Goal: Task Accomplishment & Management: Manage account settings

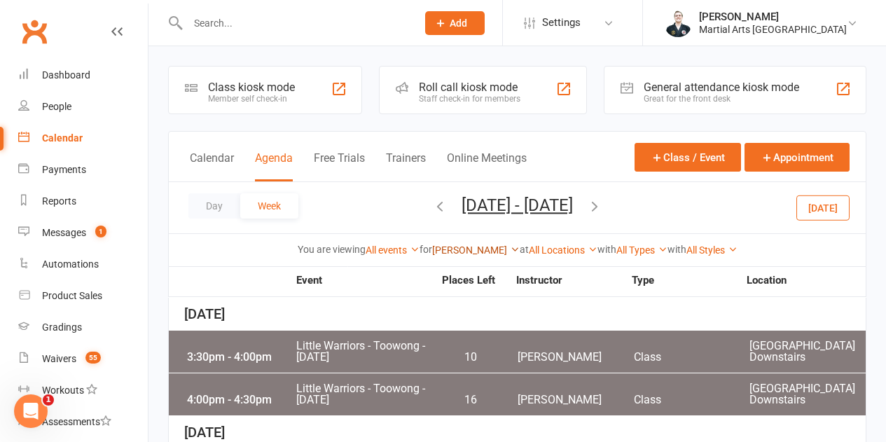
click at [492, 248] on link "[PERSON_NAME]" at bounding box center [476, 249] width 88 height 11
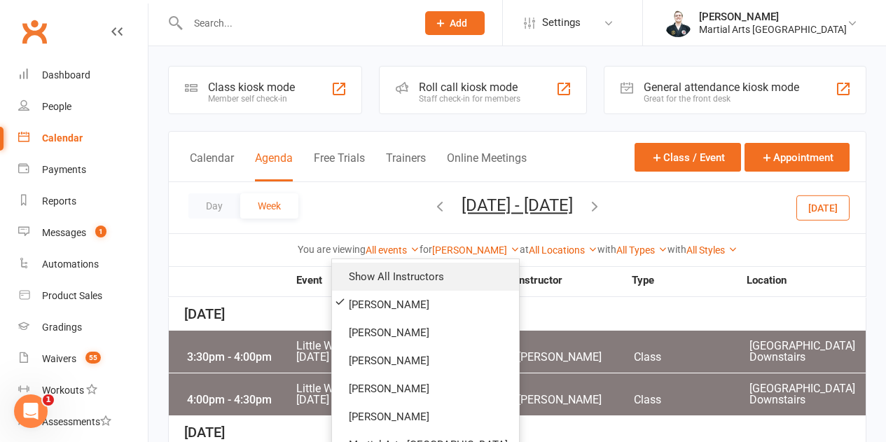
click at [481, 268] on link "Show All Instructors" at bounding box center [425, 277] width 187 height 28
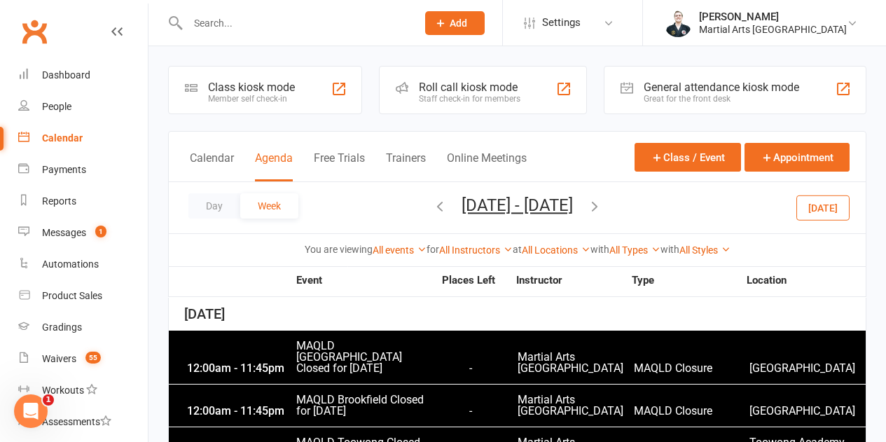
click at [221, 25] on input "text" at bounding box center [294, 23] width 223 height 20
click at [236, 28] on input "text" at bounding box center [294, 23] width 223 height 20
click at [207, 32] on input "text" at bounding box center [294, 23] width 223 height 20
click at [216, 25] on input "text" at bounding box center [294, 23] width 223 height 20
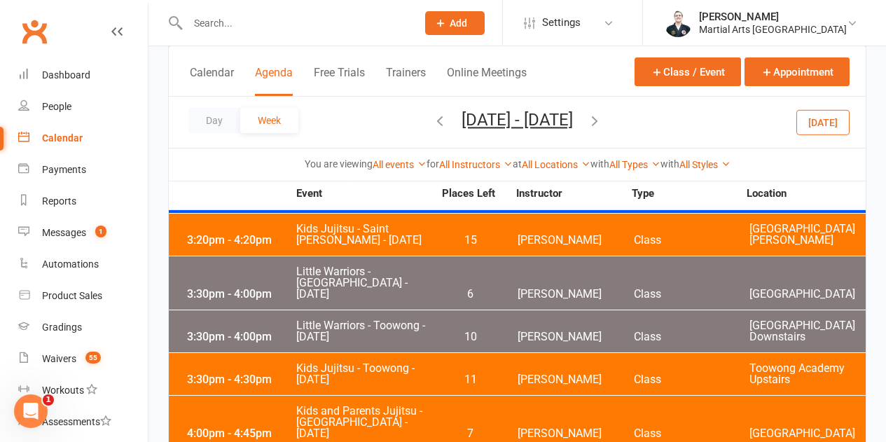
scroll to position [420, 0]
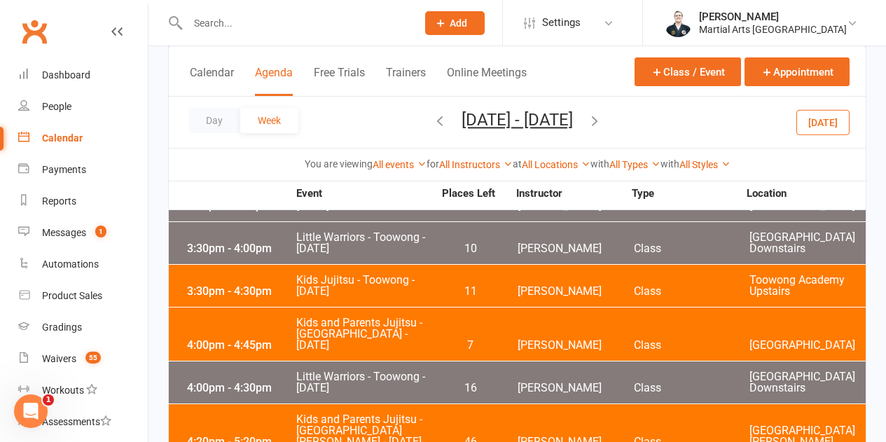
click at [305, 275] on span "Kids Jujitsu - Toowong - [DATE]" at bounding box center [365, 286] width 138 height 22
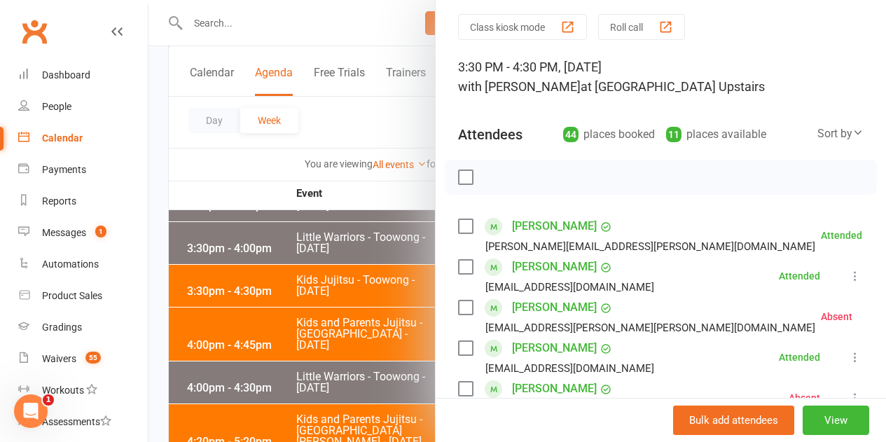
scroll to position [70, 0]
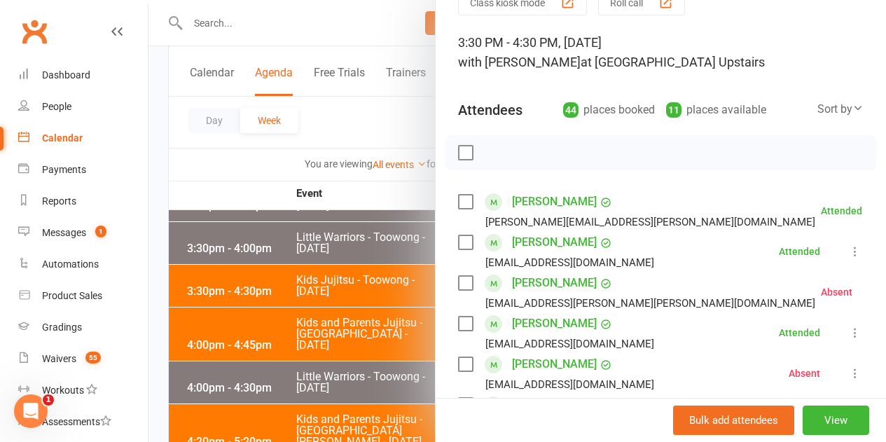
drag, startPoint x: 273, startPoint y: 303, endPoint x: 538, endPoint y: 120, distance: 322.1
click at [276, 301] on div at bounding box center [516, 221] width 737 height 442
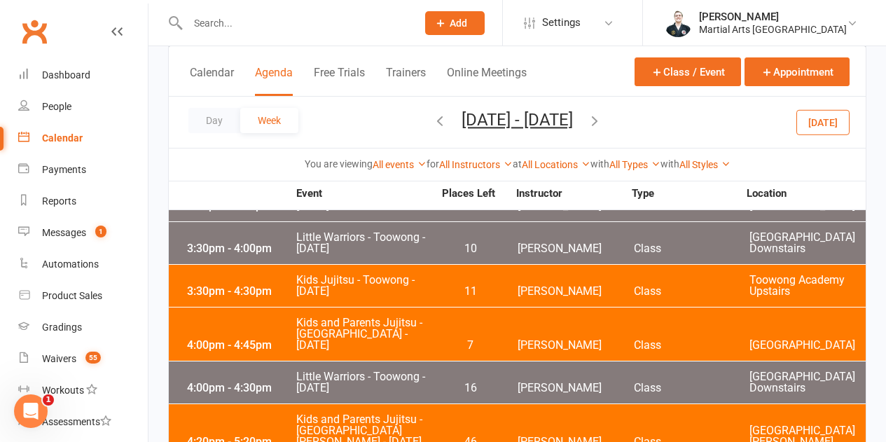
drag, startPoint x: 637, startPoint y: 124, endPoint x: 628, endPoint y: 124, distance: 8.4
click at [602, 124] on icon "button" at bounding box center [594, 120] width 15 height 15
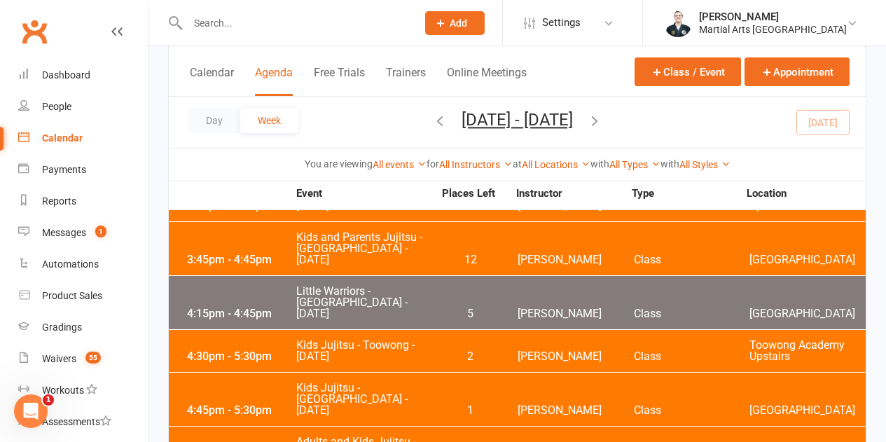
click at [602, 118] on icon "button" at bounding box center [594, 120] width 15 height 15
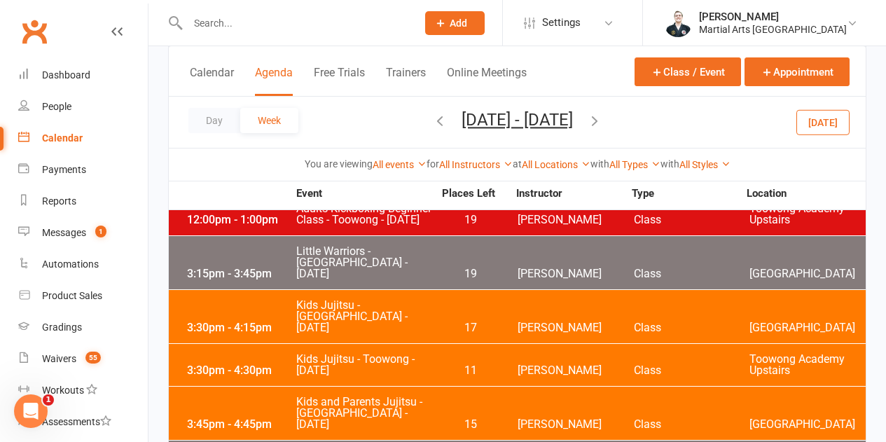
scroll to position [280, 0]
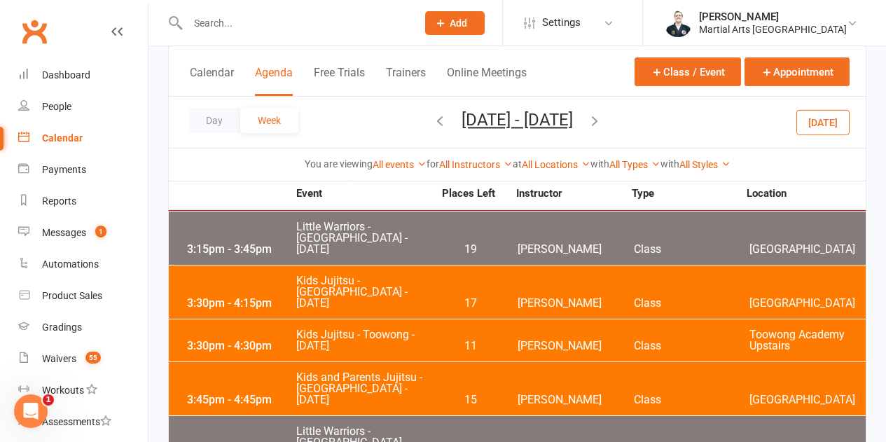
click at [403, 329] on span "Kids Jujitsu - Toowong - [DATE]" at bounding box center [365, 340] width 138 height 22
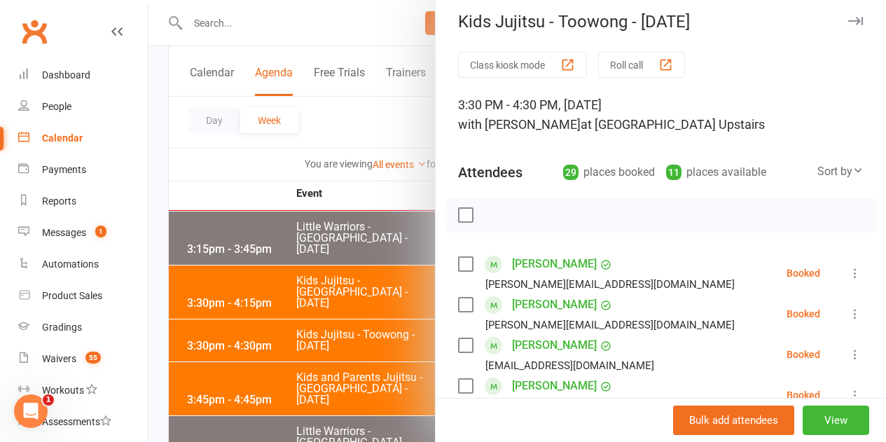
scroll to position [0, 0]
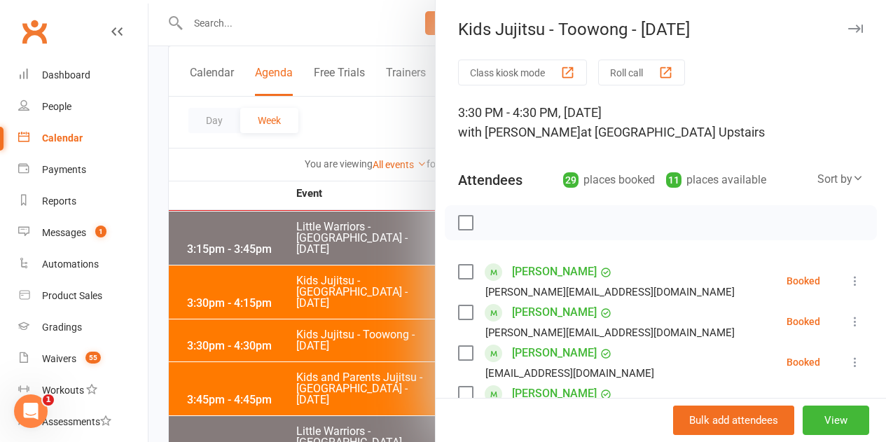
drag, startPoint x: 223, startPoint y: 153, endPoint x: 261, endPoint y: 139, distance: 40.3
click at [225, 153] on div at bounding box center [516, 221] width 737 height 442
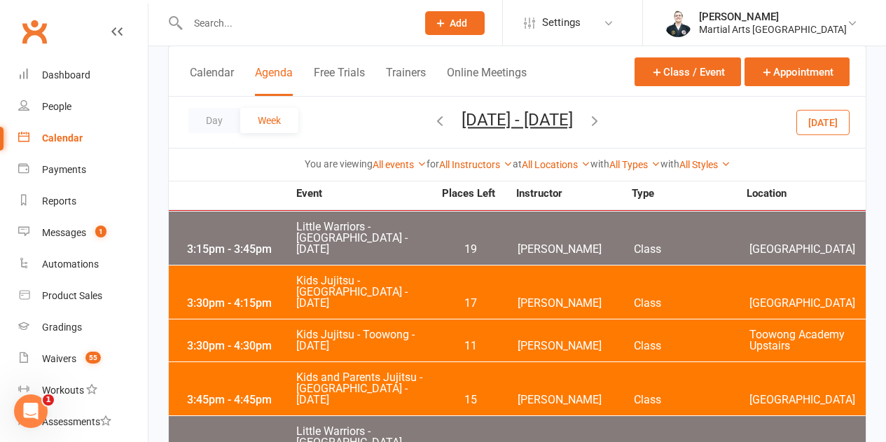
click at [432, 118] on icon "button" at bounding box center [439, 120] width 15 height 15
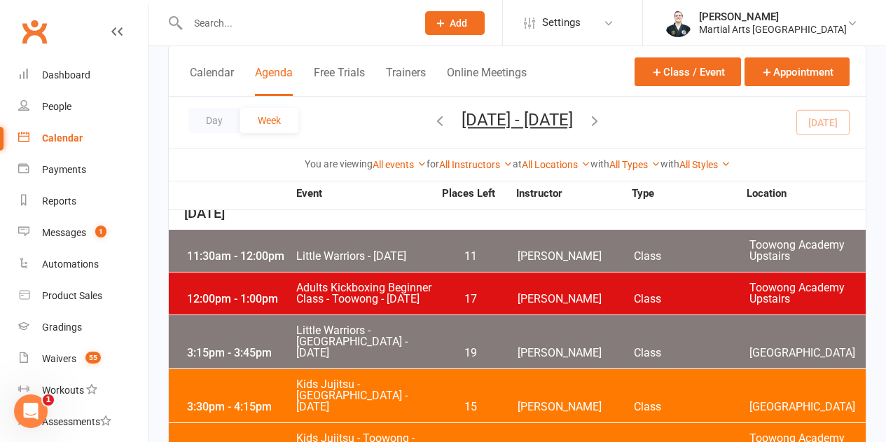
scroll to position [210, 0]
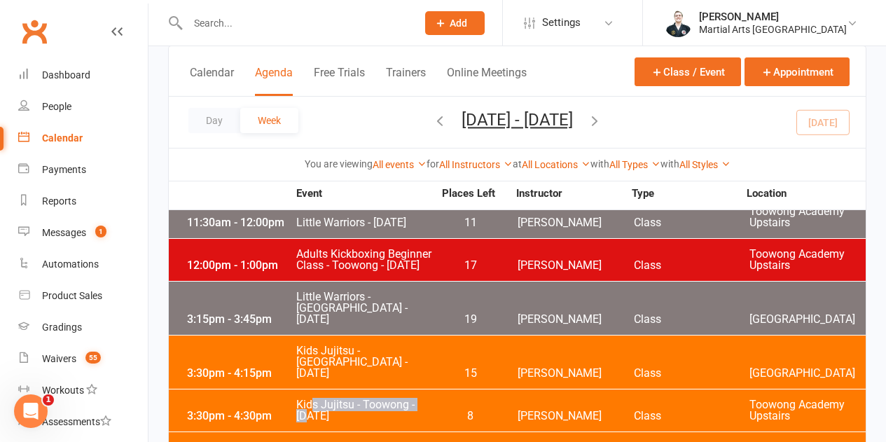
click at [314, 399] on span "Kids Jujitsu - Toowong - [DATE]" at bounding box center [365, 410] width 138 height 22
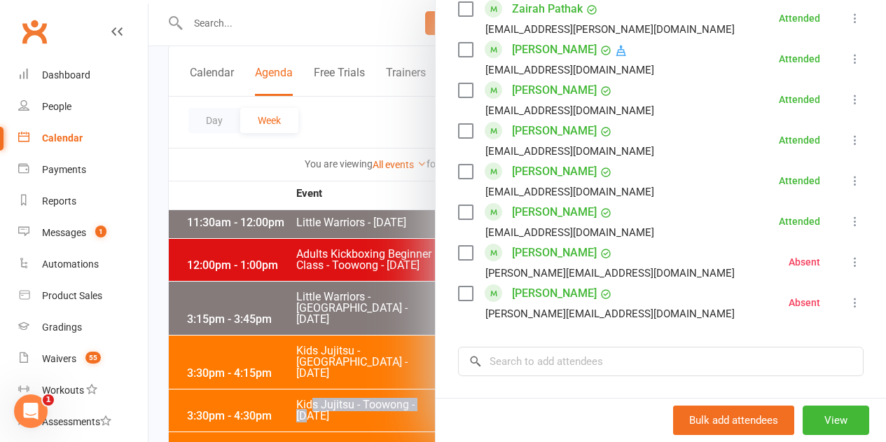
scroll to position [1331, 0]
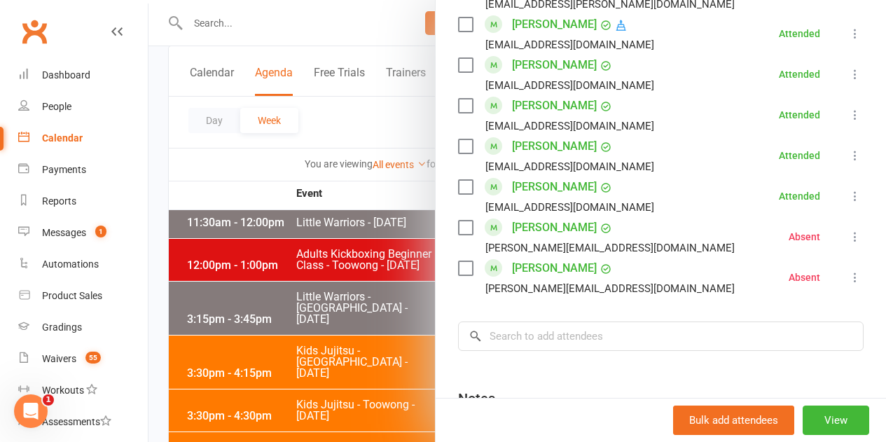
click at [348, 359] on div at bounding box center [516, 221] width 737 height 442
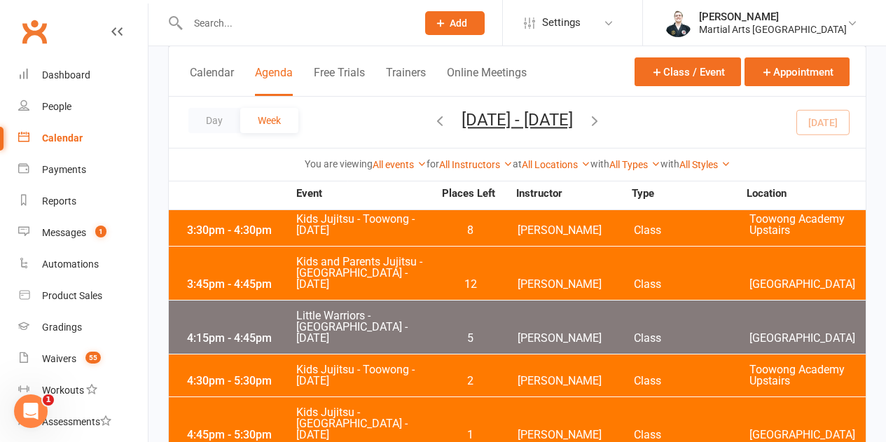
scroll to position [420, 0]
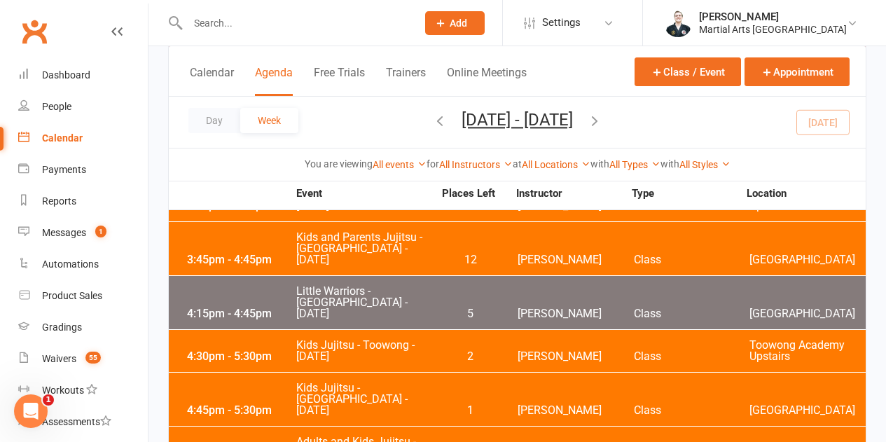
click at [346, 340] on span "Kids Jujitsu - Toowong - [DATE]" at bounding box center [365, 351] width 138 height 22
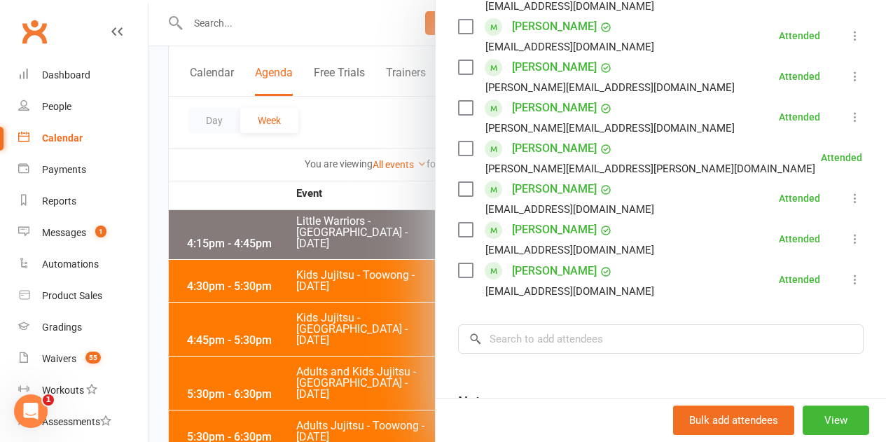
scroll to position [2106, 0]
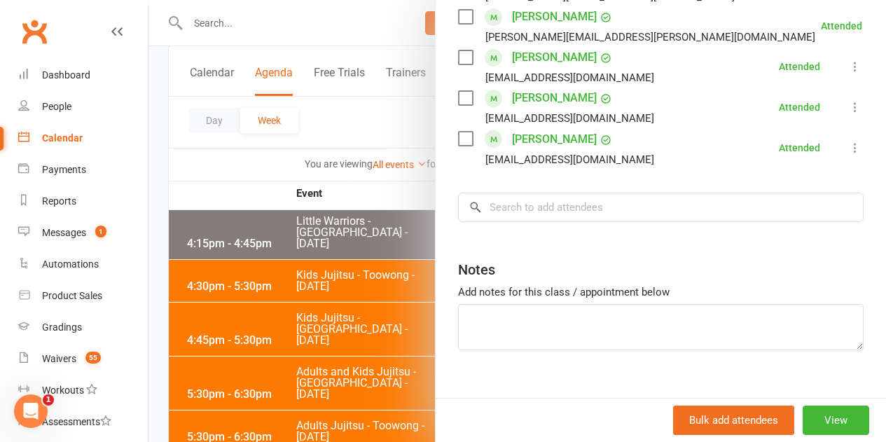
click at [312, 358] on div at bounding box center [516, 221] width 737 height 442
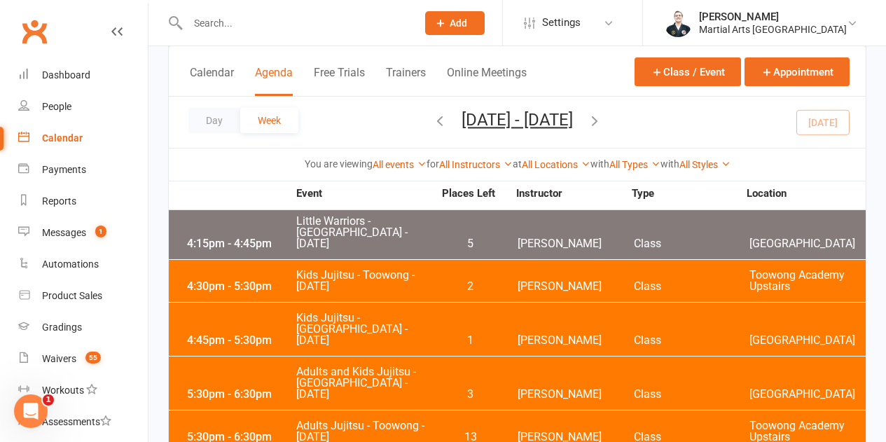
click at [271, 356] on div "5:30pm - 6:30pm Adults and Kids Jujitsu - Jamboree Heights - Monday 3 Shane Phi…" at bounding box center [517, 382] width 697 height 53
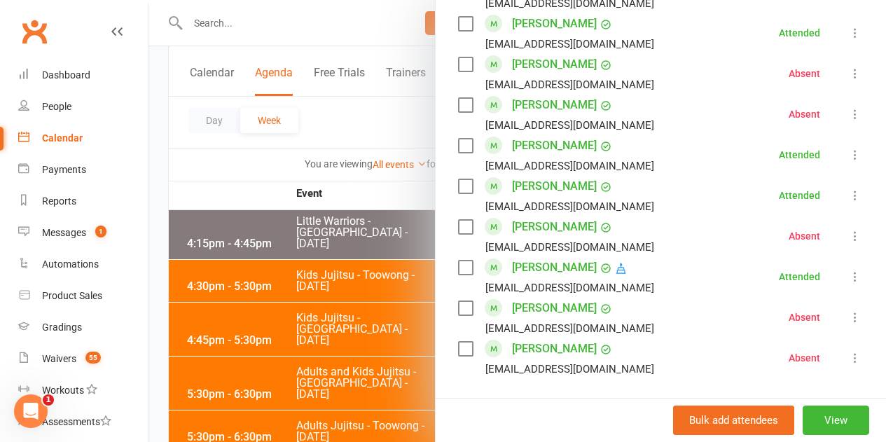
scroll to position [931, 0]
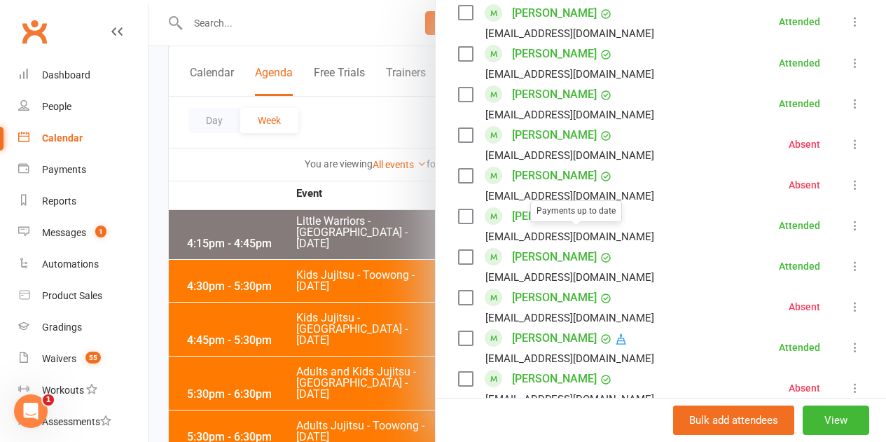
drag, startPoint x: 312, startPoint y: 344, endPoint x: 336, endPoint y: 341, distance: 24.0
click at [321, 341] on div at bounding box center [516, 221] width 737 height 442
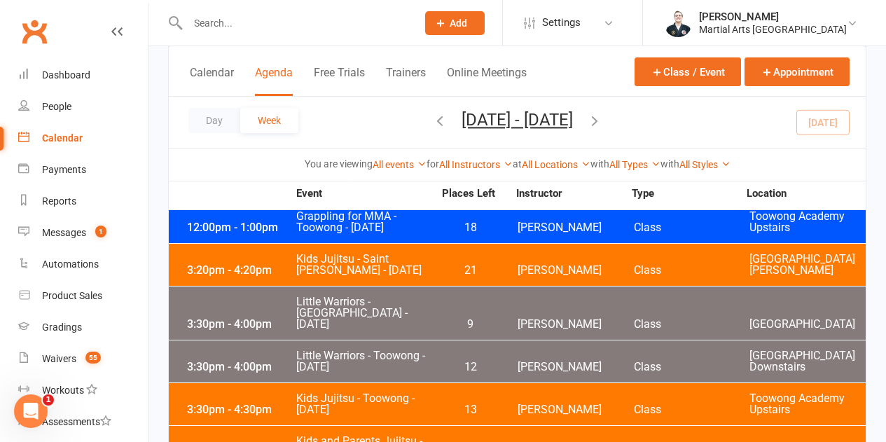
scroll to position [840, 0]
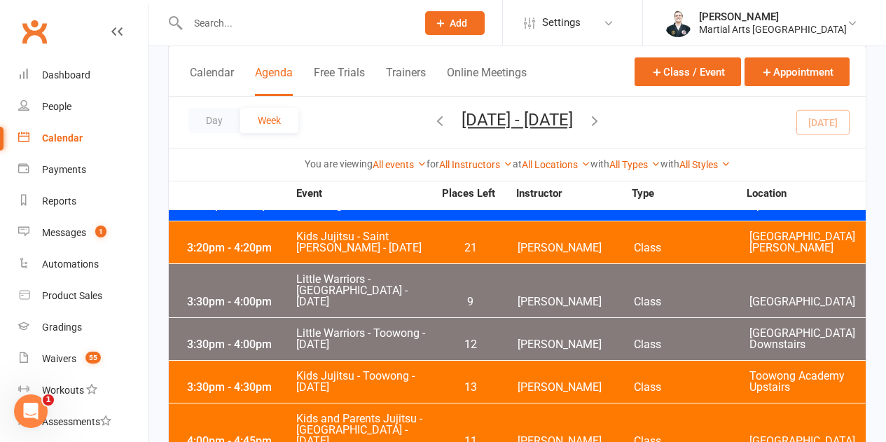
click at [283, 382] on div "3:30pm - 4:30pm" at bounding box center [239, 387] width 112 height 11
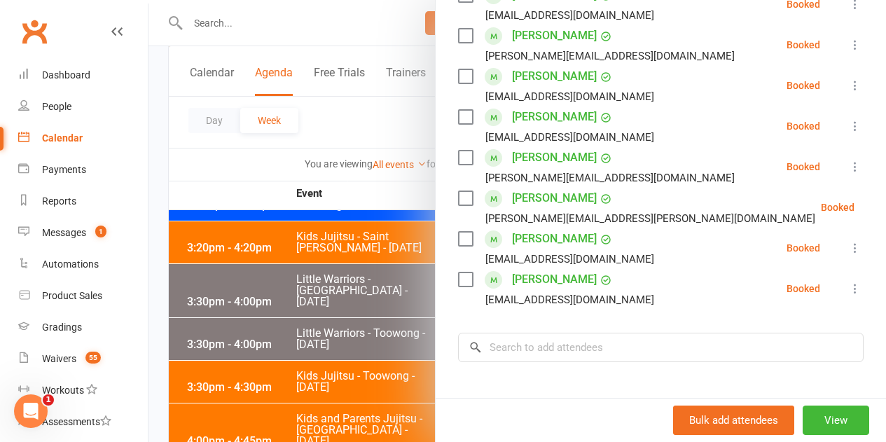
scroll to position [1751, 0]
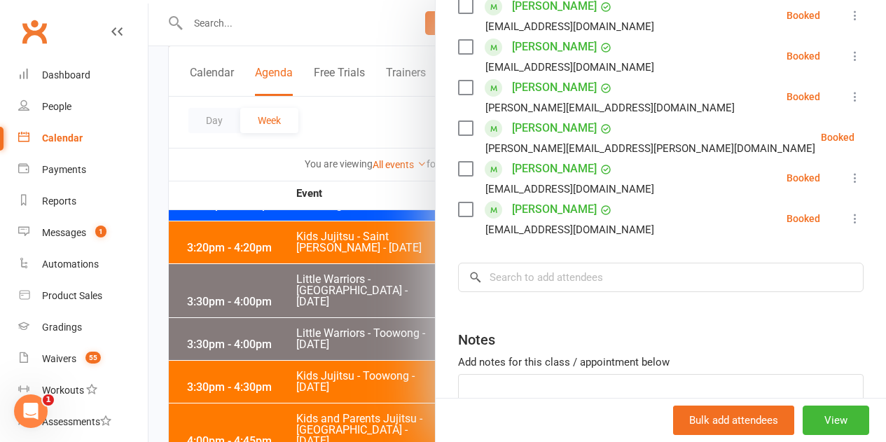
click at [459, 81] on label at bounding box center [465, 88] width 14 height 14
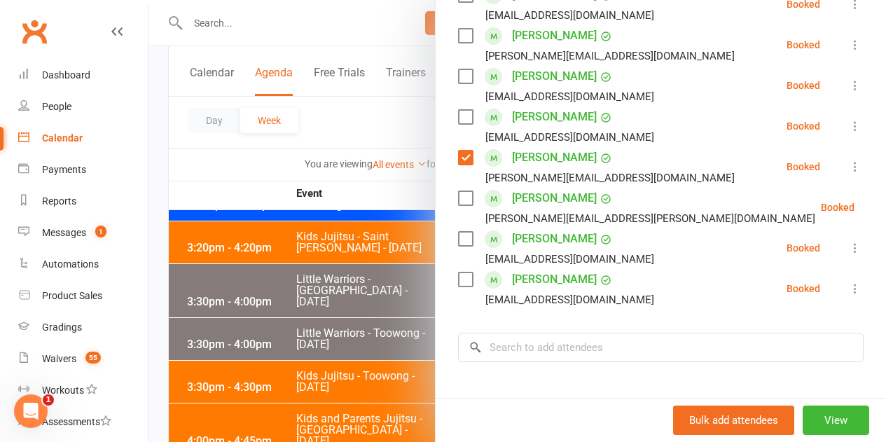
click at [458, 191] on label at bounding box center [465, 198] width 14 height 14
click at [458, 110] on label at bounding box center [465, 117] width 14 height 14
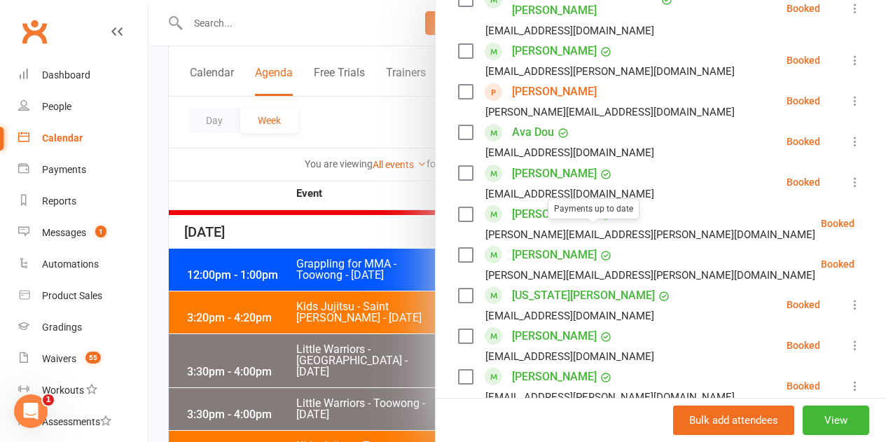
scroll to position [770, 0]
click at [458, 85] on label at bounding box center [465, 92] width 14 height 14
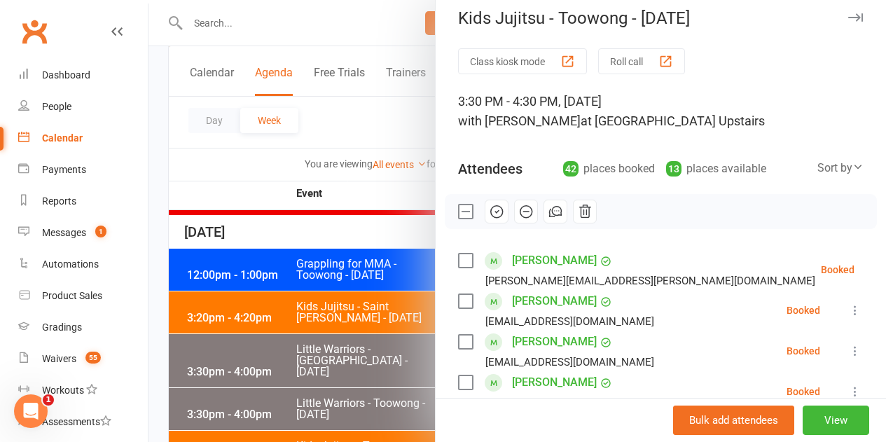
scroll to position [0, 0]
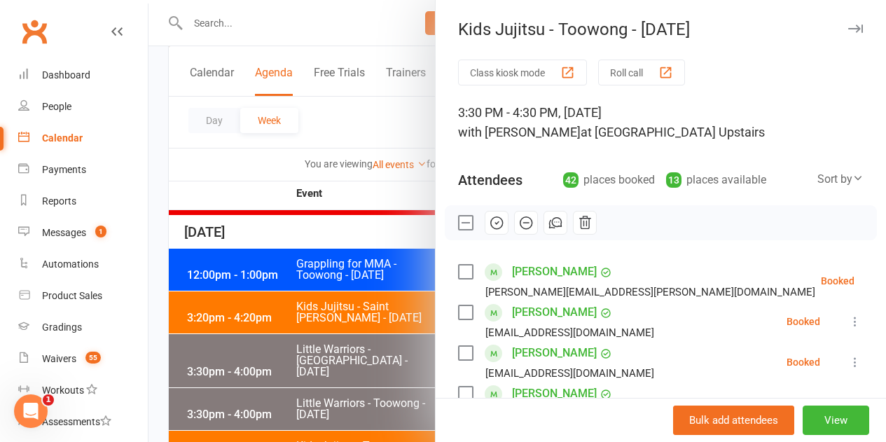
click at [490, 223] on icon "button" at bounding box center [496, 222] width 15 height 15
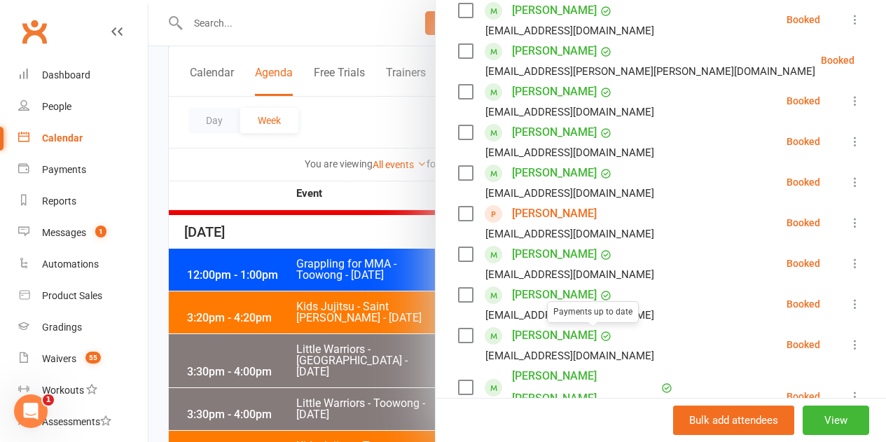
scroll to position [350, 0]
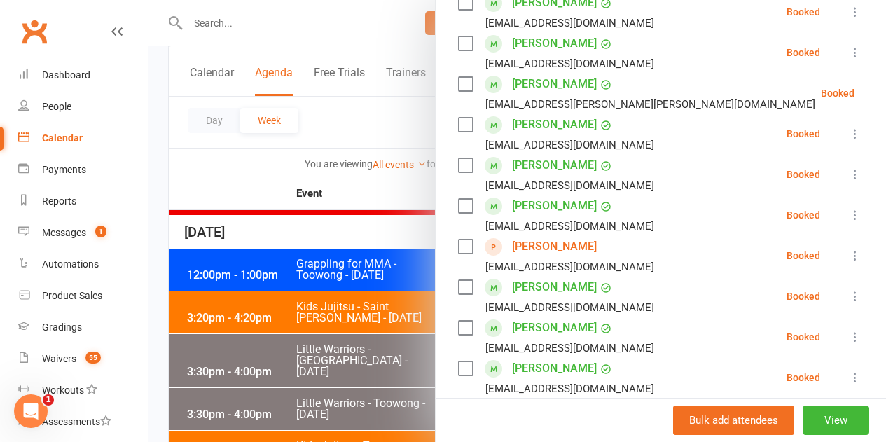
click at [458, 248] on label at bounding box center [465, 247] width 14 height 14
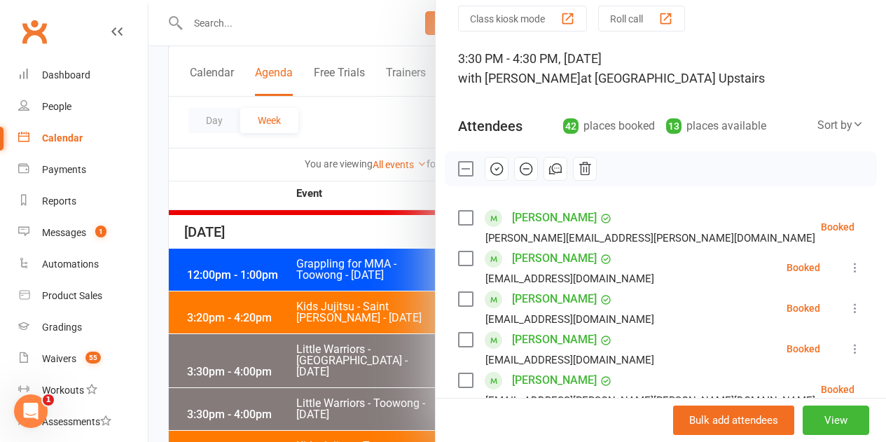
scroll to position [70, 0]
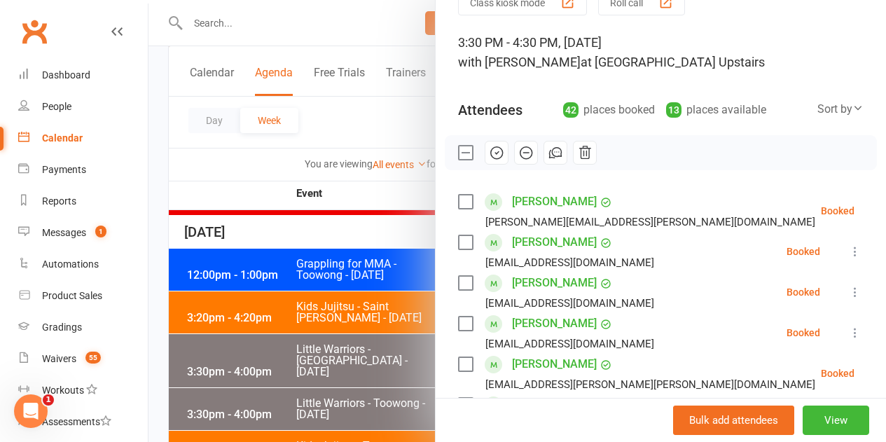
drag, startPoint x: 479, startPoint y: 148, endPoint x: 507, endPoint y: 43, distance: 109.4
click at [489, 148] on icon "button" at bounding box center [496, 152] width 15 height 15
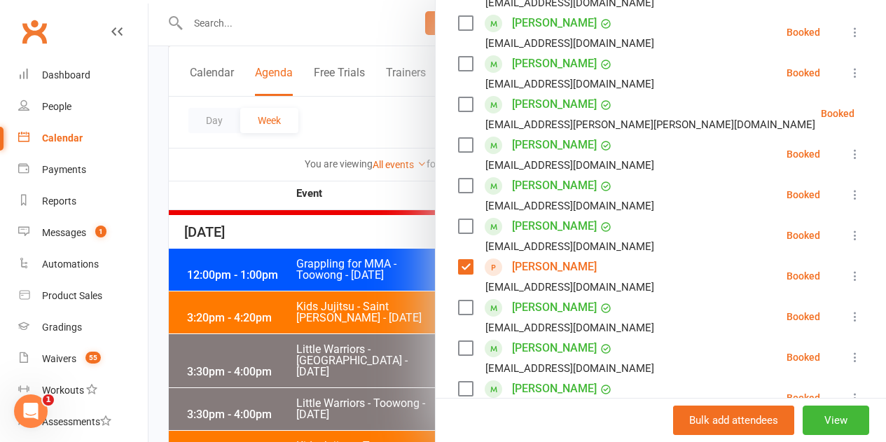
scroll to position [350, 0]
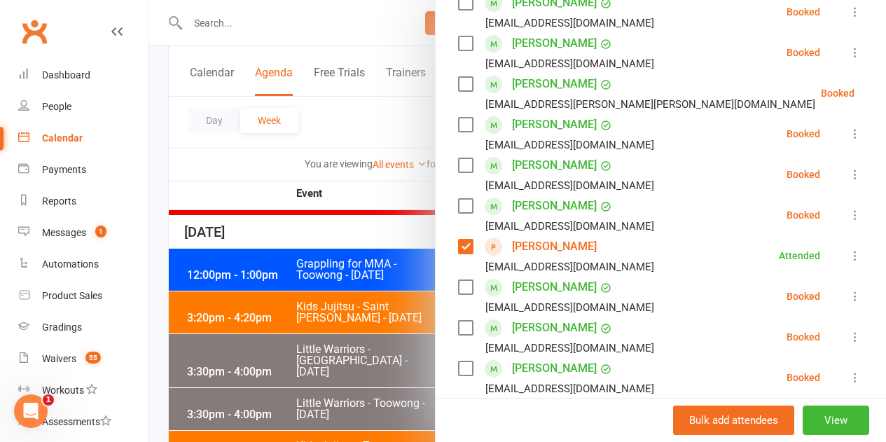
click at [225, 191] on div at bounding box center [516, 221] width 737 height 442
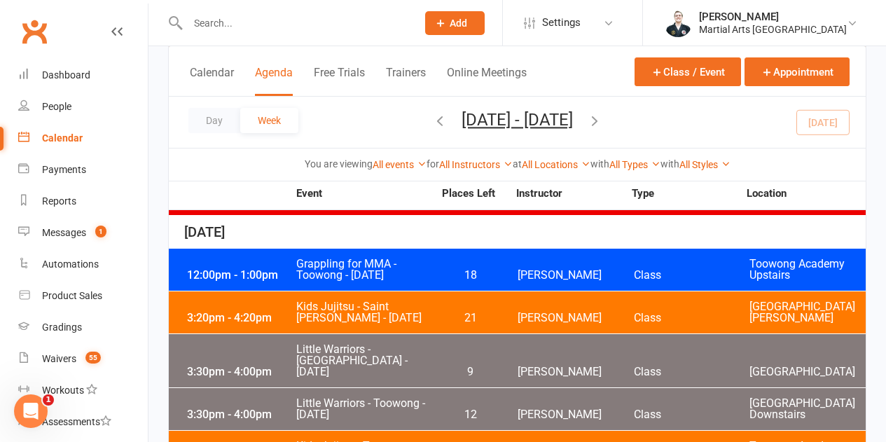
click at [602, 122] on icon "button" at bounding box center [594, 120] width 15 height 15
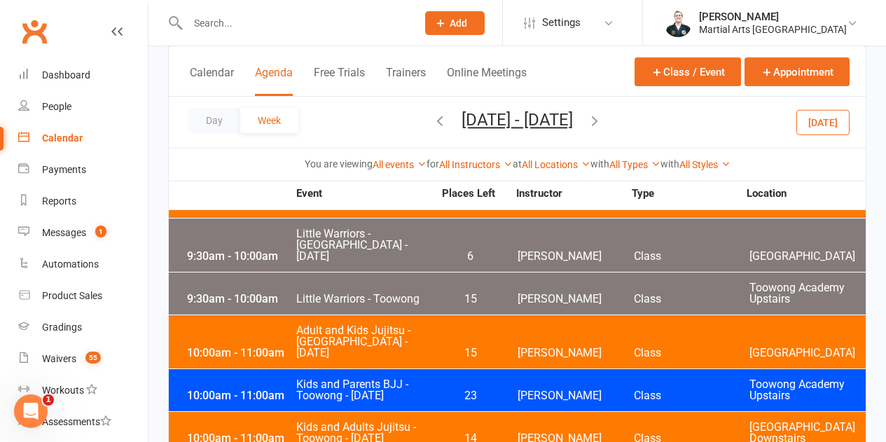
scroll to position [4542, 0]
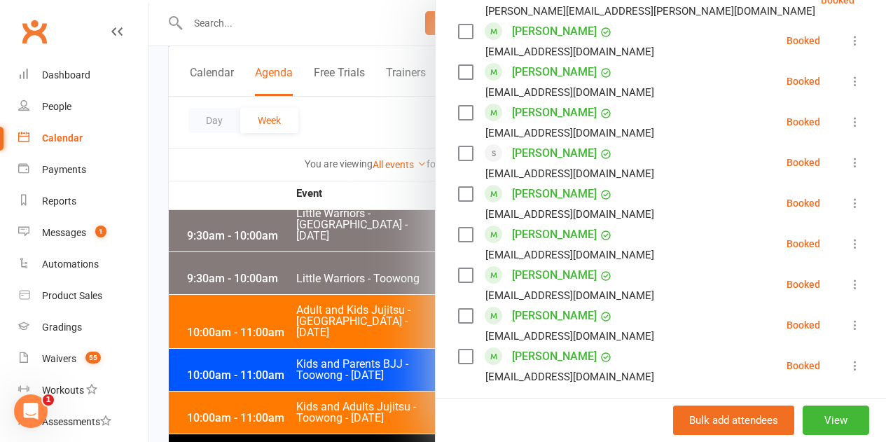
scroll to position [1121, 0]
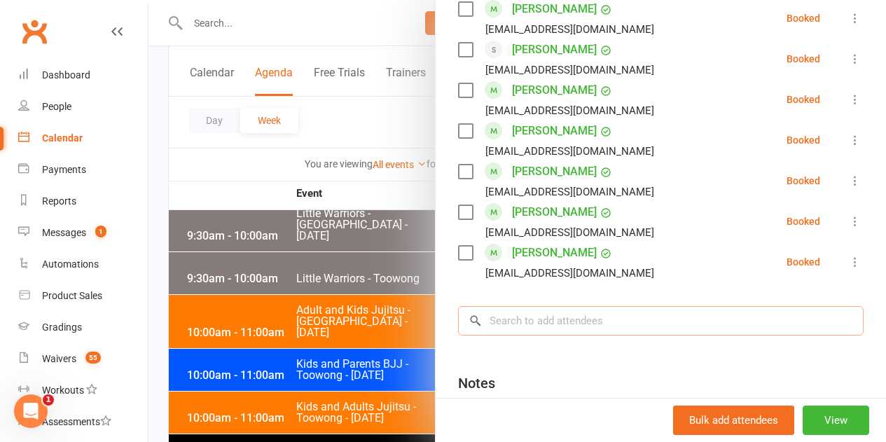
click at [556, 306] on input "search" at bounding box center [661, 320] width 406 height 29
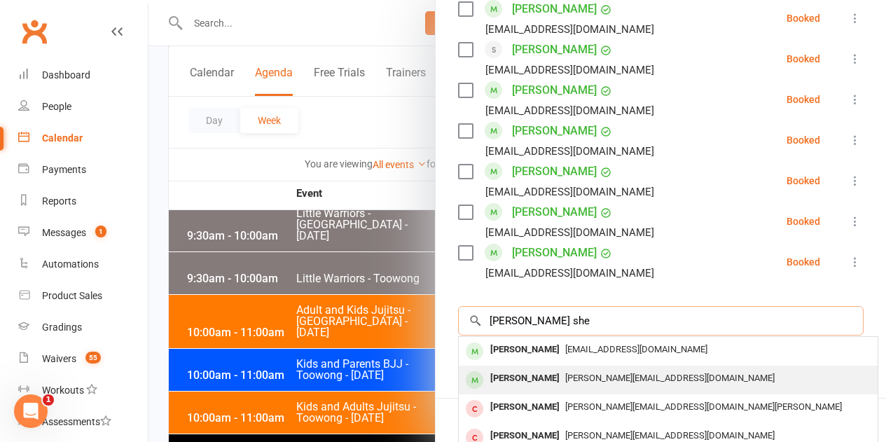
type input "nathen she"
click at [516, 368] on div "Nathan Shi" at bounding box center [525, 378] width 81 height 20
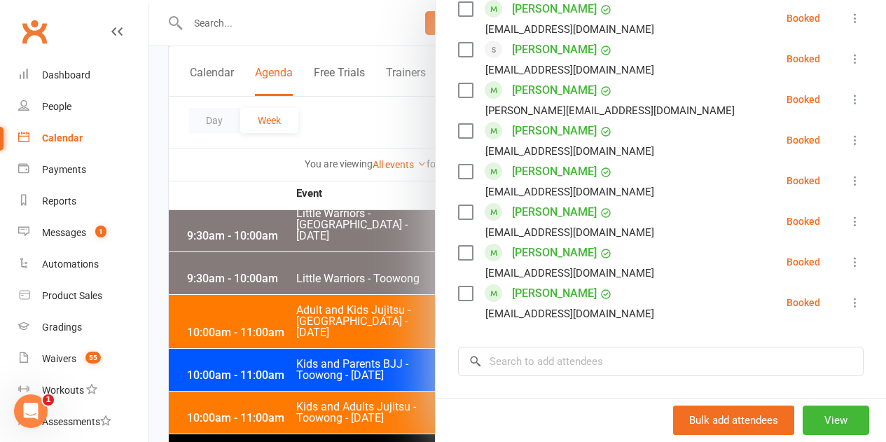
click at [250, 192] on div at bounding box center [516, 221] width 737 height 442
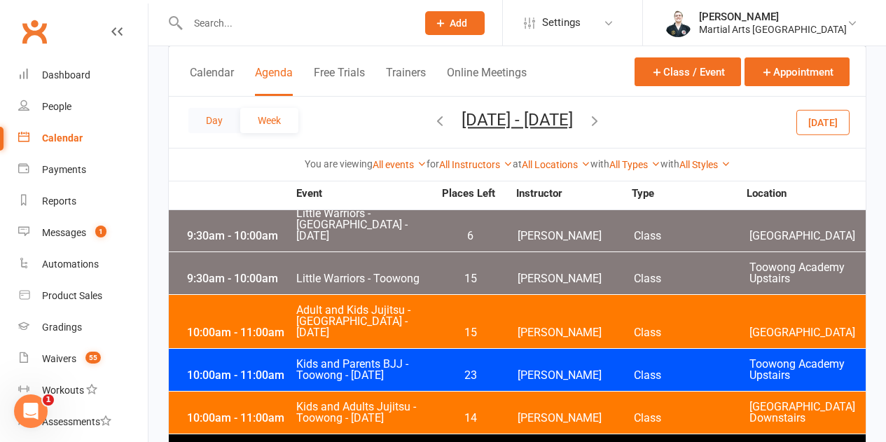
click at [228, 121] on button "Day" at bounding box center [214, 120] width 52 height 25
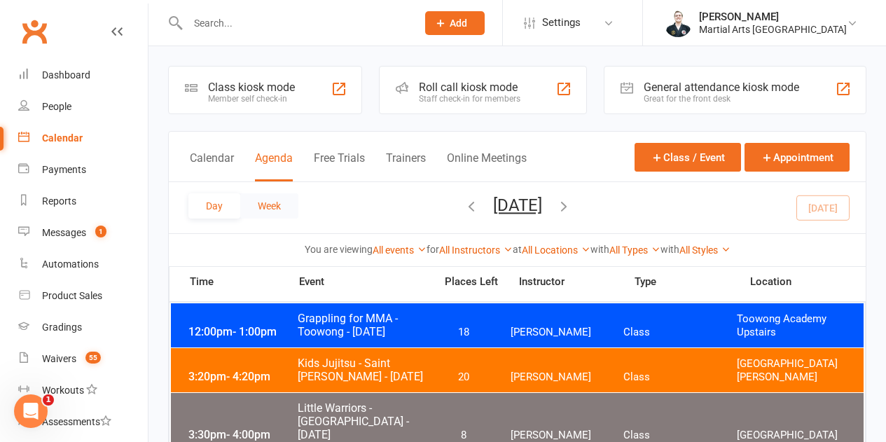
click at [273, 203] on button "Week" at bounding box center [269, 205] width 58 height 25
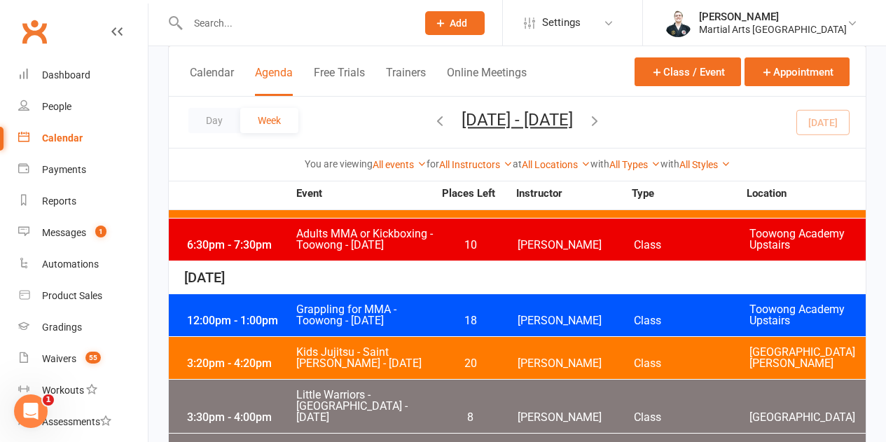
scroll to position [700, 0]
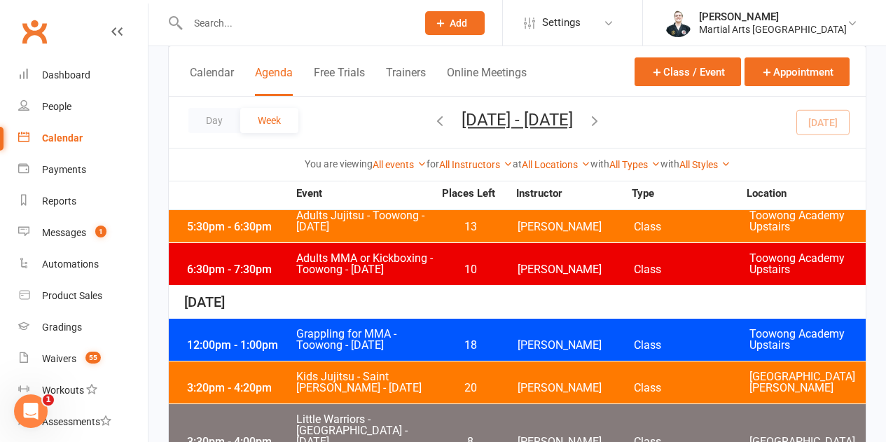
click at [406, 328] on span "Grappling for MMA - Toowong - [DATE]" at bounding box center [365, 339] width 138 height 22
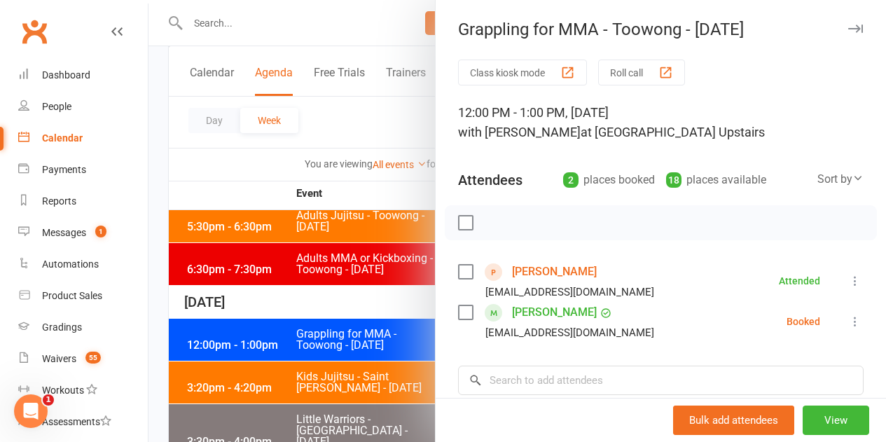
click at [848, 319] on icon at bounding box center [855, 321] width 14 height 14
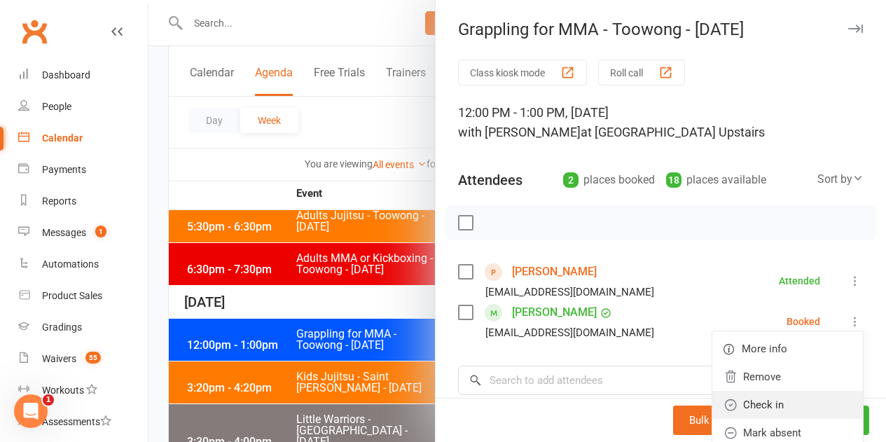
scroll to position [70, 0]
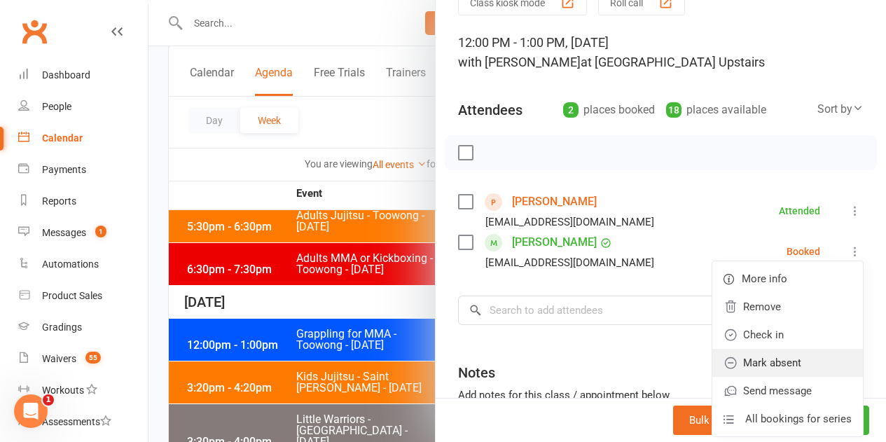
click at [768, 363] on link "Mark absent" at bounding box center [787, 363] width 151 height 28
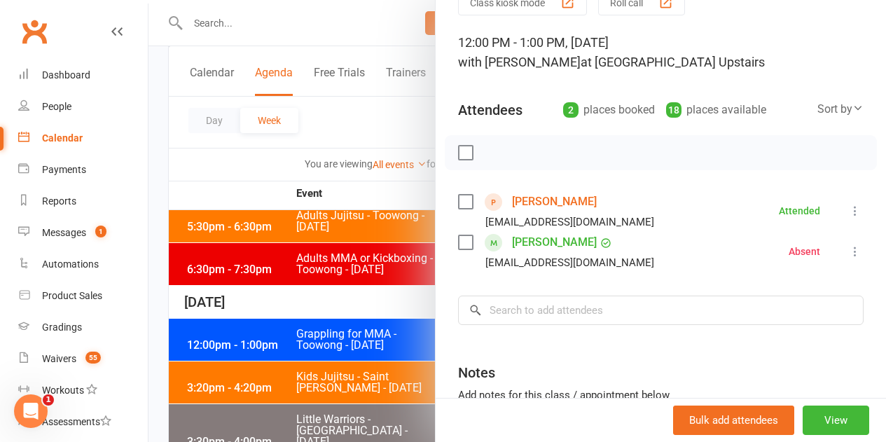
click at [378, 254] on div at bounding box center [516, 221] width 737 height 442
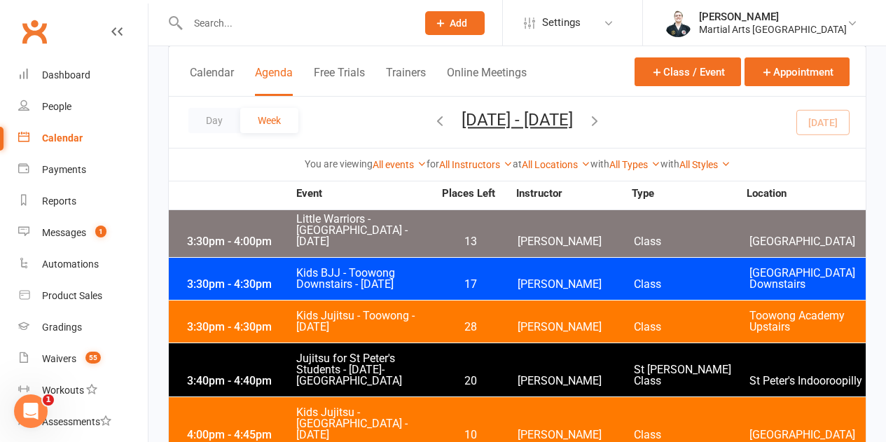
scroll to position [2871, 0]
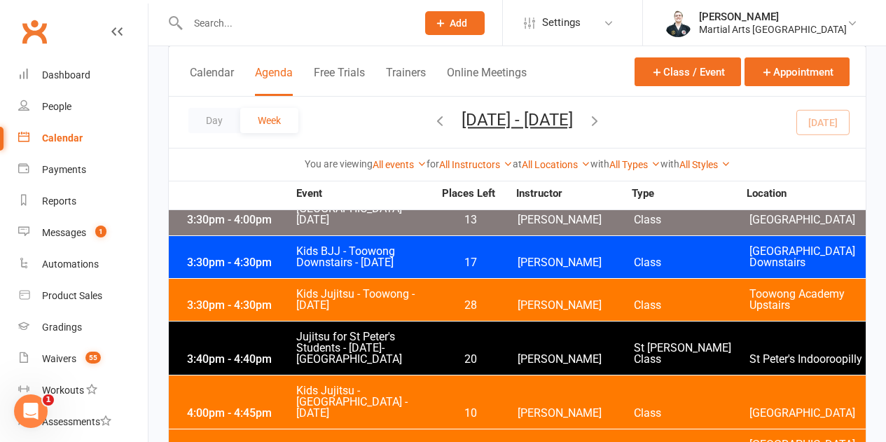
click at [478, 154] on div "You are viewing All events All events Empty events Full events Non-empty events…" at bounding box center [517, 164] width 697 height 32
click at [477, 165] on link "All Instructors" at bounding box center [476, 164] width 74 height 11
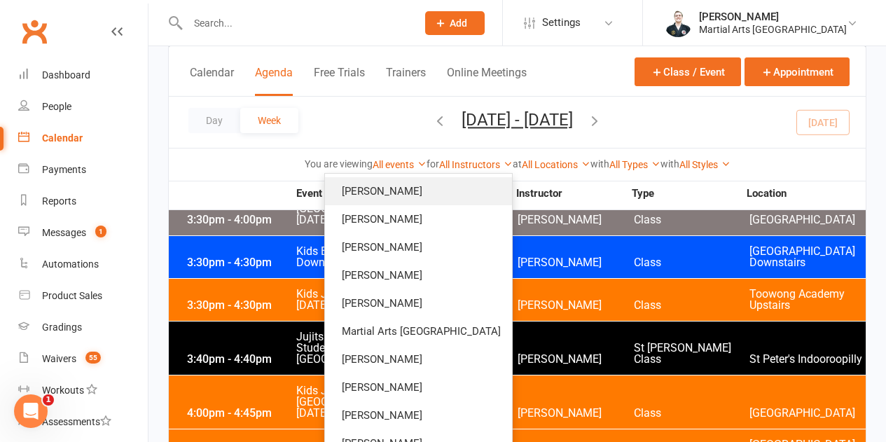
click at [438, 188] on link "[PERSON_NAME]" at bounding box center [418, 191] width 187 height 28
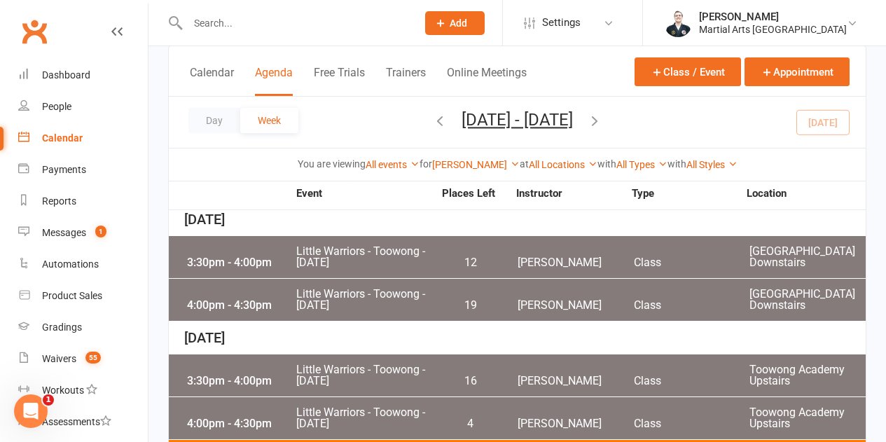
scroll to position [0, 0]
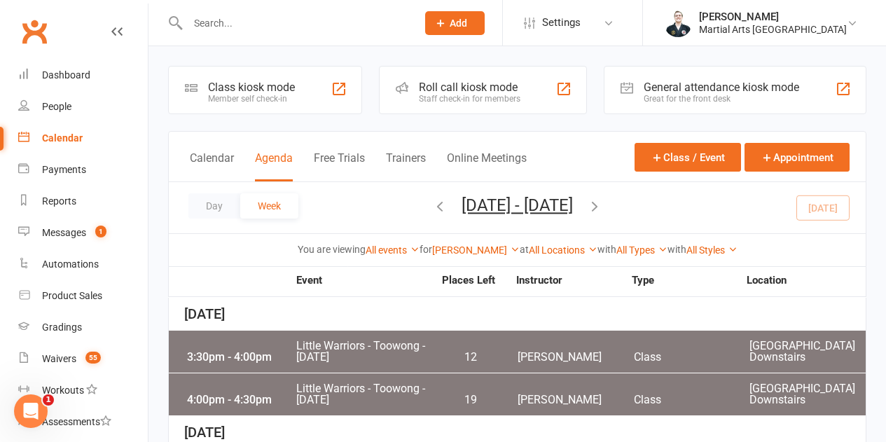
click at [410, 329] on div "[DATE]" at bounding box center [517, 314] width 697 height 33
click at [416, 333] on div "3:30pm - 4:00pm Little Warriors - Toowong - Tuesday 12 Quinton Cugola Class Too…" at bounding box center [517, 352] width 697 height 42
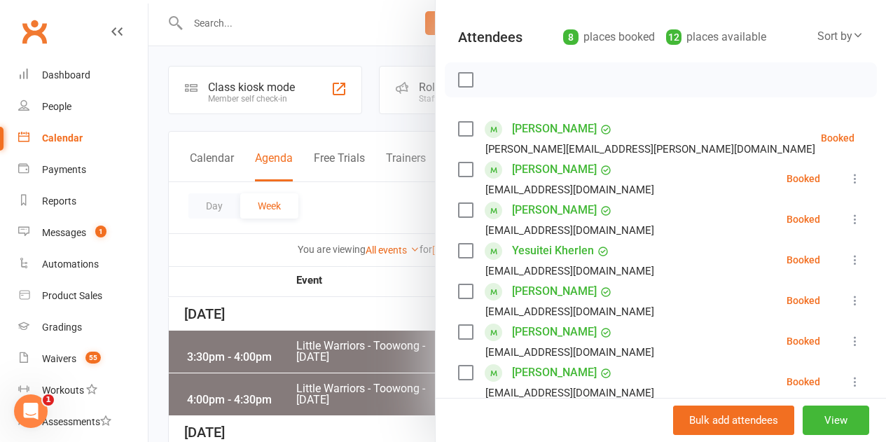
scroll to position [280, 0]
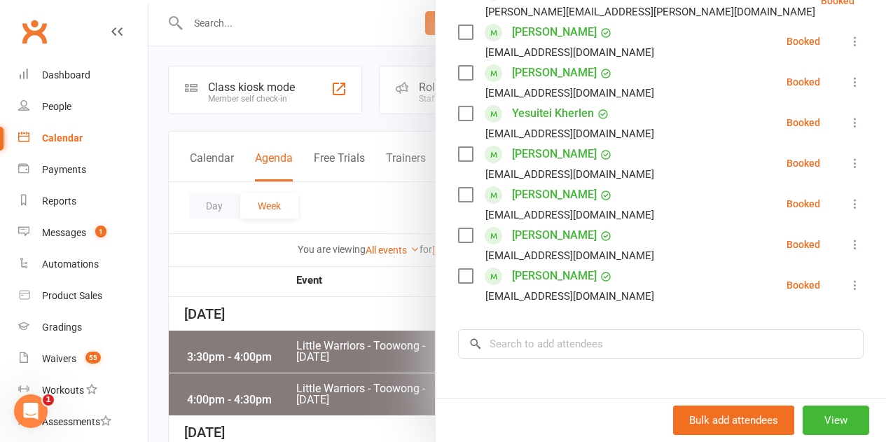
click at [330, 226] on div at bounding box center [516, 221] width 737 height 442
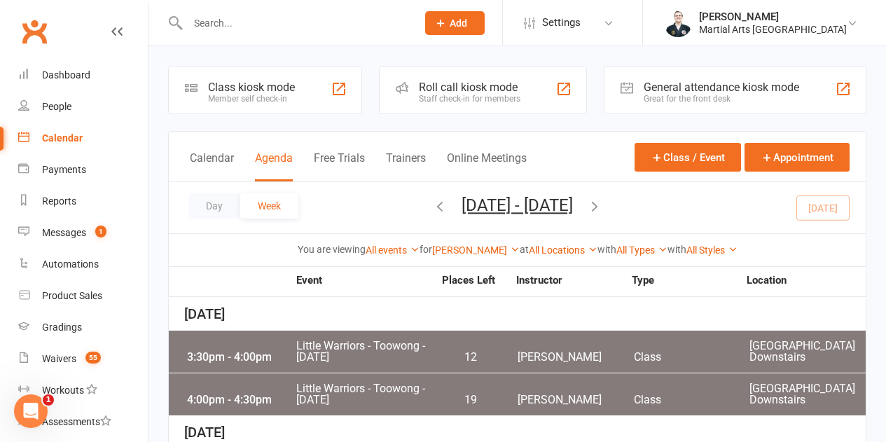
click at [803, 196] on div "Day Week Oct 12, 2025 - Oct 18, 2025 October 2025 Sun Mon Tue Wed Thu Fri Sat 2…" at bounding box center [517, 207] width 697 height 51
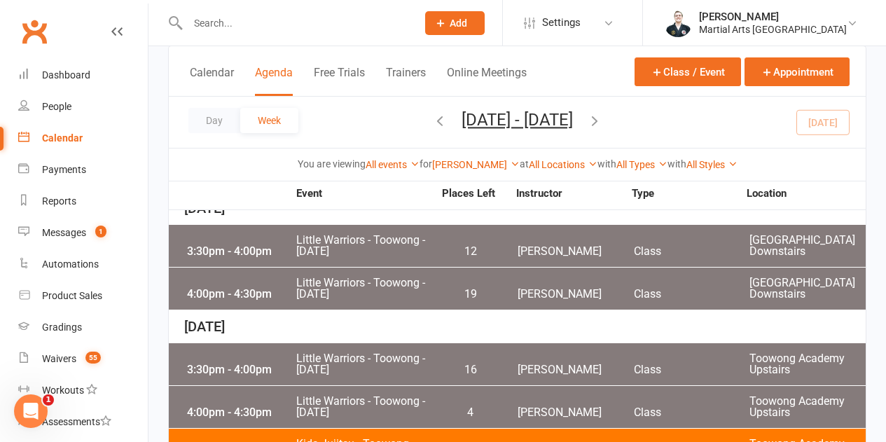
scroll to position [140, 0]
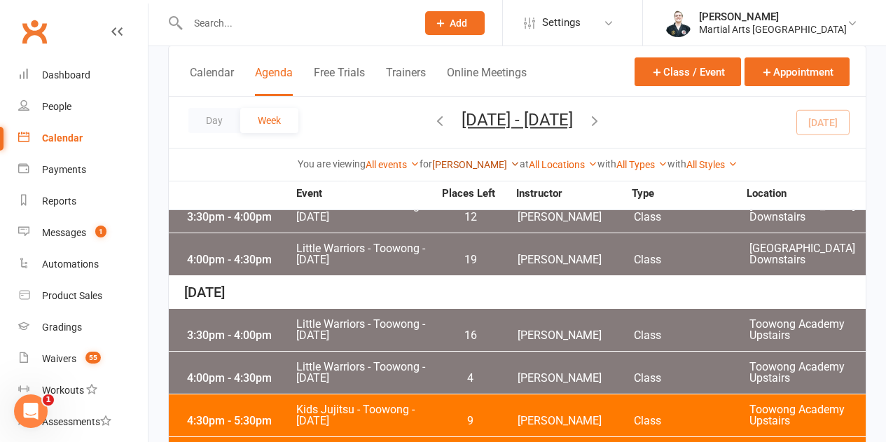
click at [467, 166] on link "[PERSON_NAME]" at bounding box center [476, 164] width 88 height 11
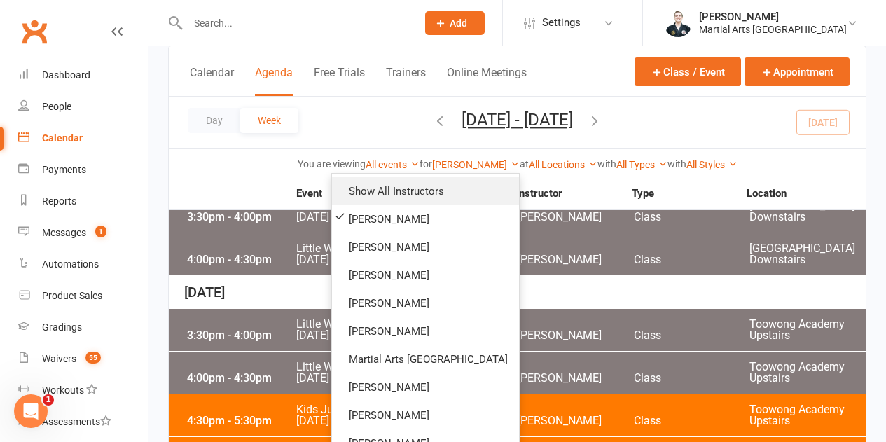
click at [466, 195] on link "Show All Instructors" at bounding box center [425, 191] width 187 height 28
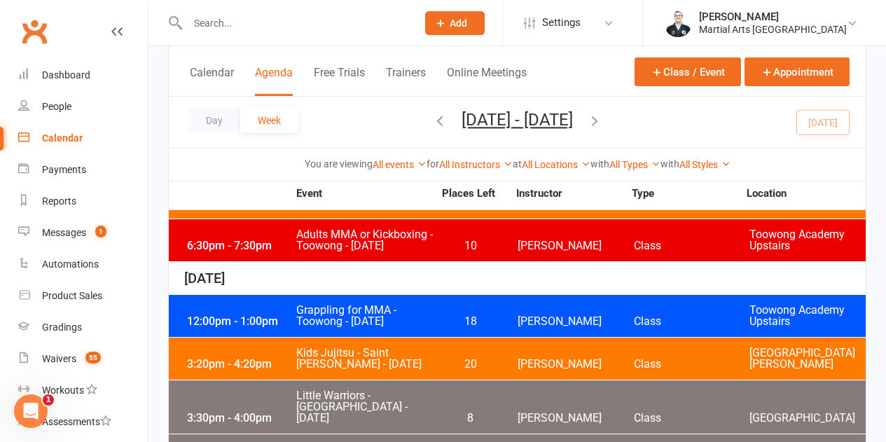
scroll to position [644, 0]
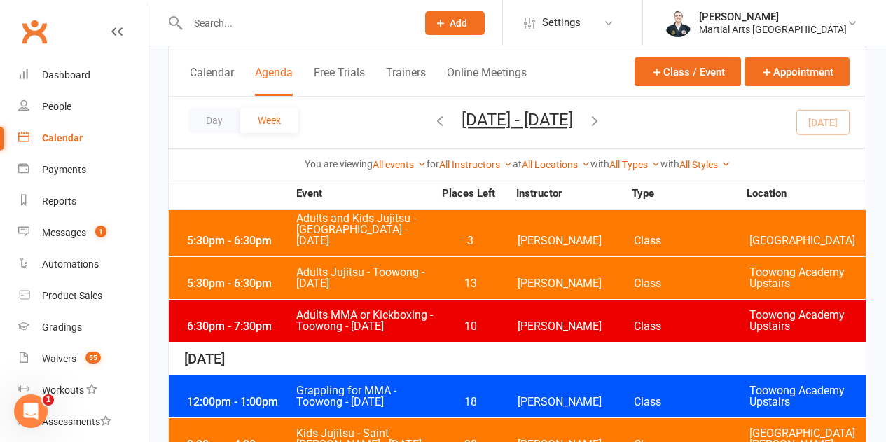
click at [423, 385] on span "Grappling for MMA - Toowong - [DATE]" at bounding box center [365, 396] width 138 height 22
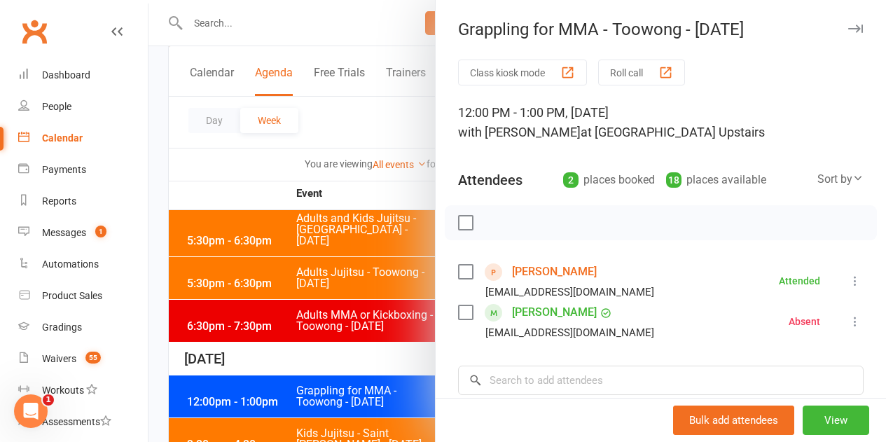
click at [230, 196] on div at bounding box center [516, 221] width 737 height 442
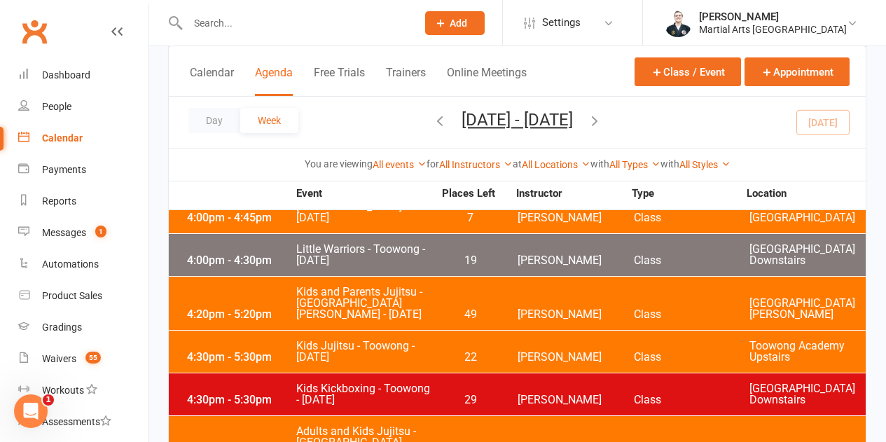
scroll to position [1134, 0]
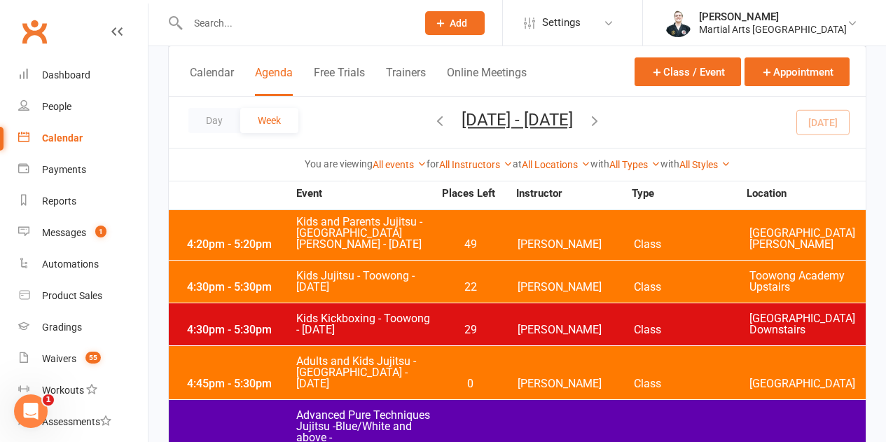
click at [413, 303] on div "4:30pm - 5:30pm Kids Kickboxing - Toowong - Tuesday 29 Dan Nembach Class Toowon…" at bounding box center [517, 324] width 697 height 42
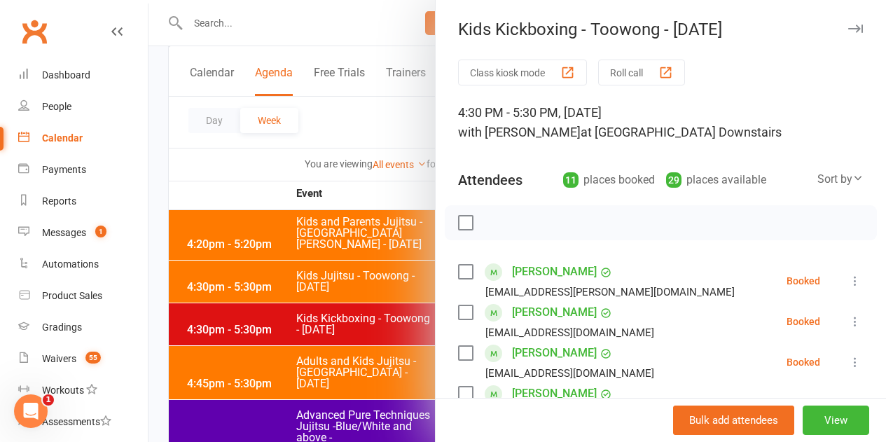
drag, startPoint x: 460, startPoint y: 219, endPoint x: 468, endPoint y: 219, distance: 7.7
click at [460, 219] on label at bounding box center [465, 223] width 14 height 14
click at [520, 226] on icon "button" at bounding box center [526, 223] width 12 height 12
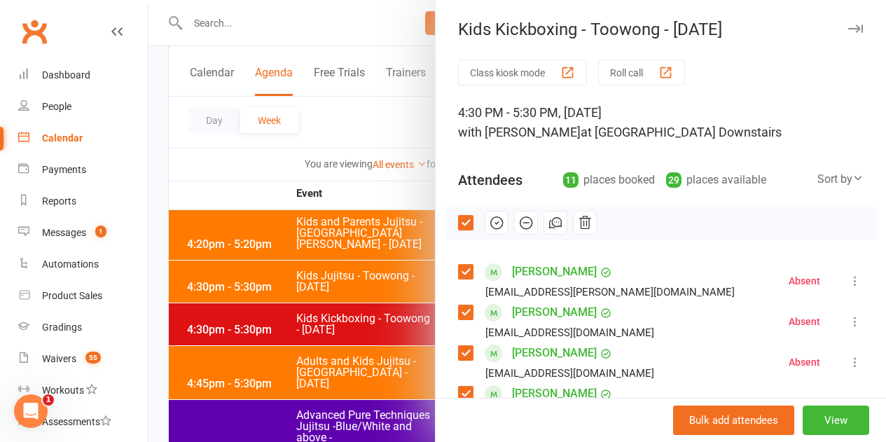
click at [458, 225] on label at bounding box center [465, 223] width 14 height 14
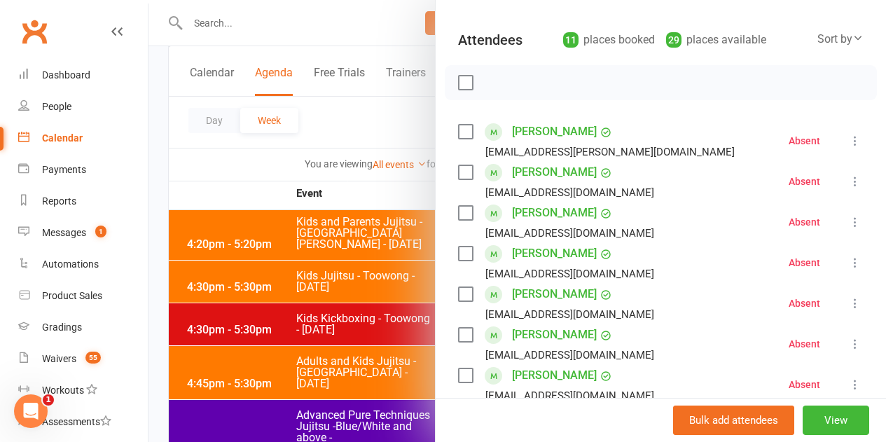
scroll to position [210, 0]
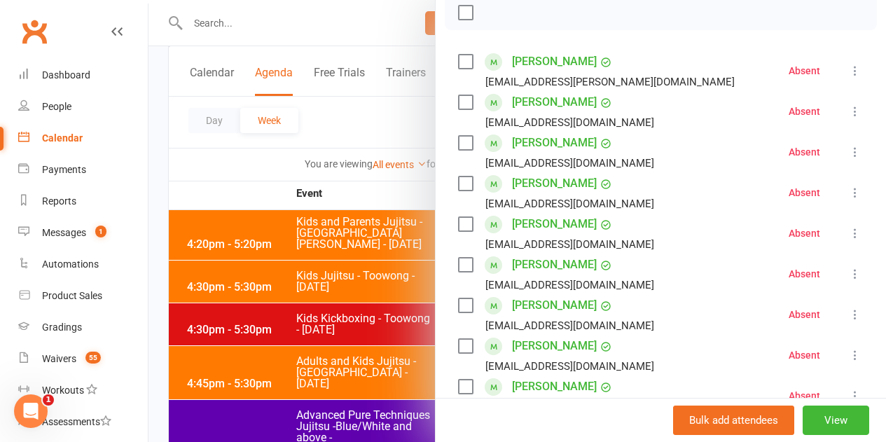
click at [458, 223] on label at bounding box center [465, 224] width 14 height 14
click at [462, 264] on label at bounding box center [465, 265] width 14 height 14
click at [458, 225] on label at bounding box center [465, 224] width 14 height 14
click at [458, 303] on label at bounding box center [465, 305] width 14 height 14
click at [458, 345] on label at bounding box center [465, 346] width 14 height 14
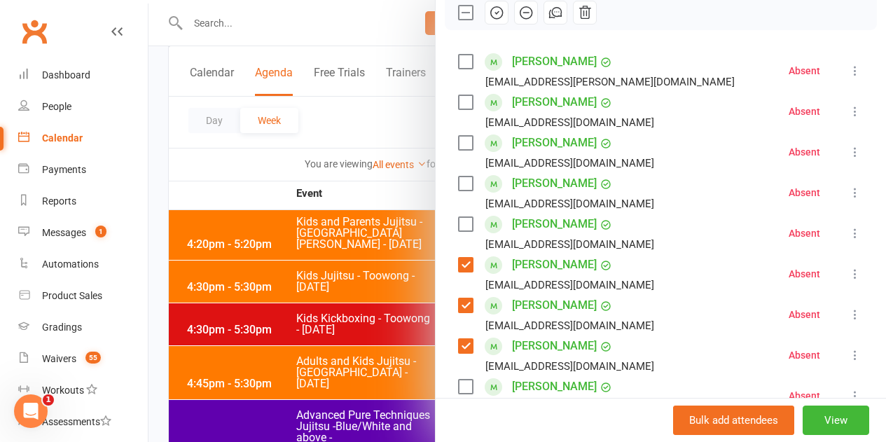
scroll to position [280, 0]
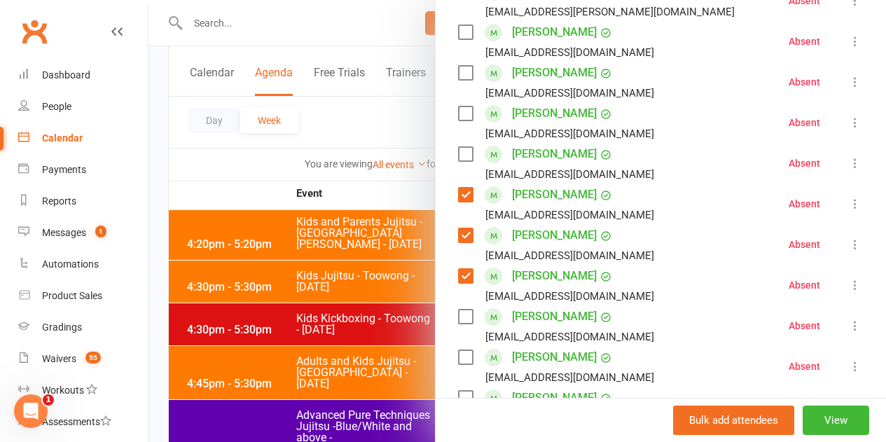
click at [458, 318] on label at bounding box center [465, 317] width 14 height 14
click at [458, 355] on label at bounding box center [465, 357] width 14 height 14
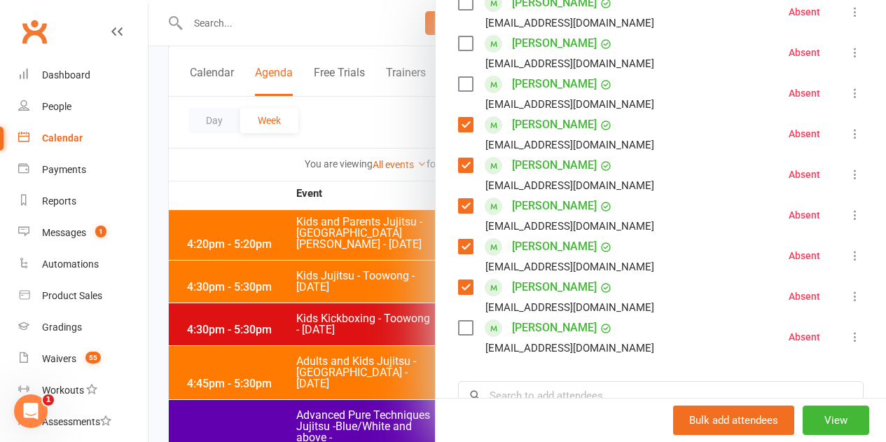
click at [458, 48] on label at bounding box center [465, 43] width 14 height 14
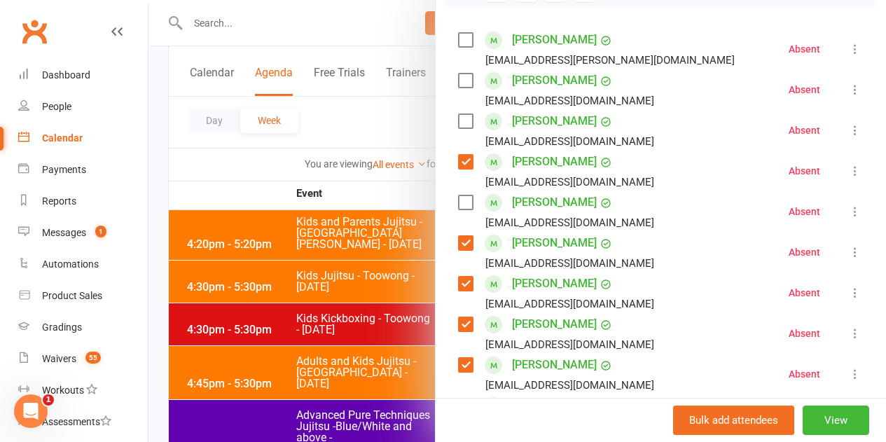
scroll to position [210, 0]
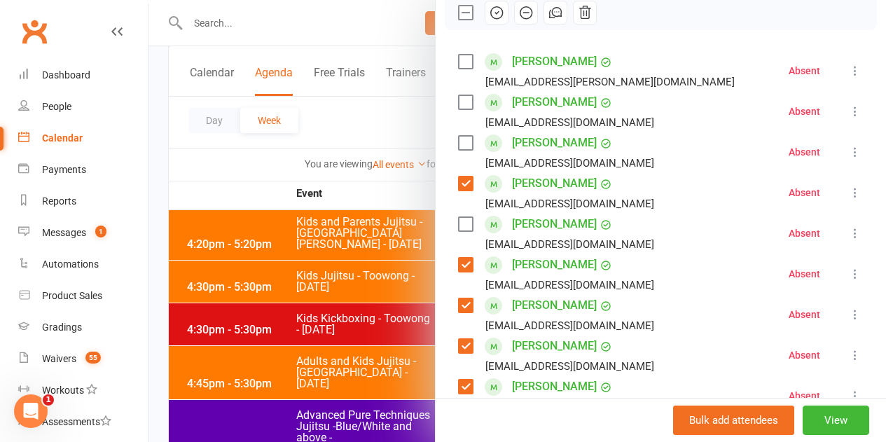
click at [459, 142] on label at bounding box center [465, 143] width 14 height 14
click at [489, 15] on icon "button" at bounding box center [496, 12] width 15 height 15
click at [460, 62] on label at bounding box center [465, 62] width 14 height 14
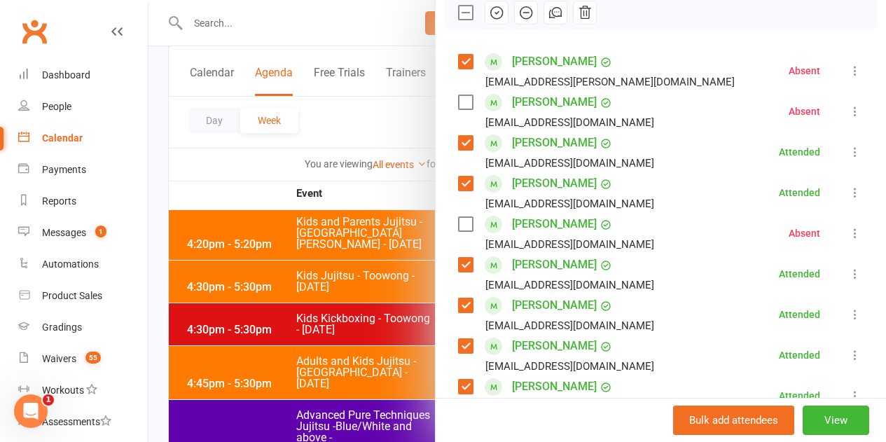
click at [489, 15] on icon "button" at bounding box center [496, 12] width 15 height 15
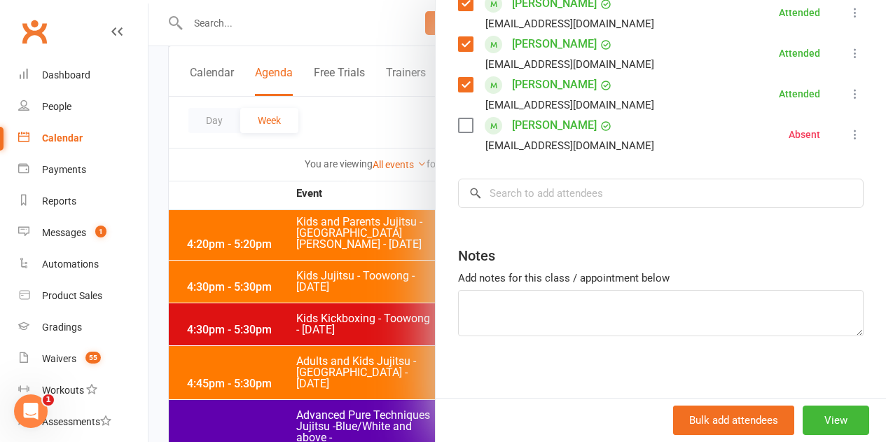
scroll to position [560, 0]
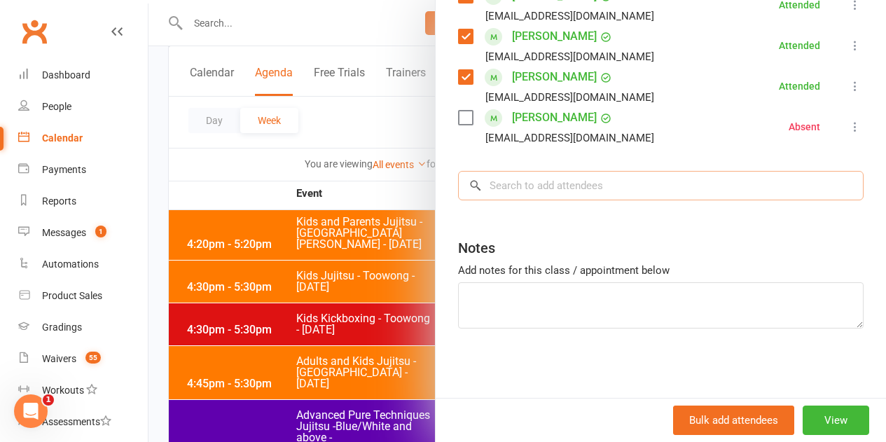
click at [612, 194] on input "search" at bounding box center [661, 185] width 406 height 29
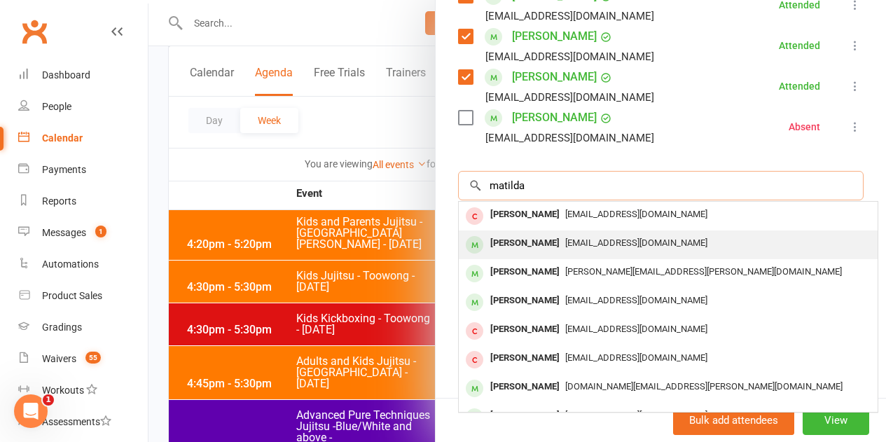
type input "matilda"
click at [530, 242] on div "Matilda Welsh" at bounding box center [525, 243] width 81 height 20
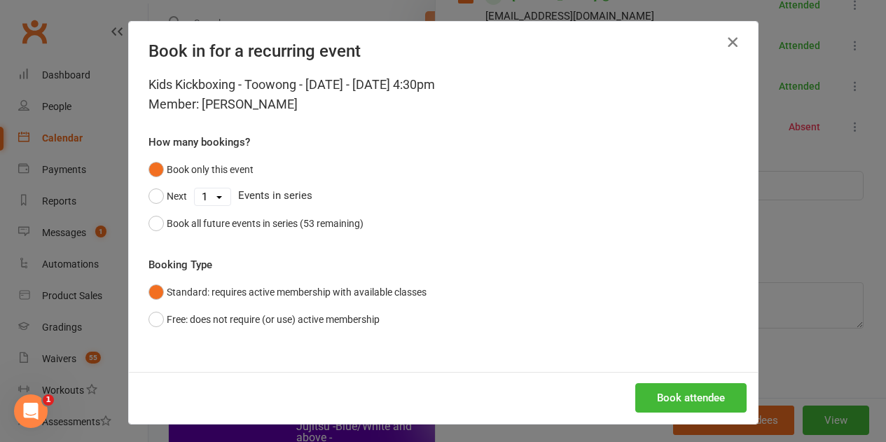
click at [729, 41] on icon "button" at bounding box center [732, 42] width 17 height 17
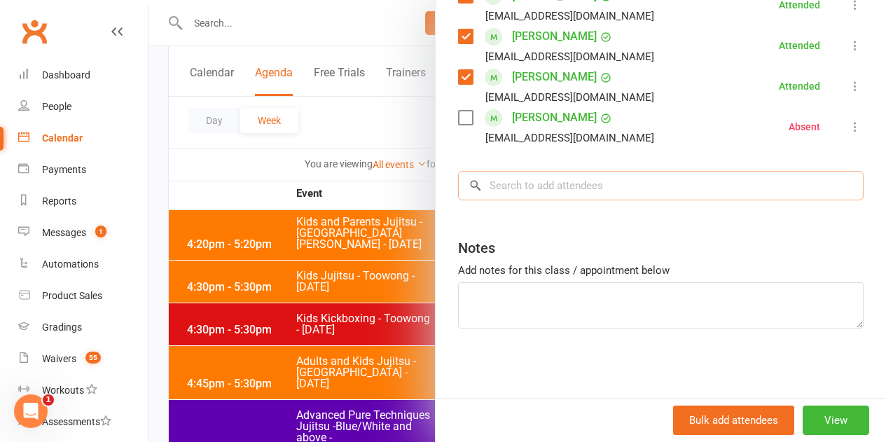
click at [580, 193] on input "search" at bounding box center [661, 185] width 406 height 29
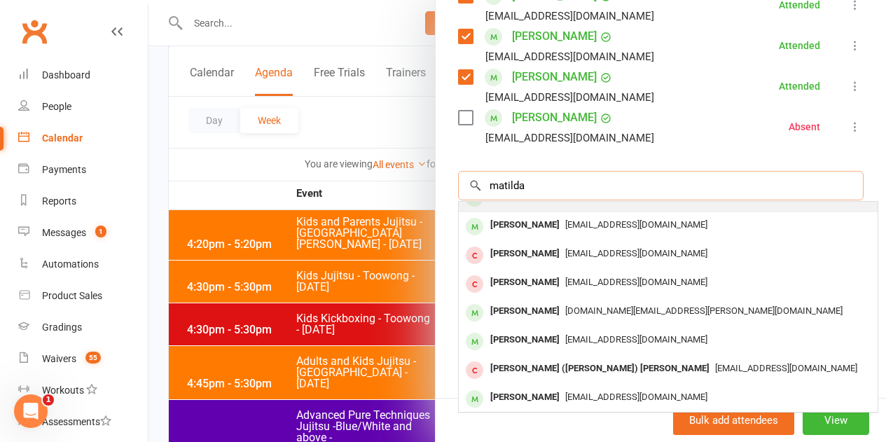
scroll to position [77, 0]
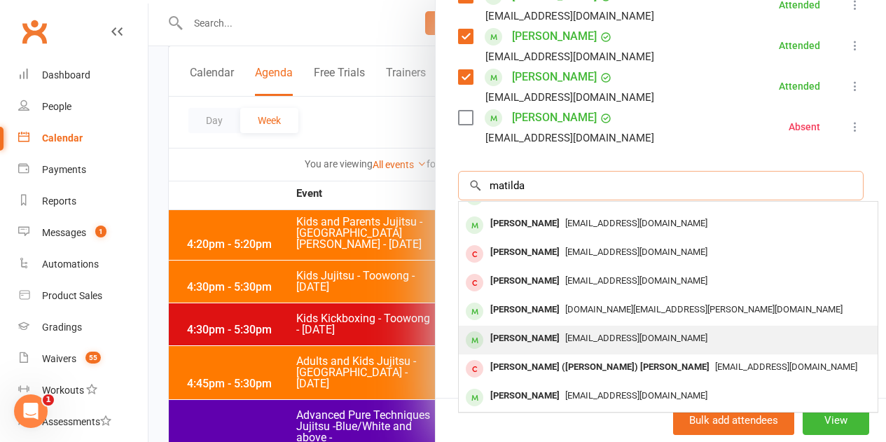
type input "matilda"
click at [535, 338] on div "Matilda Smith" at bounding box center [525, 338] width 81 height 20
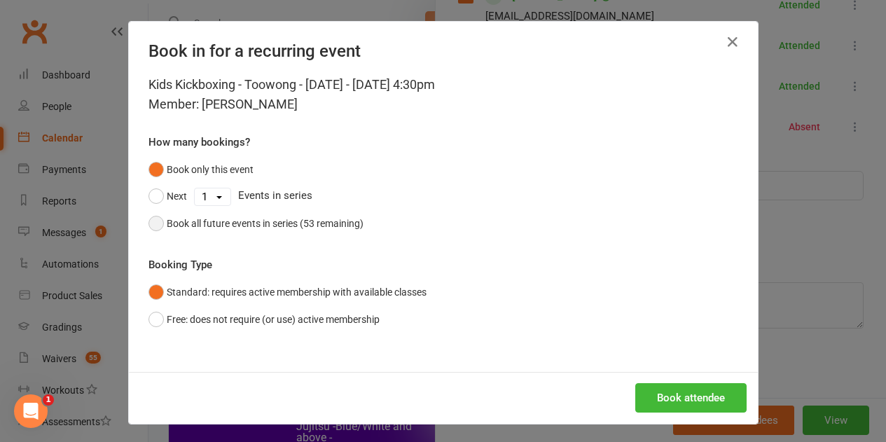
click at [167, 225] on div "Book all future events in series (53 remaining)" at bounding box center [265, 223] width 197 height 15
click at [639, 399] on button "Book attendee" at bounding box center [690, 397] width 111 height 29
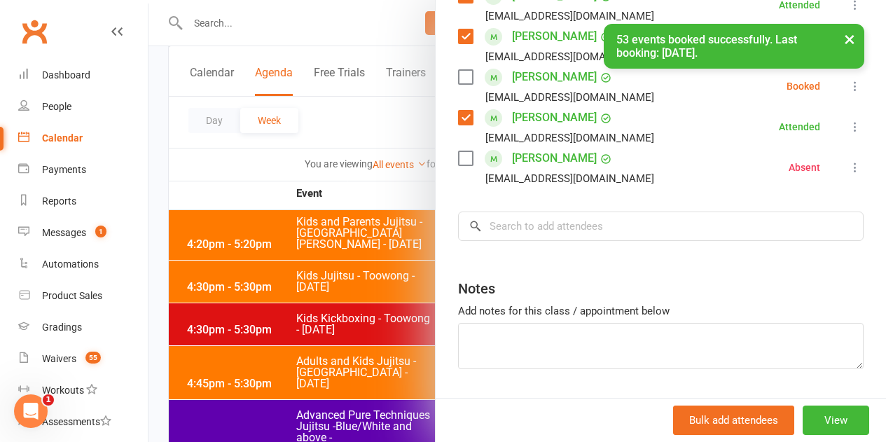
scroll to position [420, 0]
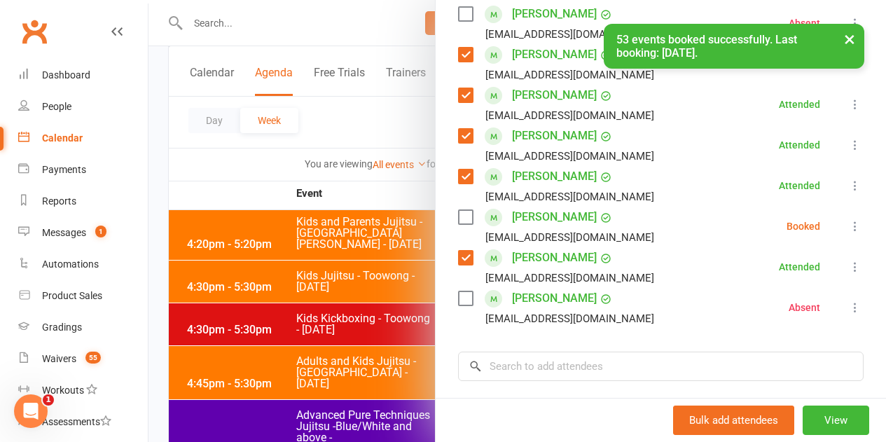
click at [462, 219] on label at bounding box center [465, 217] width 14 height 14
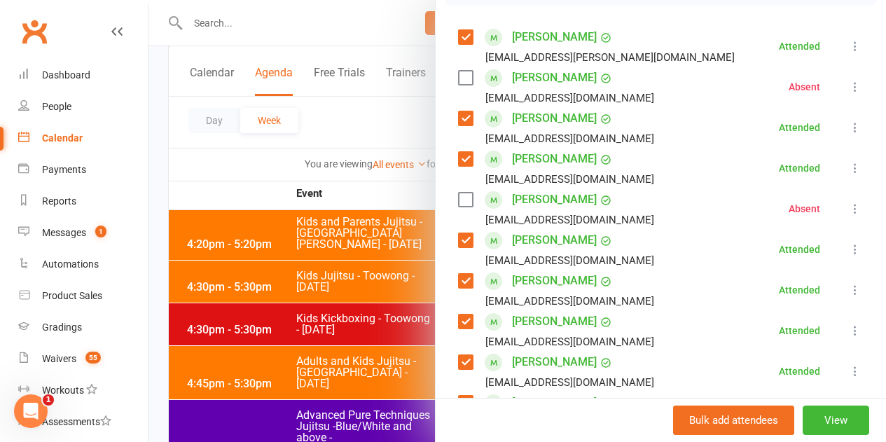
scroll to position [210, 0]
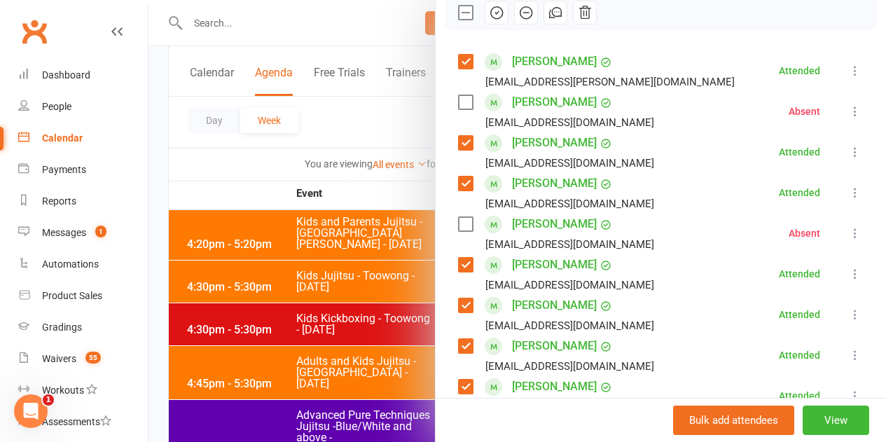
click at [489, 13] on icon "button" at bounding box center [496, 12] width 15 height 15
click at [459, 221] on label at bounding box center [465, 224] width 14 height 14
click at [491, 18] on icon "button" at bounding box center [497, 13] width 12 height 12
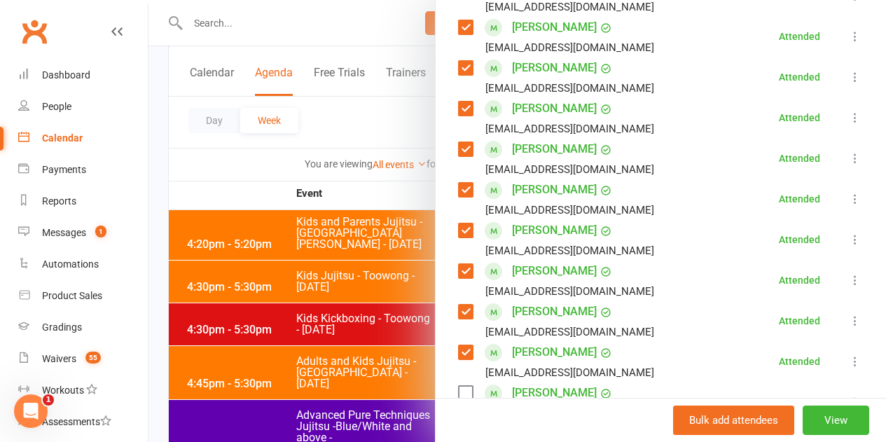
scroll to position [420, 0]
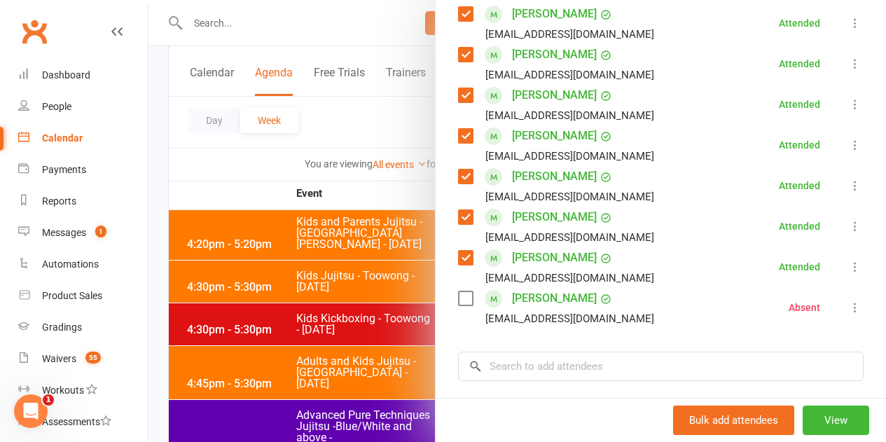
click at [383, 189] on div at bounding box center [516, 221] width 737 height 442
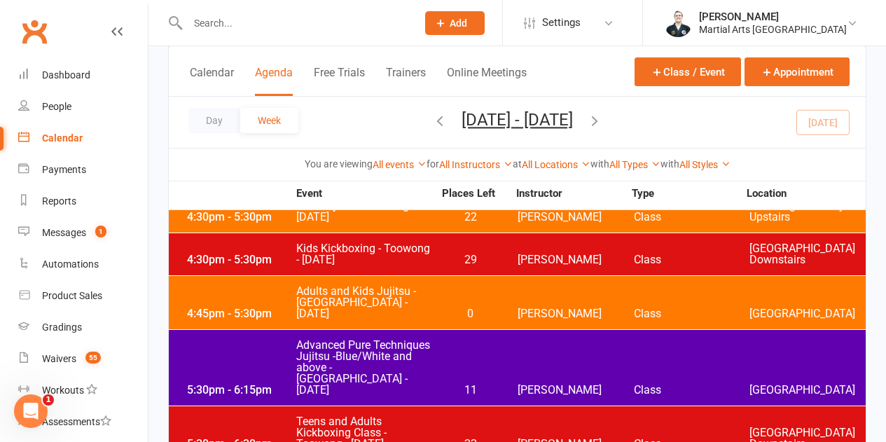
scroll to position [1274, 0]
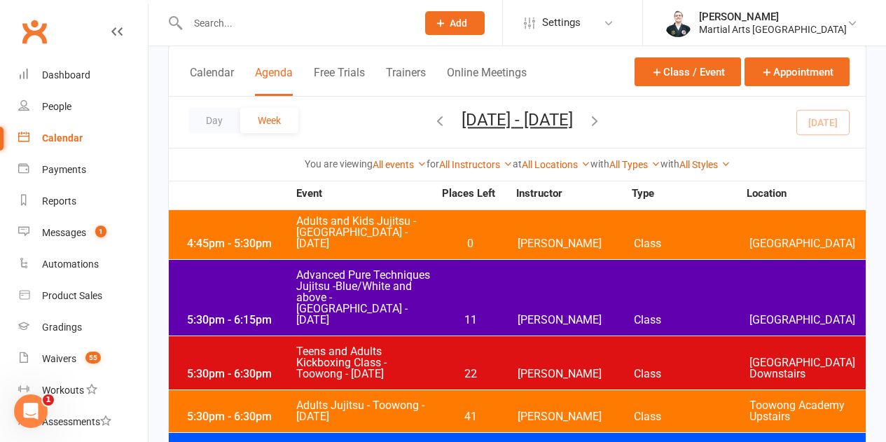
click at [421, 346] on span "Teens and Adults Kickboxing Class - Toowong - [DATE]" at bounding box center [365, 363] width 138 height 34
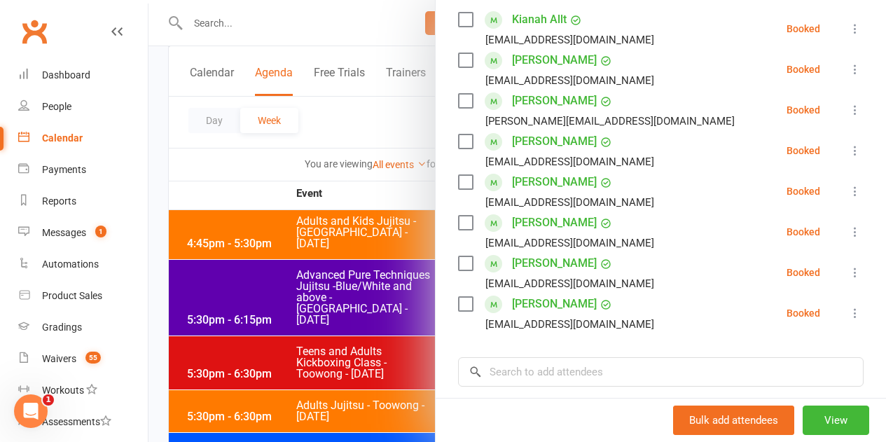
scroll to position [210, 0]
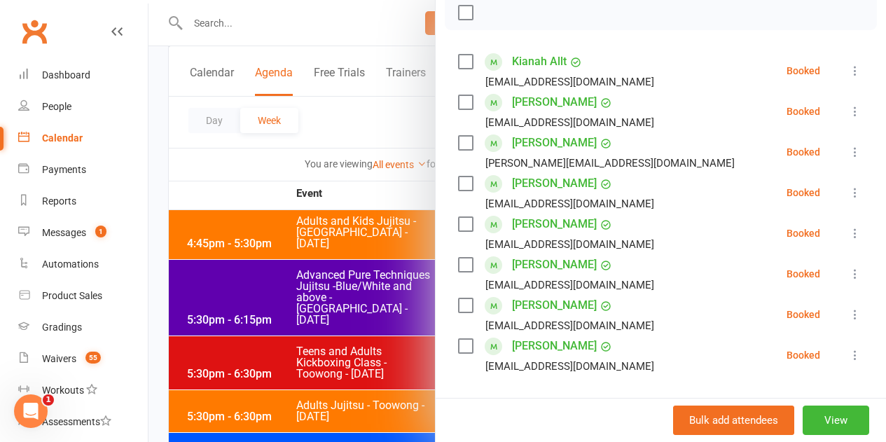
click at [460, 15] on label at bounding box center [465, 13] width 14 height 14
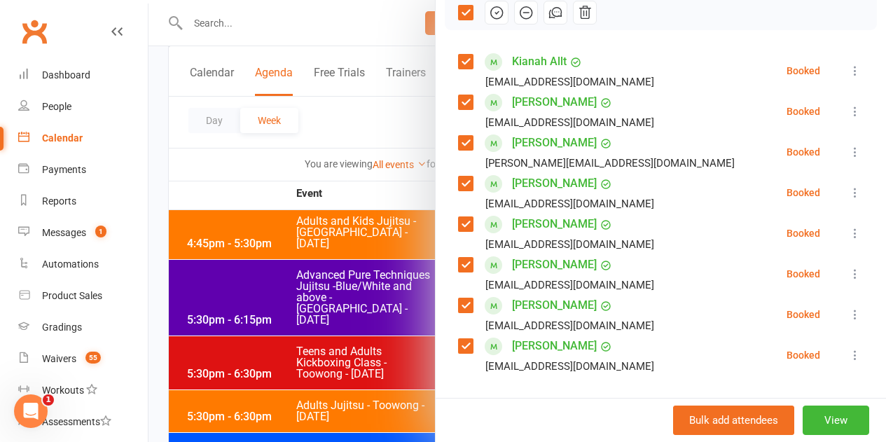
scroll to position [140, 0]
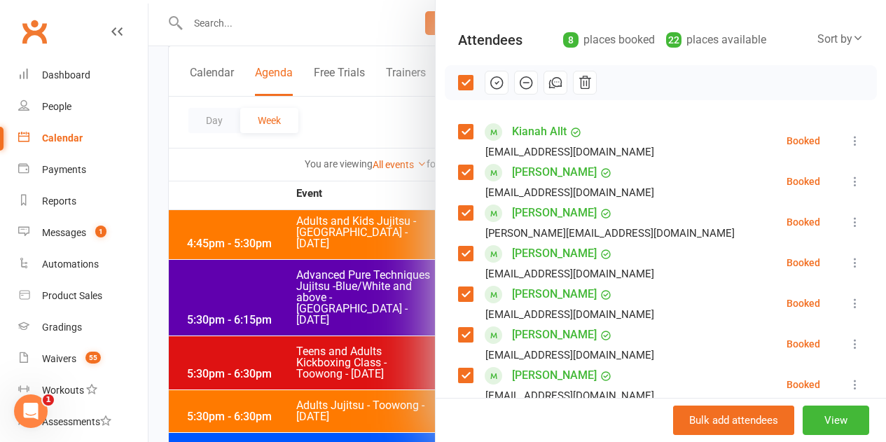
click at [519, 79] on icon "button" at bounding box center [525, 82] width 15 height 15
click at [458, 82] on label at bounding box center [465, 83] width 14 height 14
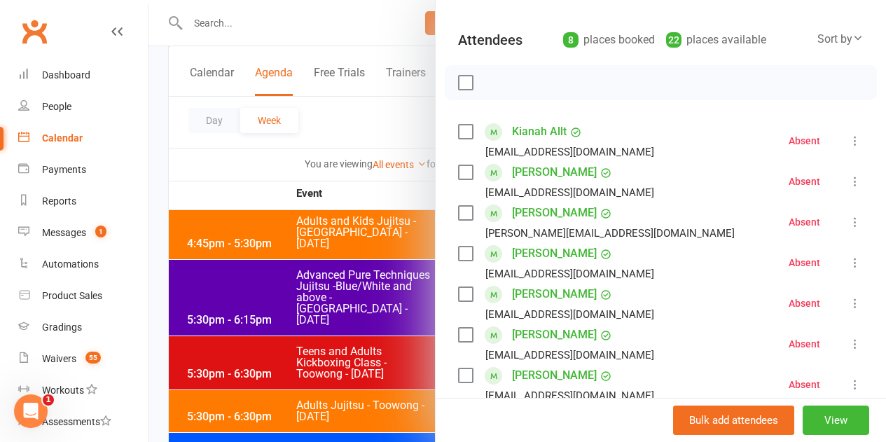
click at [460, 129] on label at bounding box center [465, 132] width 14 height 14
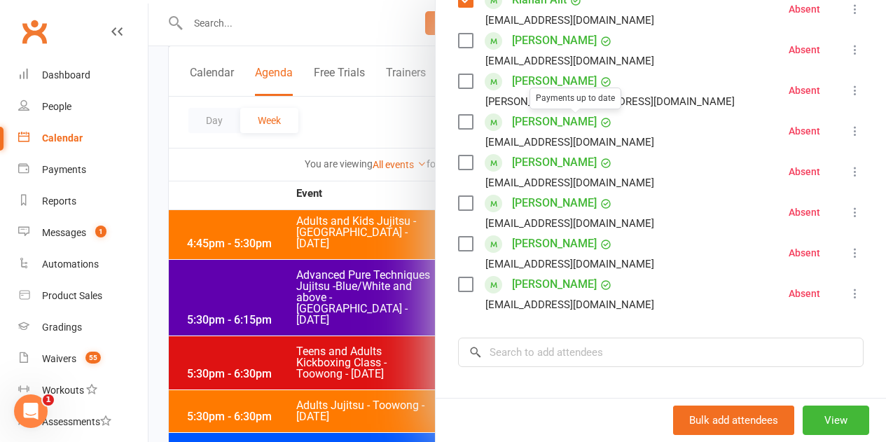
scroll to position [280, 0]
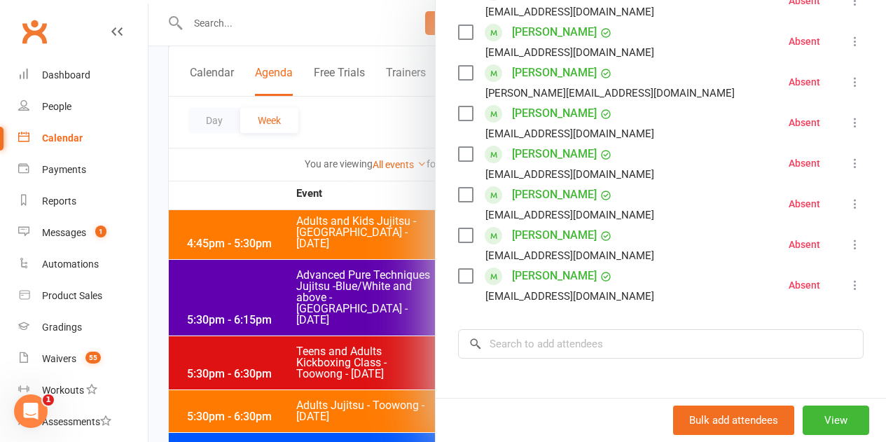
click at [458, 193] on label at bounding box center [465, 195] width 14 height 14
click at [458, 114] on label at bounding box center [465, 113] width 14 height 14
click at [459, 155] on label at bounding box center [465, 154] width 14 height 14
click at [458, 275] on label at bounding box center [465, 276] width 14 height 14
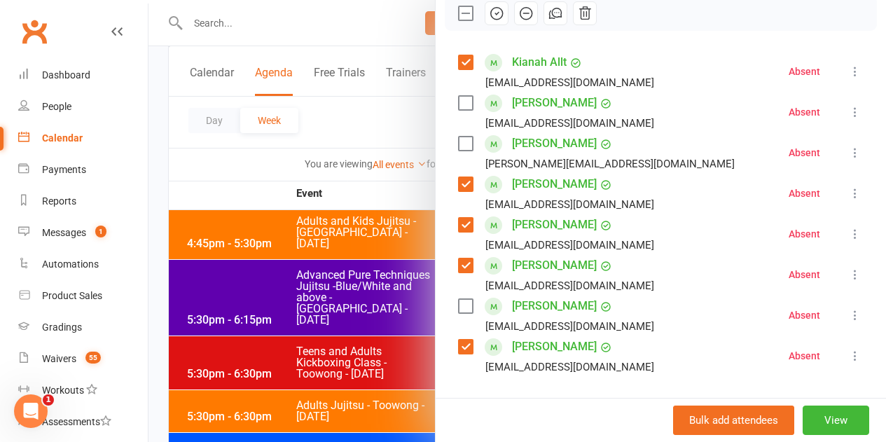
scroll to position [140, 0]
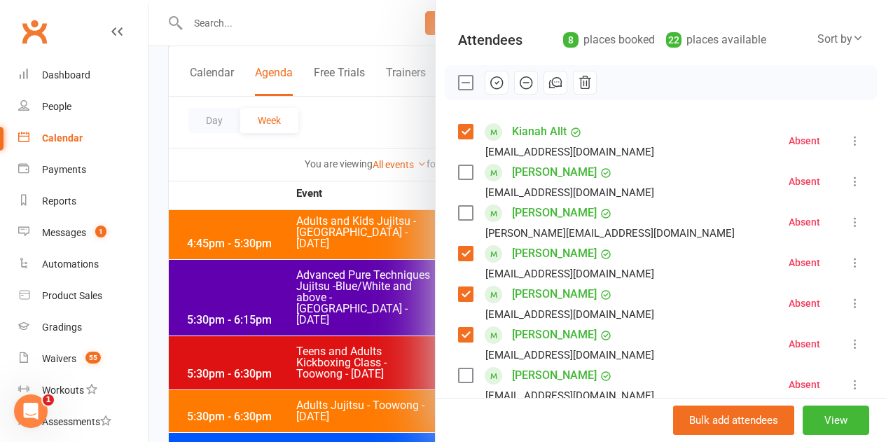
drag, startPoint x: 489, startPoint y: 82, endPoint x: 511, endPoint y: 60, distance: 31.2
click at [489, 82] on icon "button" at bounding box center [496, 82] width 15 height 15
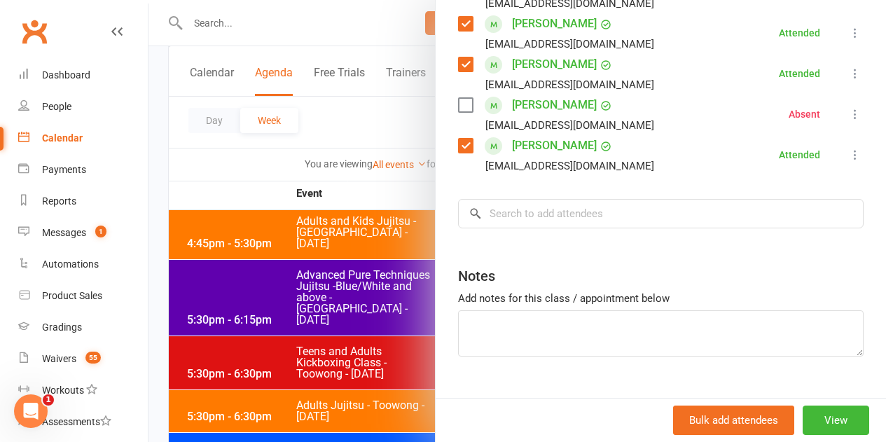
scroll to position [420, 0]
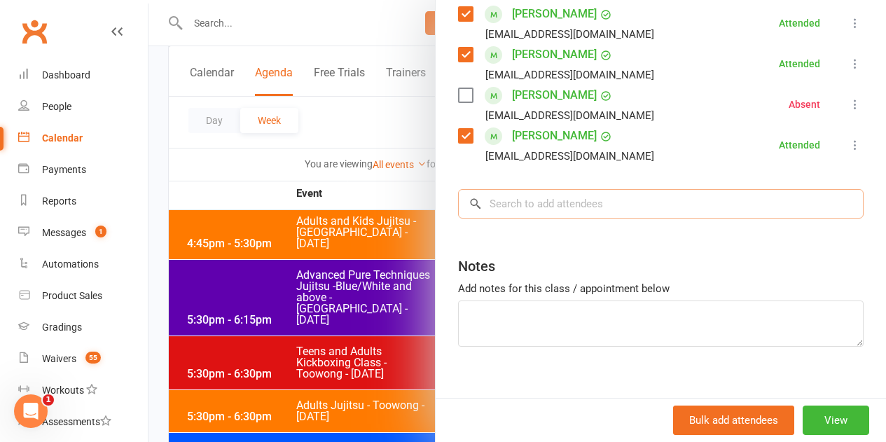
click at [540, 205] on input "search" at bounding box center [661, 203] width 406 height 29
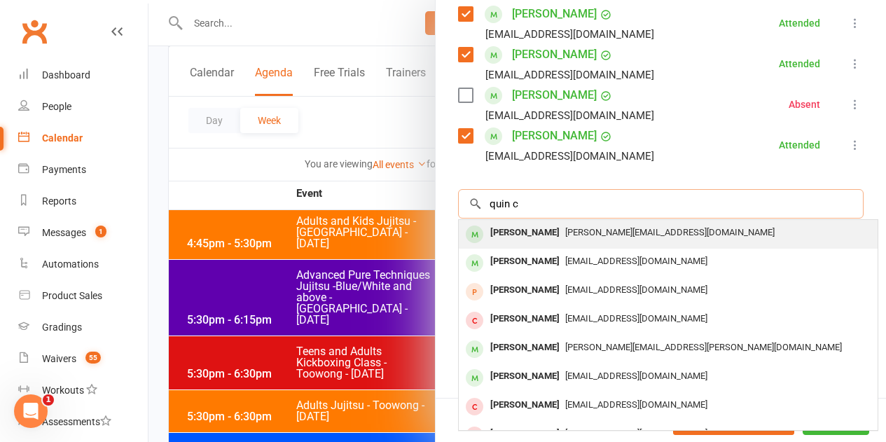
type input "quin c"
click at [513, 244] on div "Quinton Cugola quinn.cugola@gmail.com" at bounding box center [668, 234] width 419 height 29
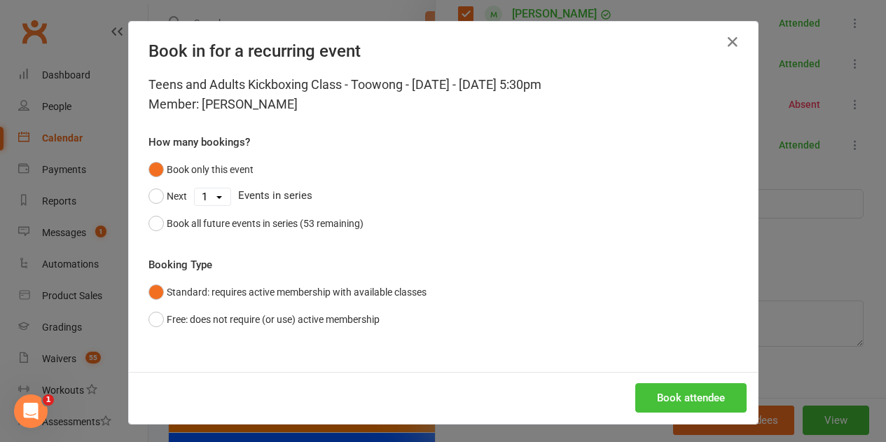
click at [662, 395] on button "Book attendee" at bounding box center [690, 397] width 111 height 29
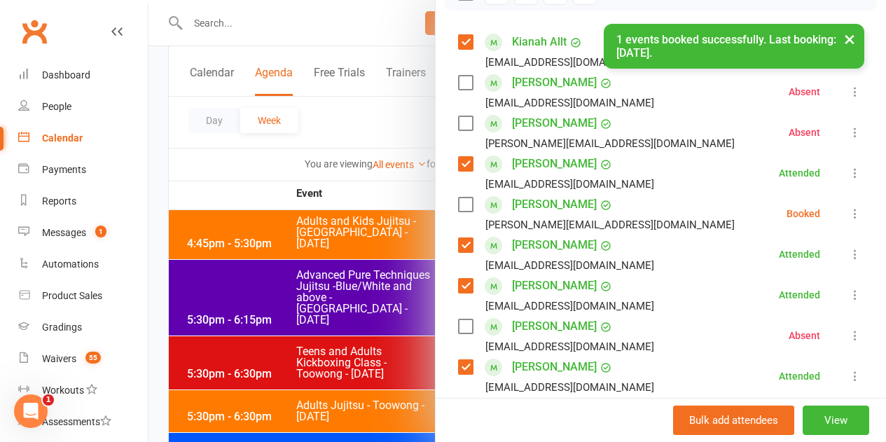
scroll to position [140, 0]
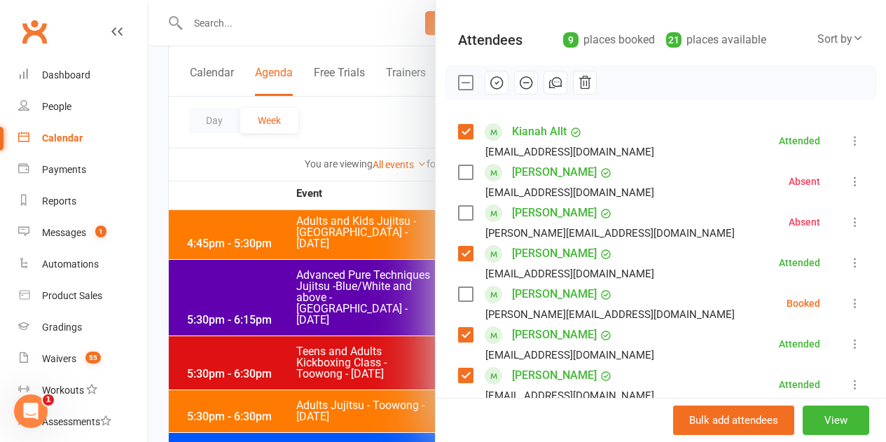
drag, startPoint x: 453, startPoint y: 205, endPoint x: 455, endPoint y: 195, distance: 9.2
click at [458, 205] on div "Ethan Baker t.hill@uq.edu.au" at bounding box center [599, 222] width 282 height 41
click at [458, 217] on label at bounding box center [465, 213] width 14 height 14
click at [458, 172] on label at bounding box center [465, 172] width 14 height 14
click at [490, 77] on icon "button" at bounding box center [496, 82] width 15 height 15
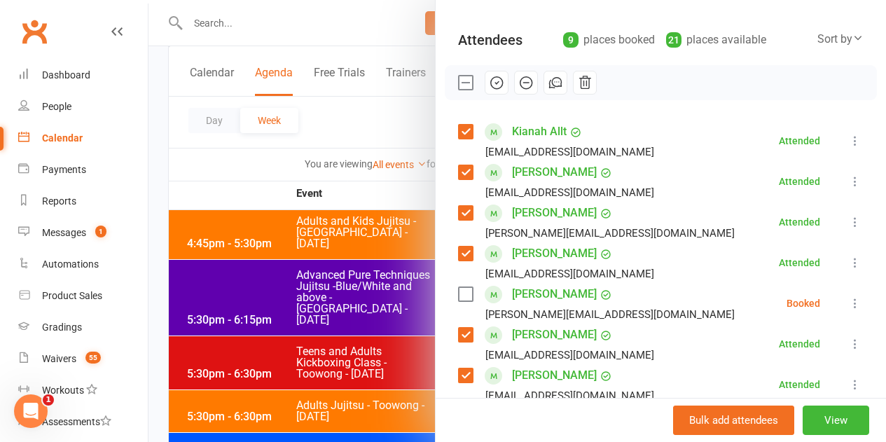
click at [458, 296] on label at bounding box center [465, 294] width 14 height 14
click at [489, 87] on icon "button" at bounding box center [496, 82] width 15 height 15
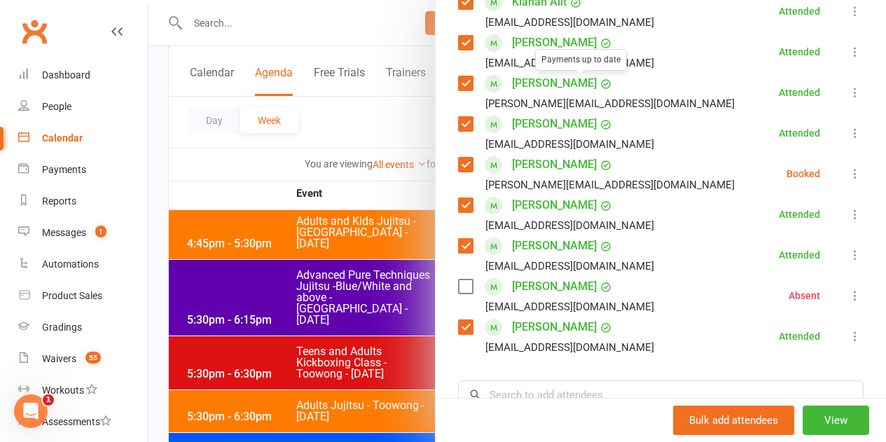
scroll to position [280, 0]
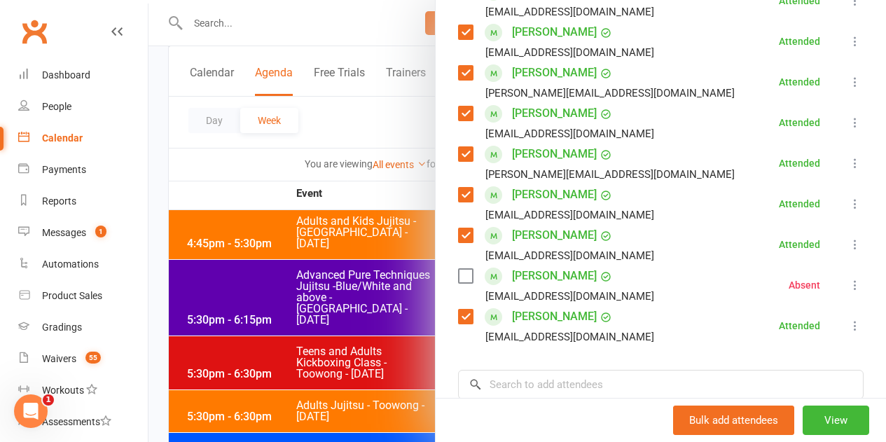
click at [458, 281] on label at bounding box center [465, 276] width 14 height 14
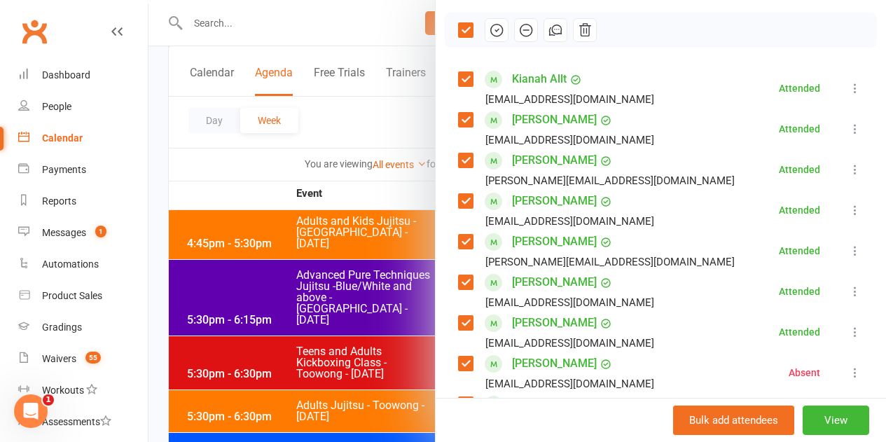
scroll to position [0, 0]
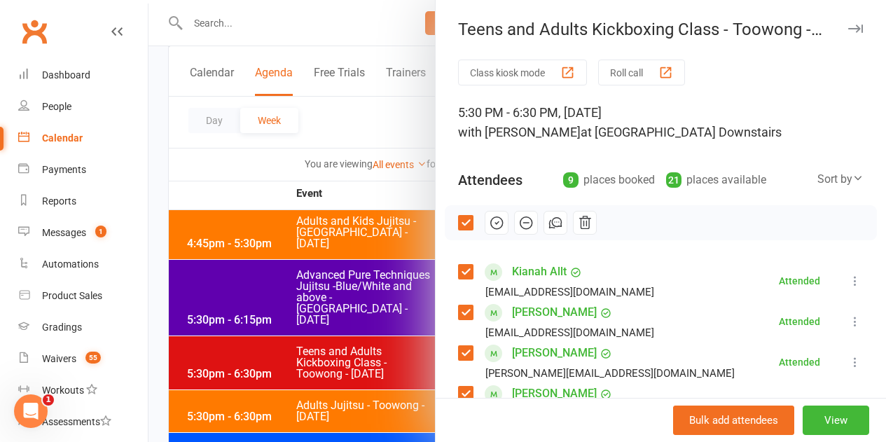
click at [489, 222] on icon "button" at bounding box center [496, 222] width 15 height 15
click at [382, 198] on div at bounding box center [516, 221] width 737 height 442
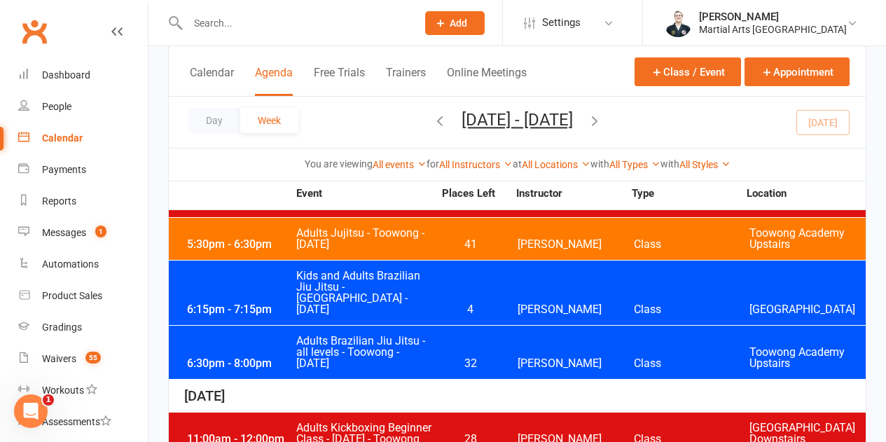
scroll to position [1414, 0]
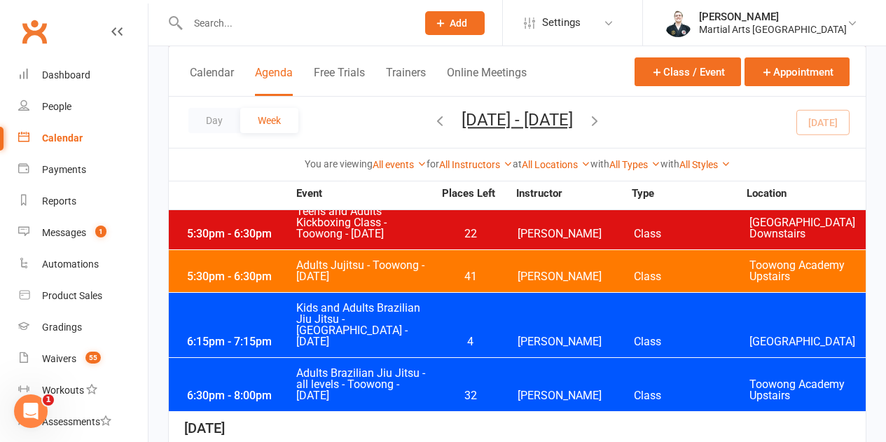
click at [424, 368] on span "Adults Brazilian Jiu Jitsu - all levels - Toowong - [DATE]" at bounding box center [365, 385] width 138 height 34
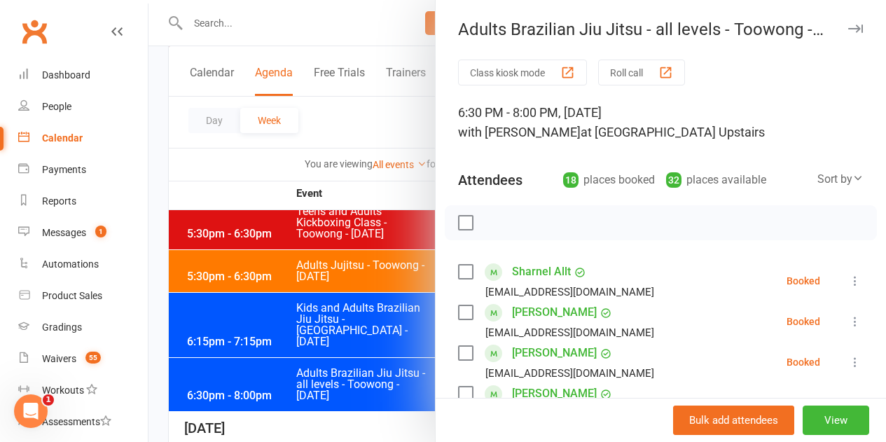
click at [458, 226] on label at bounding box center [465, 223] width 14 height 14
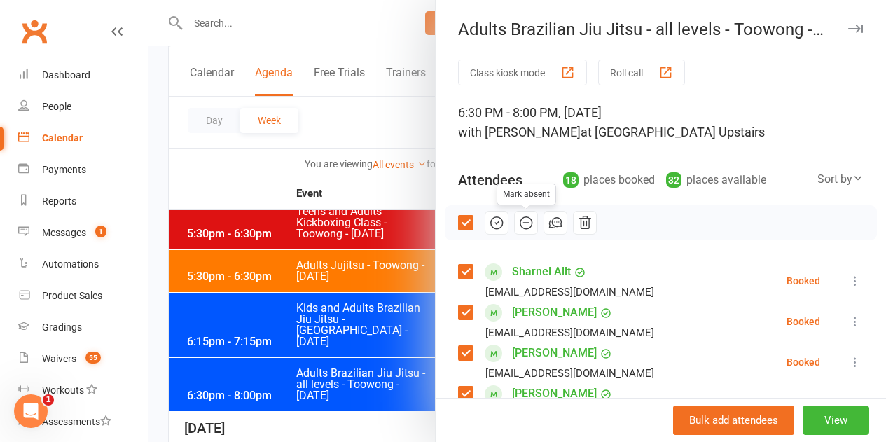
click at [518, 222] on icon "button" at bounding box center [525, 222] width 15 height 15
click at [460, 220] on label at bounding box center [465, 223] width 14 height 14
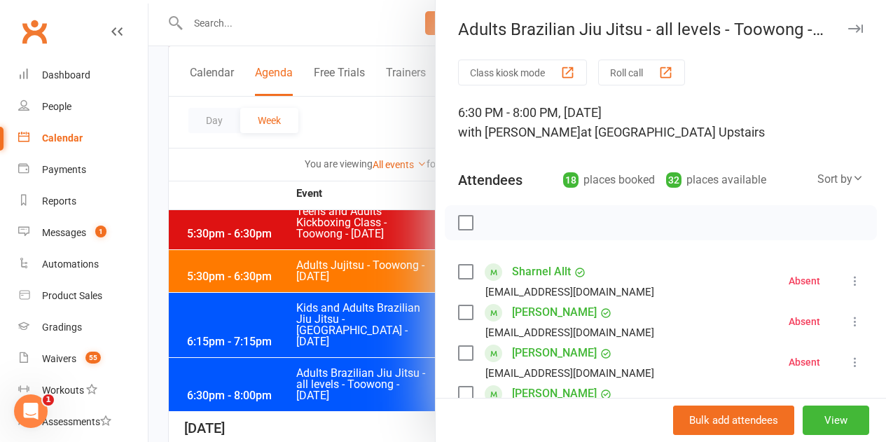
scroll to position [70, 0]
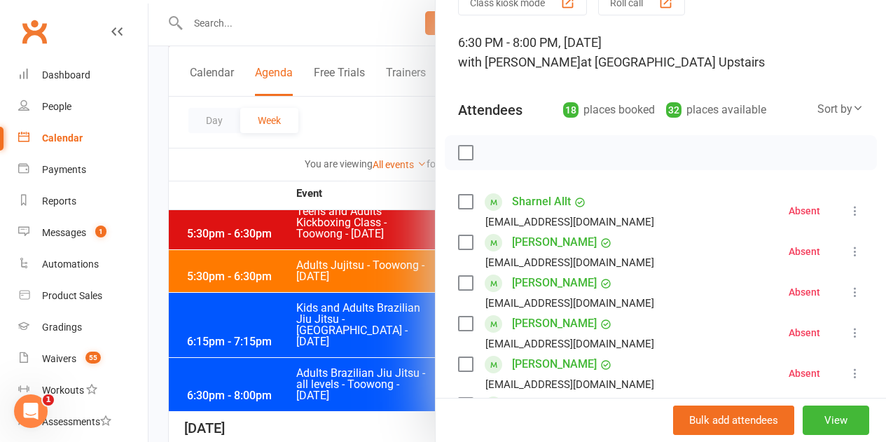
click at [458, 245] on label at bounding box center [465, 242] width 14 height 14
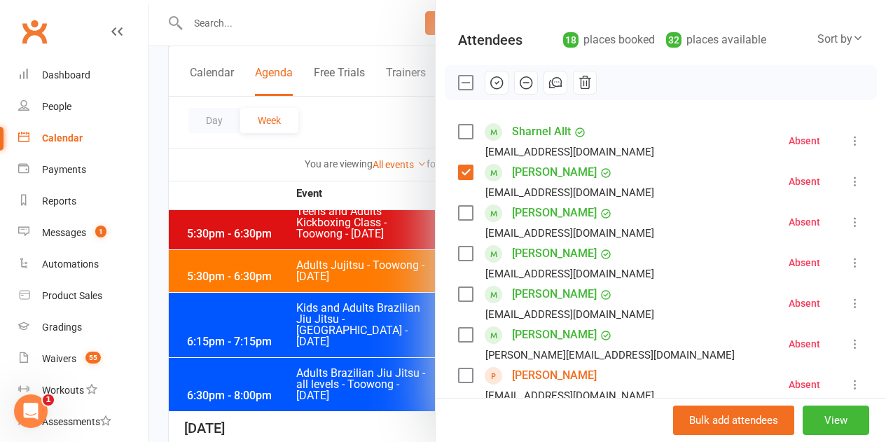
click at [461, 212] on label at bounding box center [465, 213] width 14 height 14
click at [458, 255] on label at bounding box center [465, 254] width 14 height 14
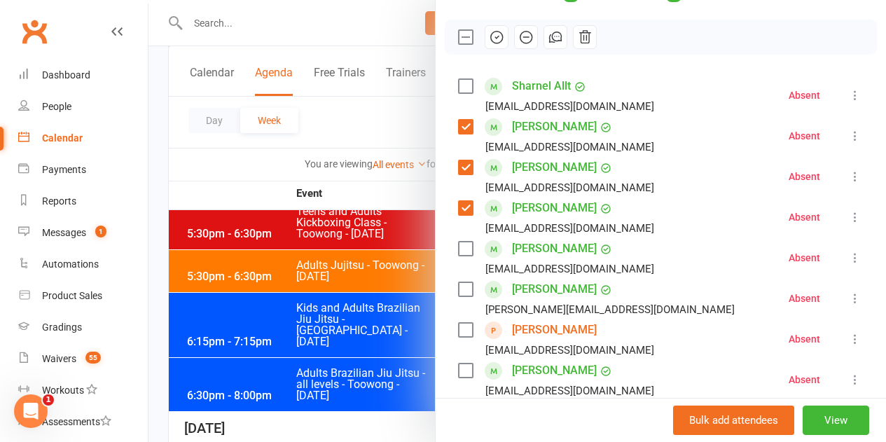
scroll to position [210, 0]
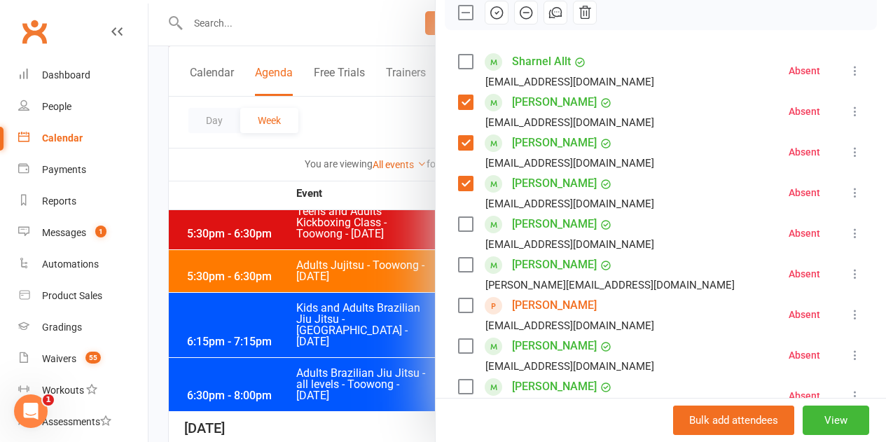
click at [458, 305] on label at bounding box center [465, 305] width 14 height 14
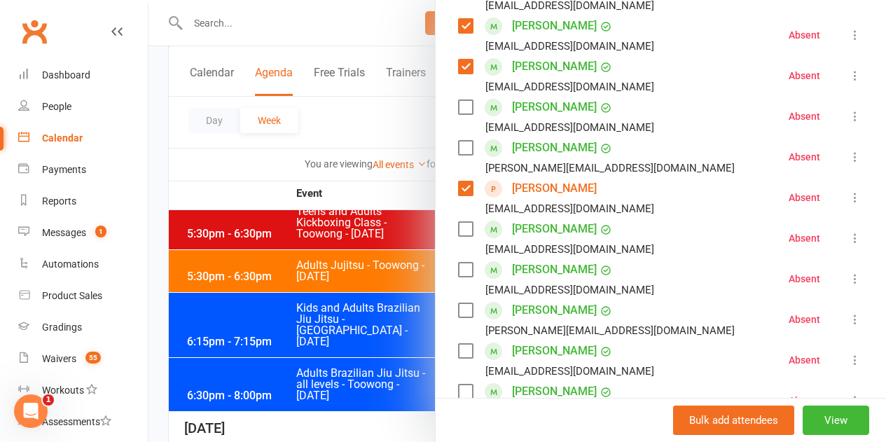
scroll to position [350, 0]
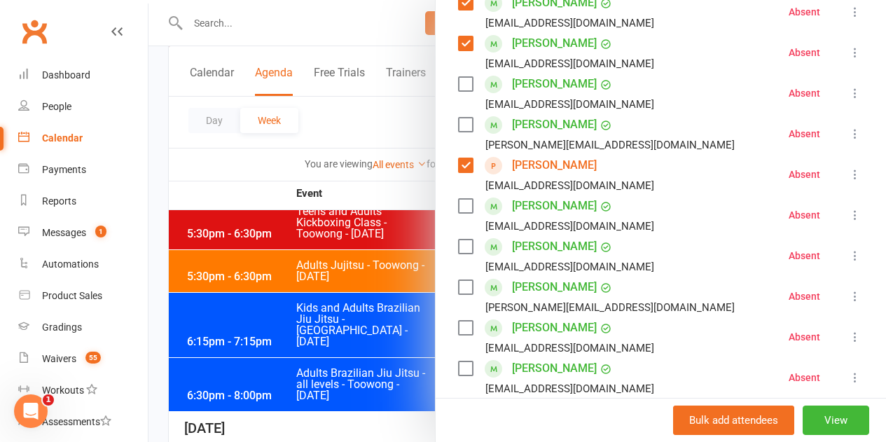
click at [458, 289] on label at bounding box center [465, 287] width 14 height 14
click at [458, 333] on label at bounding box center [465, 328] width 14 height 14
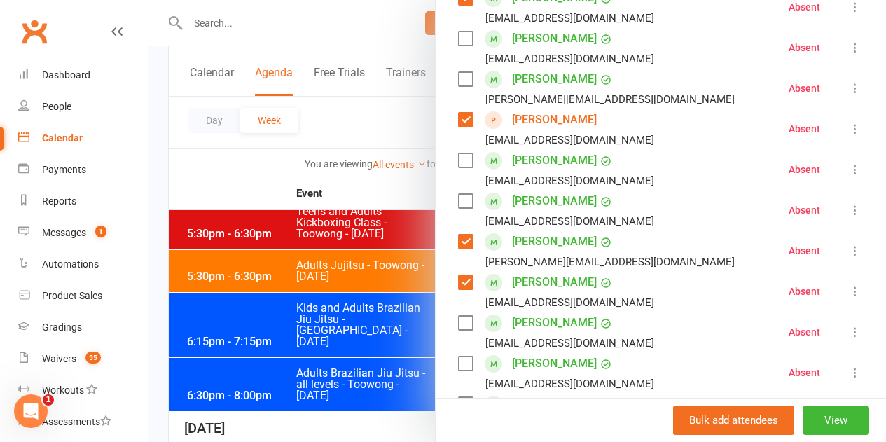
scroll to position [420, 0]
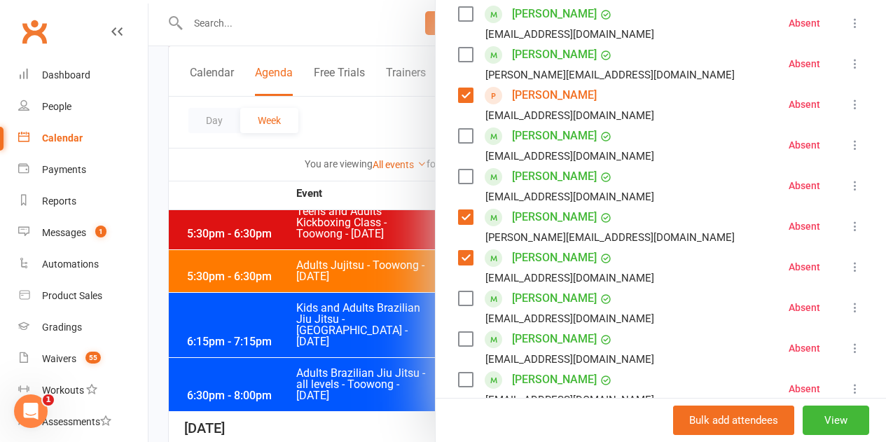
click at [458, 333] on label at bounding box center [465, 339] width 14 height 14
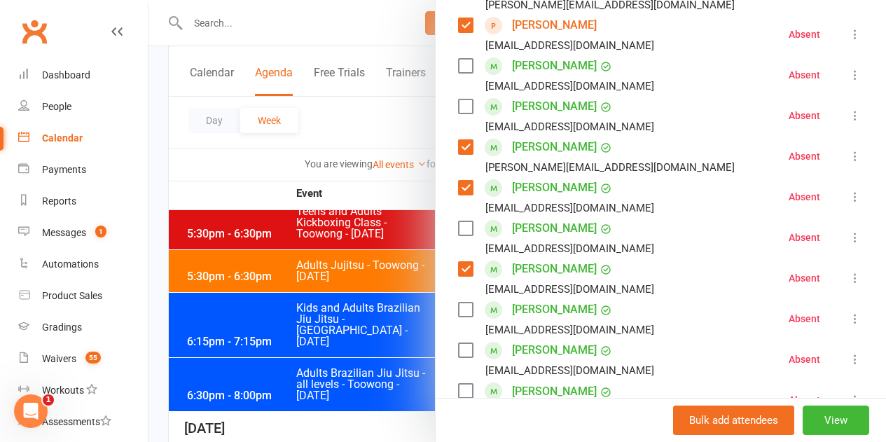
click at [458, 312] on label at bounding box center [465, 310] width 14 height 14
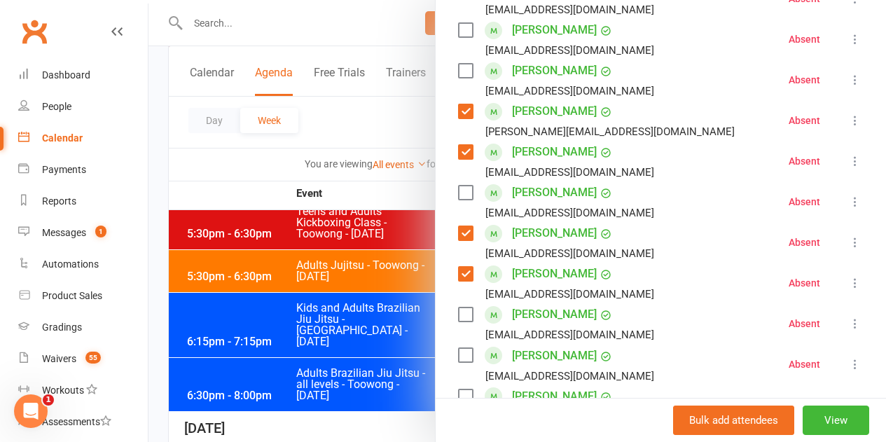
scroll to position [560, 0]
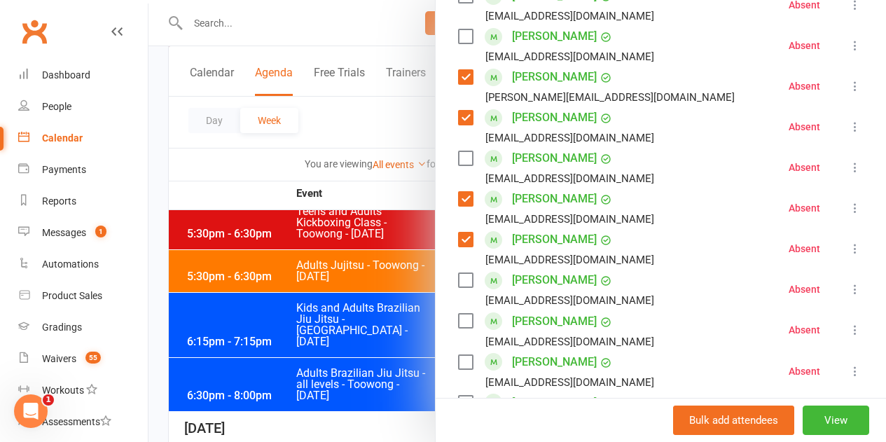
click at [458, 279] on label at bounding box center [465, 280] width 14 height 14
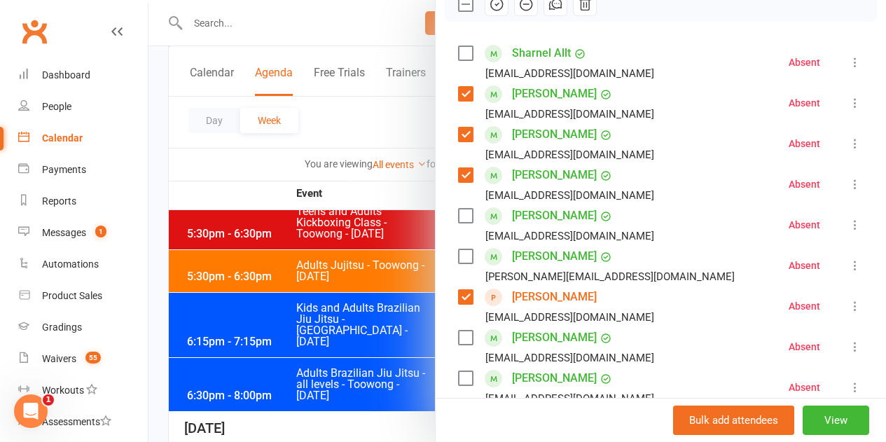
scroll to position [210, 0]
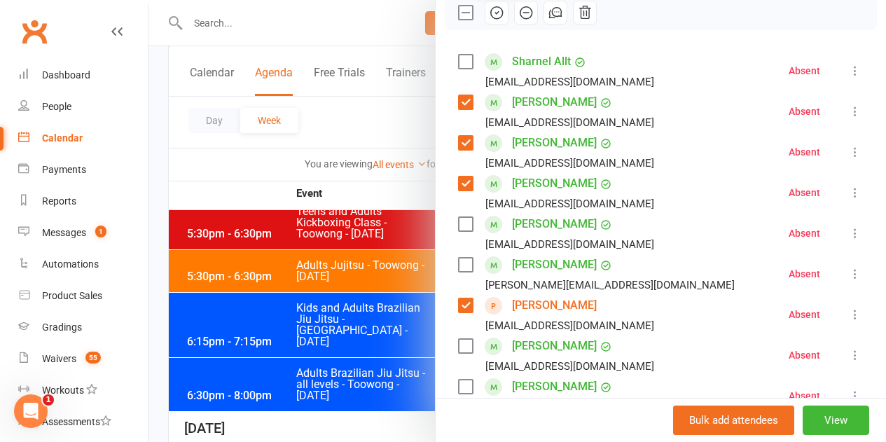
drag, startPoint x: 492, startPoint y: 20, endPoint x: 497, endPoint y: 44, distance: 24.9
click at [492, 20] on icon "button" at bounding box center [496, 12] width 15 height 15
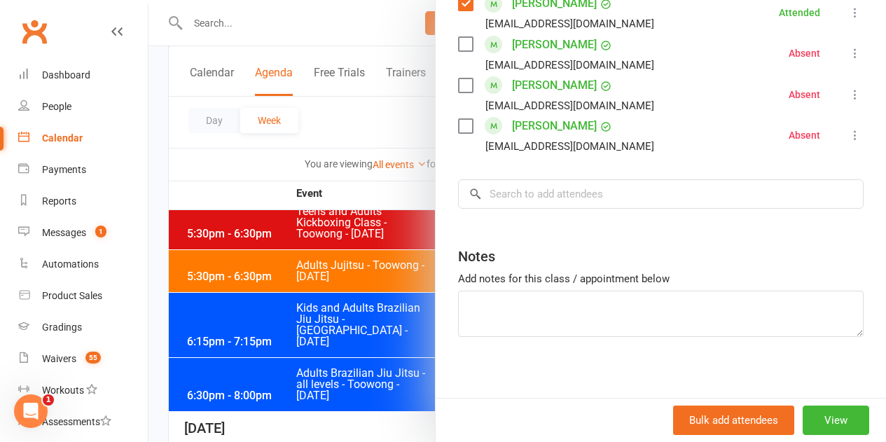
scroll to position [840, 0]
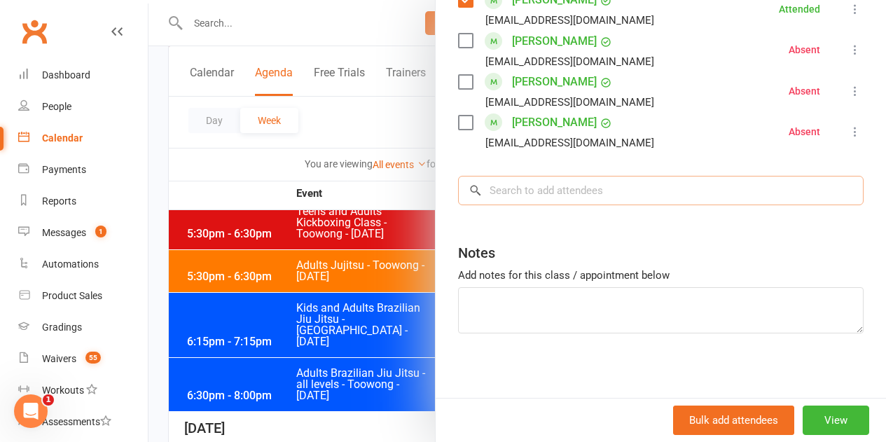
click at [567, 190] on input "search" at bounding box center [661, 190] width 406 height 29
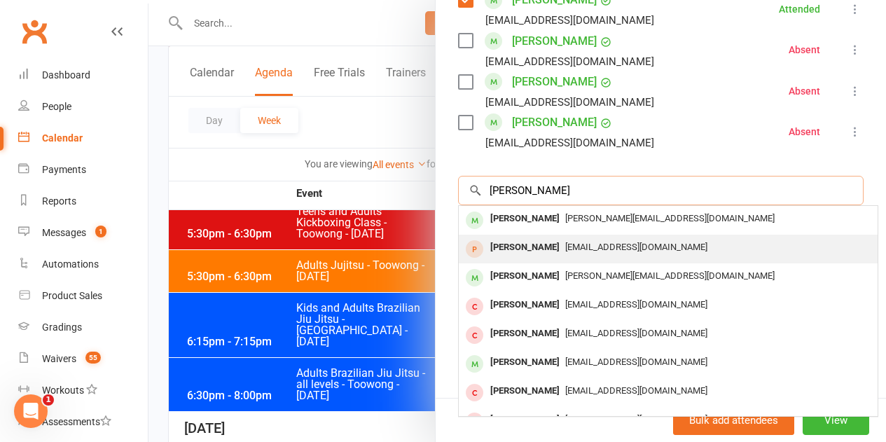
type input "quinton"
click at [520, 249] on div "Quinton Afa" at bounding box center [525, 247] width 81 height 20
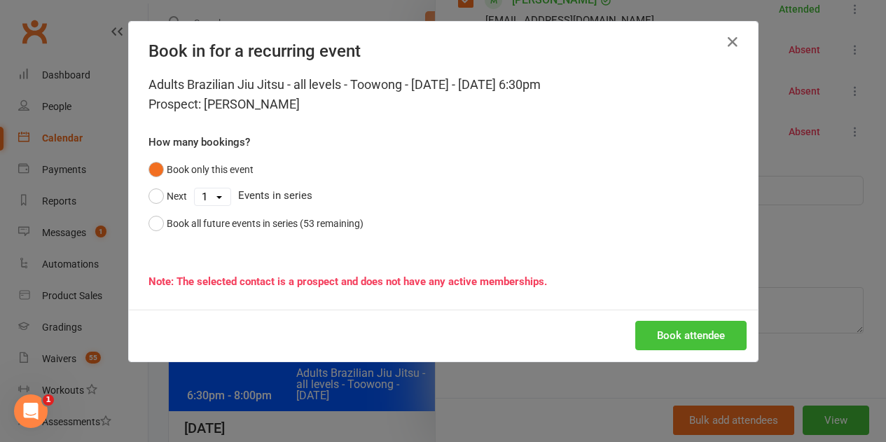
click at [683, 340] on button "Book attendee" at bounding box center [690, 335] width 111 height 29
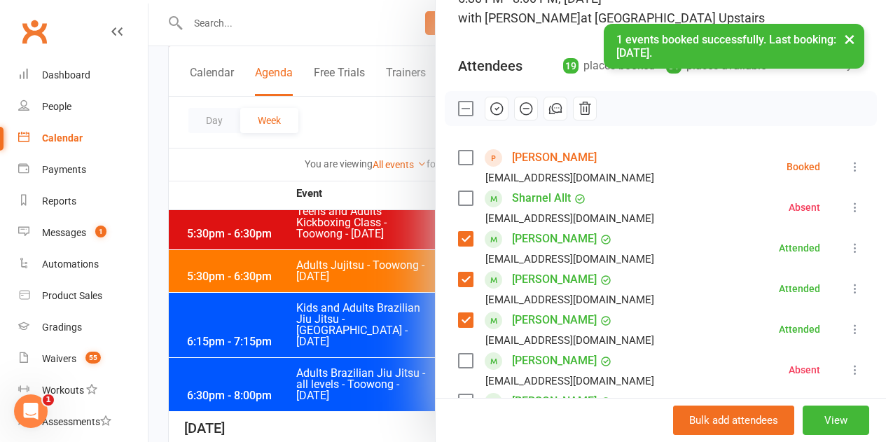
scroll to position [111, 0]
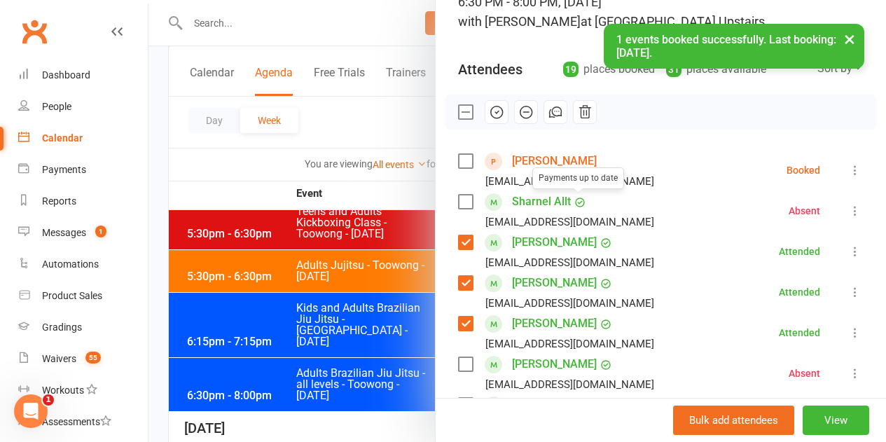
click at [462, 162] on label at bounding box center [465, 161] width 14 height 14
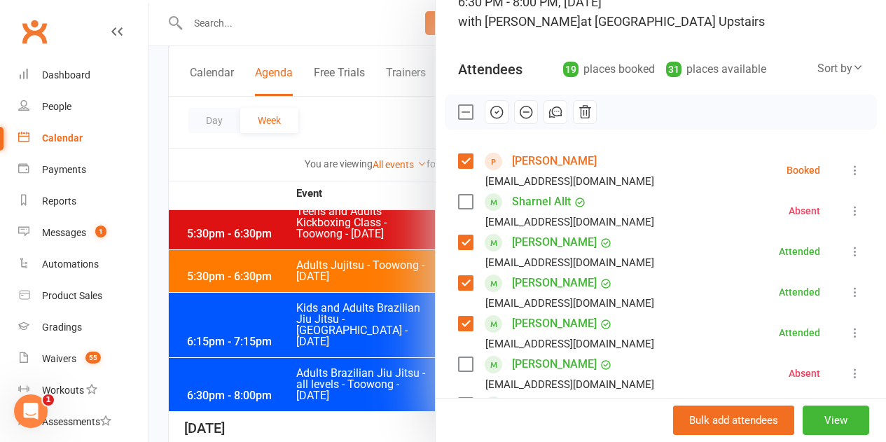
click at [491, 109] on icon "button" at bounding box center [497, 112] width 12 height 12
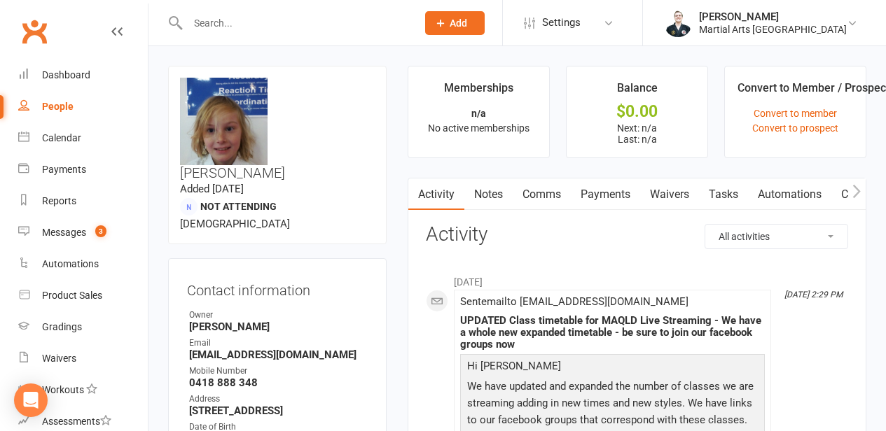
click at [250, 21] on input "text" at bounding box center [294, 23] width 223 height 20
click at [90, 78] on link "Dashboard" at bounding box center [83, 76] width 130 height 32
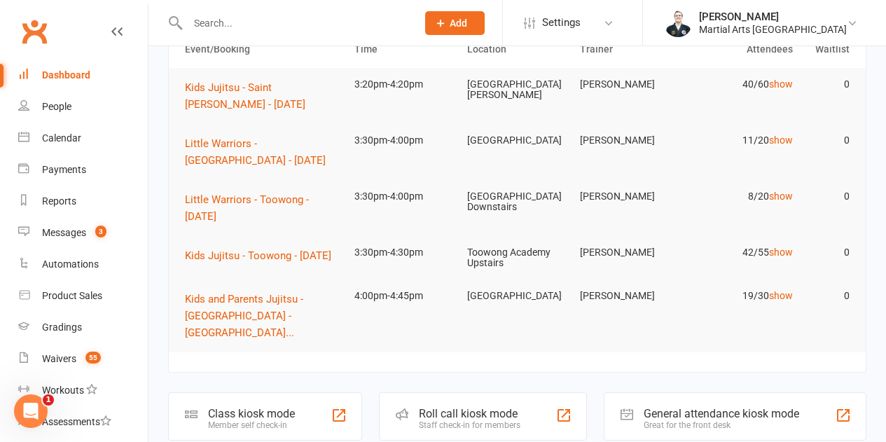
scroll to position [140, 0]
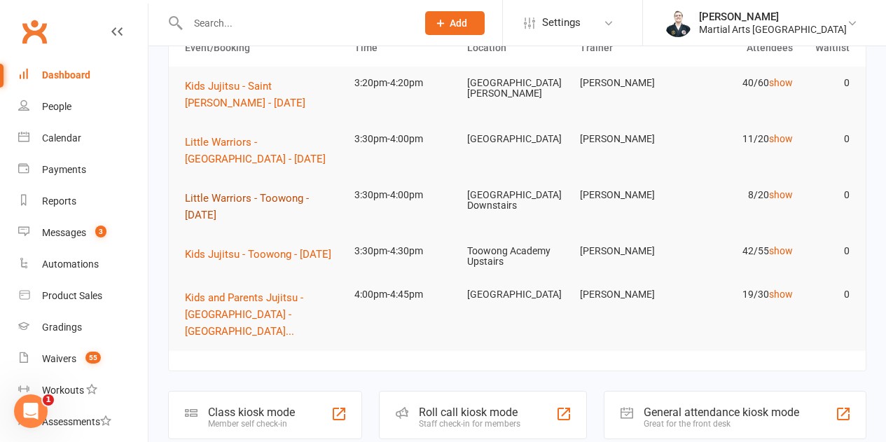
click at [263, 192] on span "Little Warriors - Toowong - [DATE]" at bounding box center [247, 206] width 124 height 29
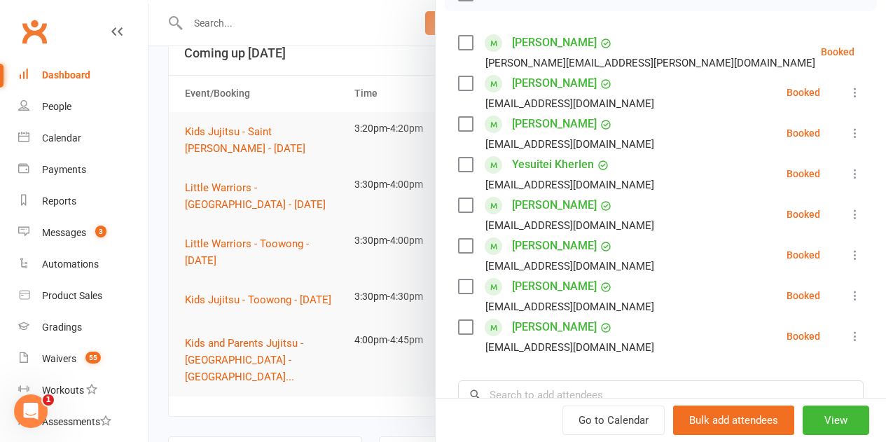
scroll to position [70, 0]
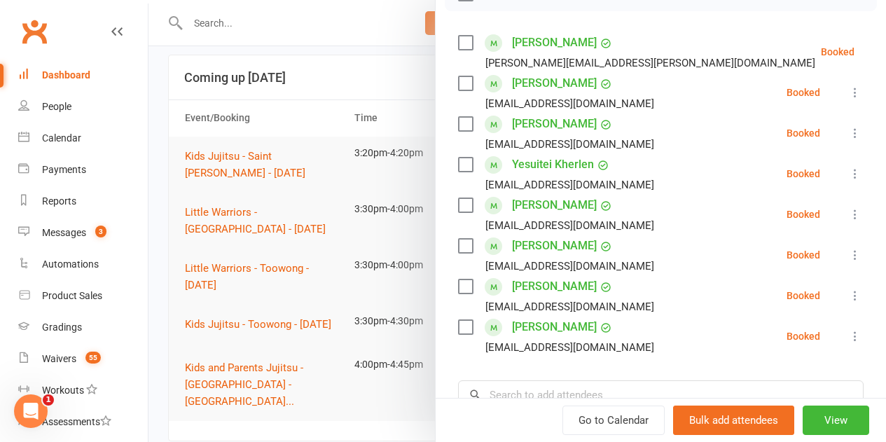
click at [251, 29] on div at bounding box center [516, 221] width 737 height 442
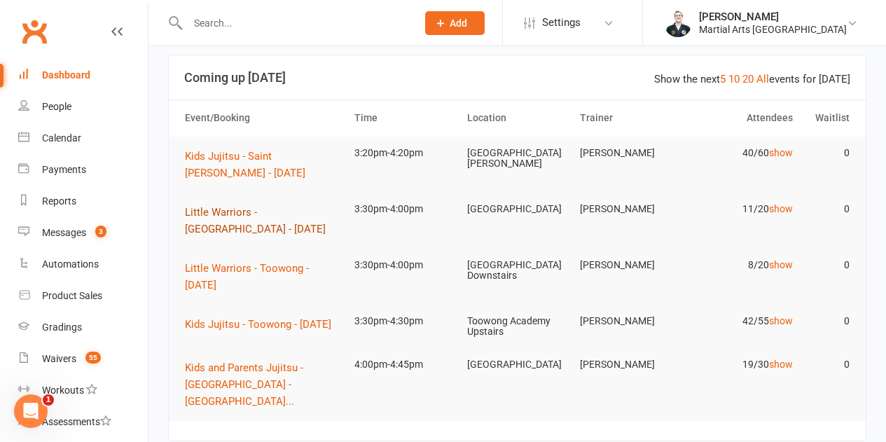
click at [225, 215] on span "Little Warriors - [GEOGRAPHIC_DATA] - [DATE]" at bounding box center [255, 220] width 141 height 29
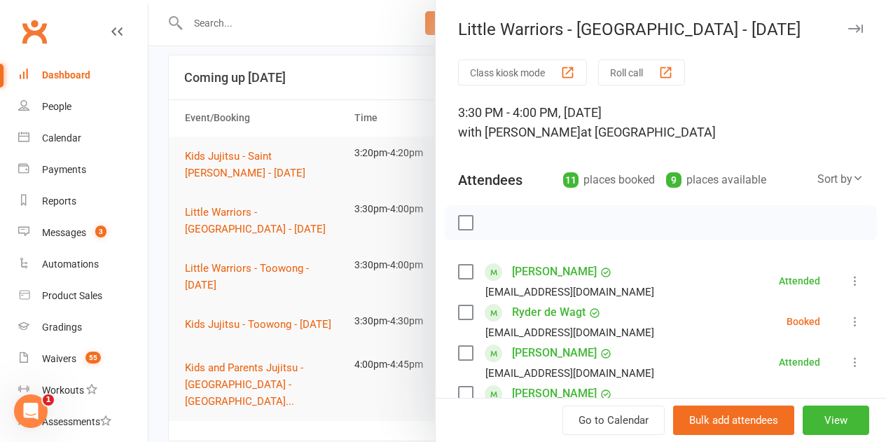
click at [227, 268] on div at bounding box center [516, 221] width 737 height 442
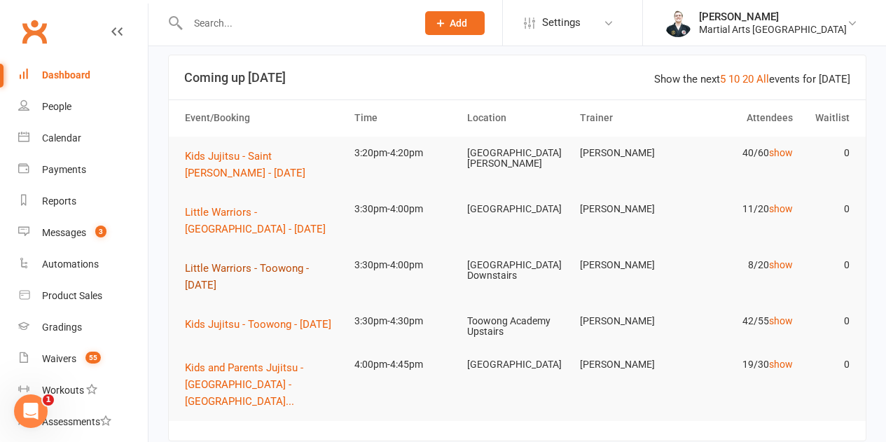
click at [234, 272] on span "Little Warriors - Toowong - [DATE]" at bounding box center [247, 276] width 124 height 29
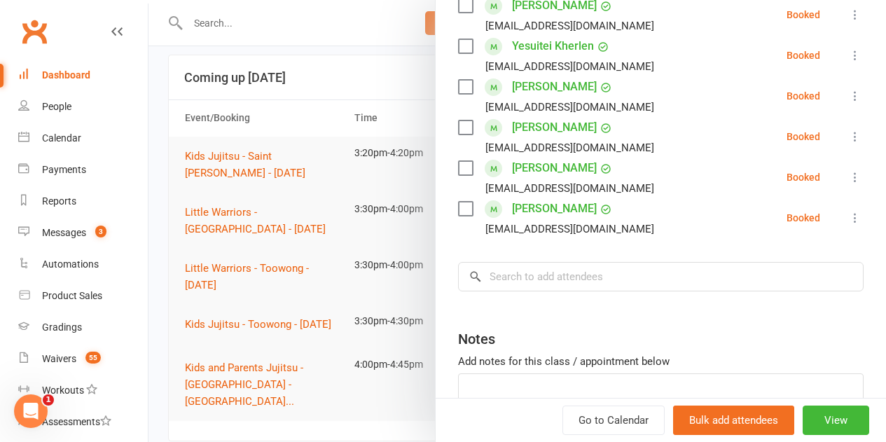
scroll to position [350, 0]
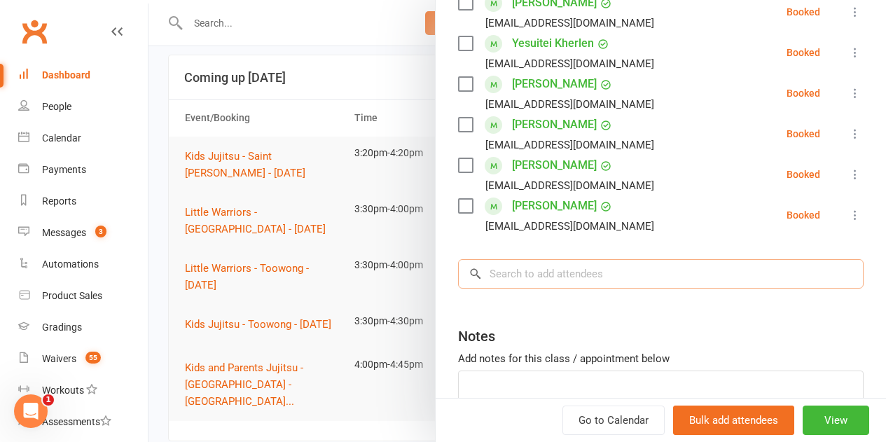
click at [555, 277] on input "search" at bounding box center [661, 273] width 406 height 29
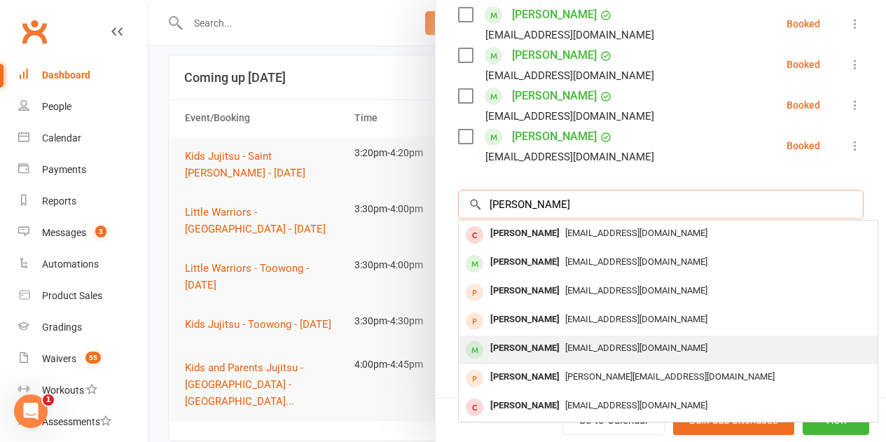
scroll to position [420, 0]
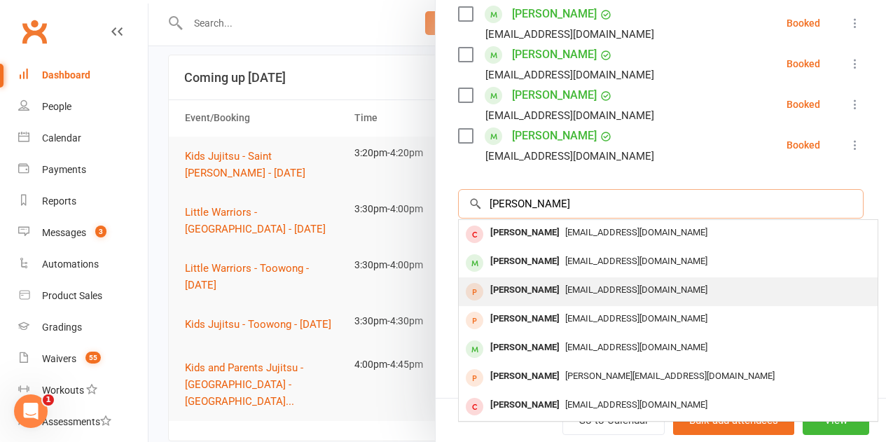
type input "choudhur"
click at [506, 289] on div "[PERSON_NAME]" at bounding box center [525, 290] width 81 height 20
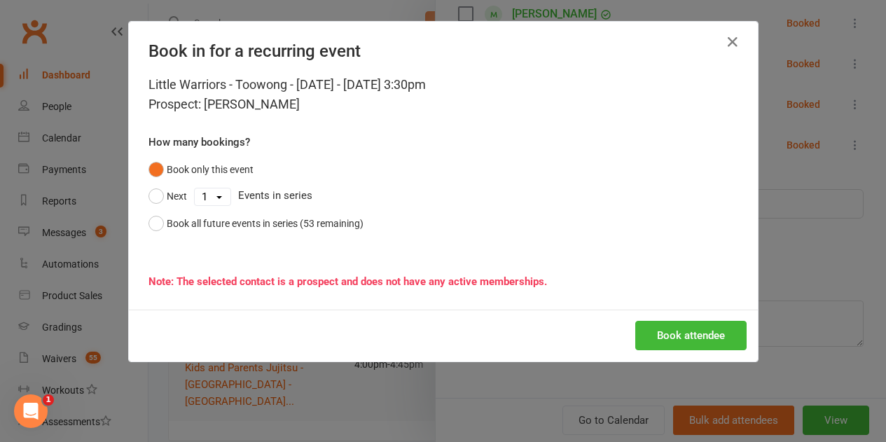
click at [738, 44] on div "Book in for a recurring event" at bounding box center [443, 48] width 629 height 53
click at [728, 39] on icon "button" at bounding box center [732, 42] width 17 height 17
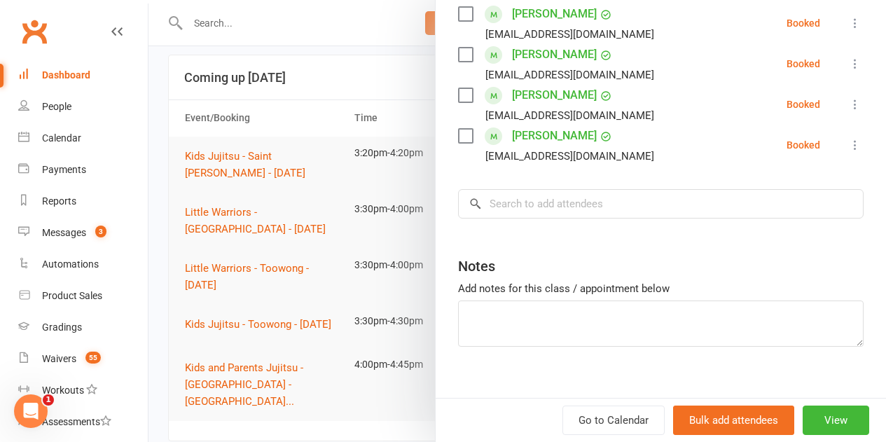
click at [311, 252] on div at bounding box center [516, 221] width 737 height 442
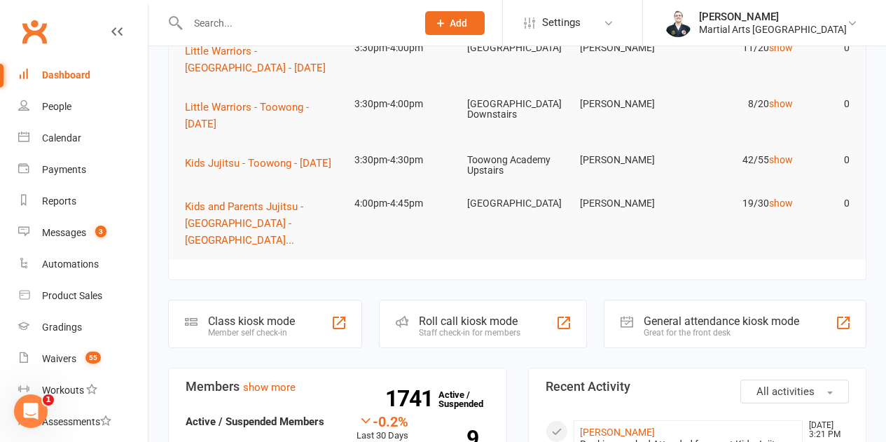
scroll to position [210, 0]
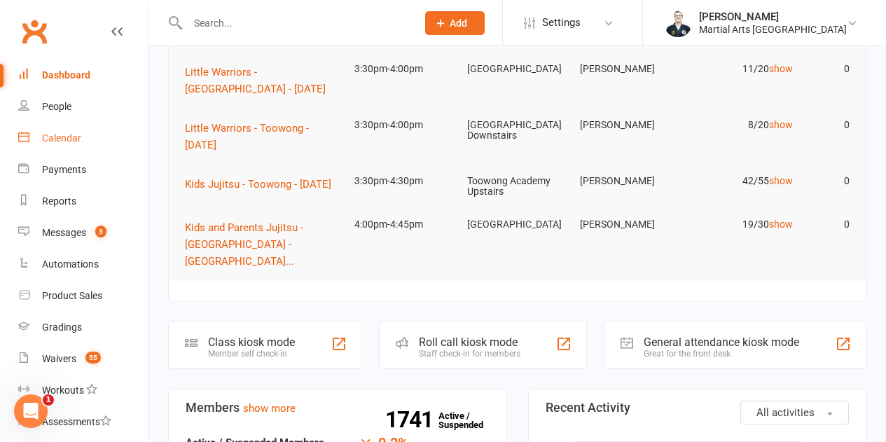
click at [69, 139] on div "Calendar" at bounding box center [61, 137] width 39 height 11
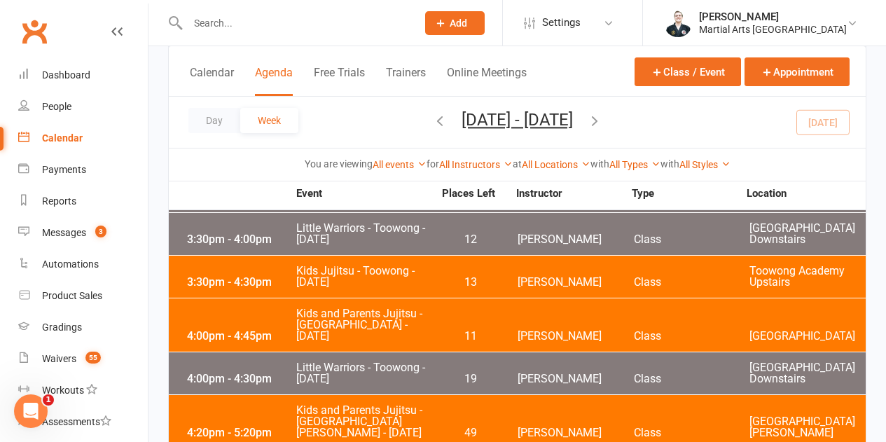
scroll to position [910, 0]
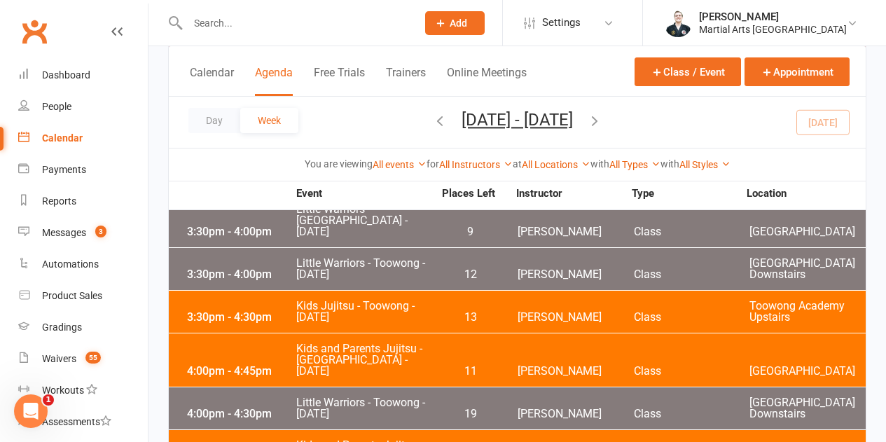
click at [253, 387] on div "4:00pm - 4:30pm Little Warriors - Toowong - Tuesday 19 Quinton Cugola Class Too…" at bounding box center [517, 408] width 697 height 42
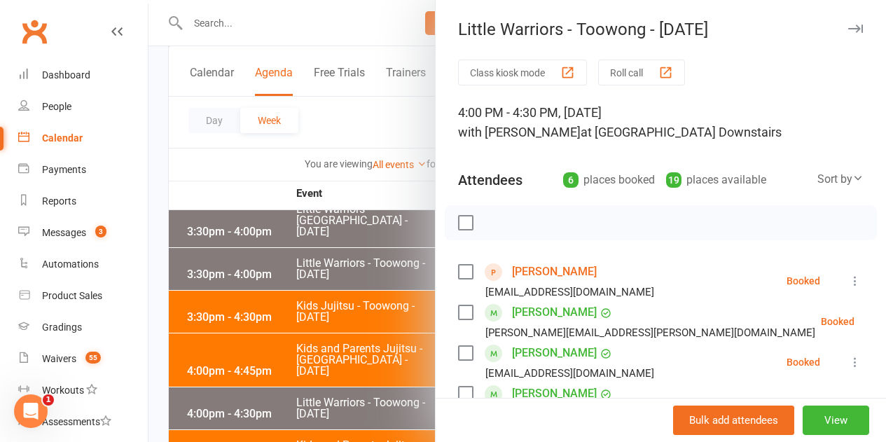
click at [335, 27] on div at bounding box center [516, 221] width 737 height 442
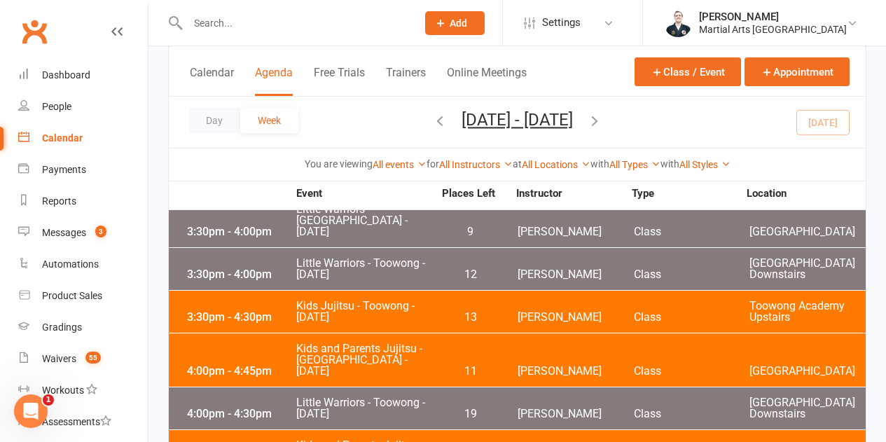
click at [218, 28] on input "text" at bounding box center [294, 23] width 223 height 20
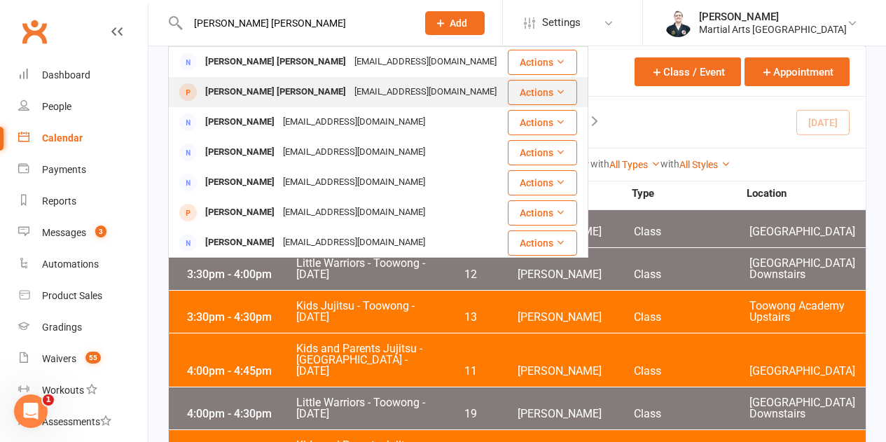
type input "[PERSON_NAME] [PERSON_NAME]"
click at [350, 90] on div "[EMAIL_ADDRESS][DOMAIN_NAME]" at bounding box center [425, 92] width 151 height 20
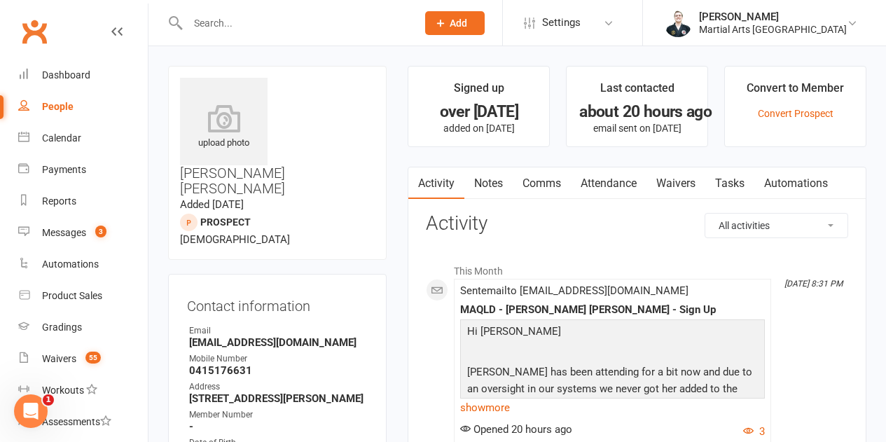
click at [214, 27] on input "text" at bounding box center [294, 23] width 223 height 20
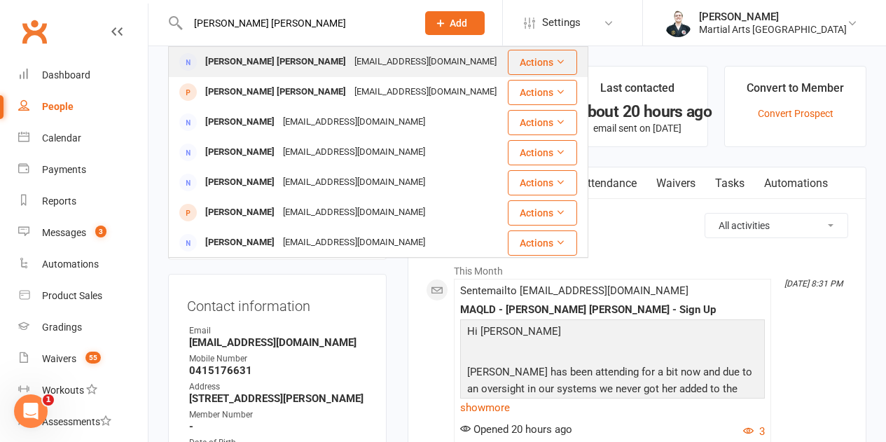
type input "[PERSON_NAME] [PERSON_NAME]"
click at [231, 59] on div "[PERSON_NAME] [PERSON_NAME]" at bounding box center [275, 62] width 149 height 20
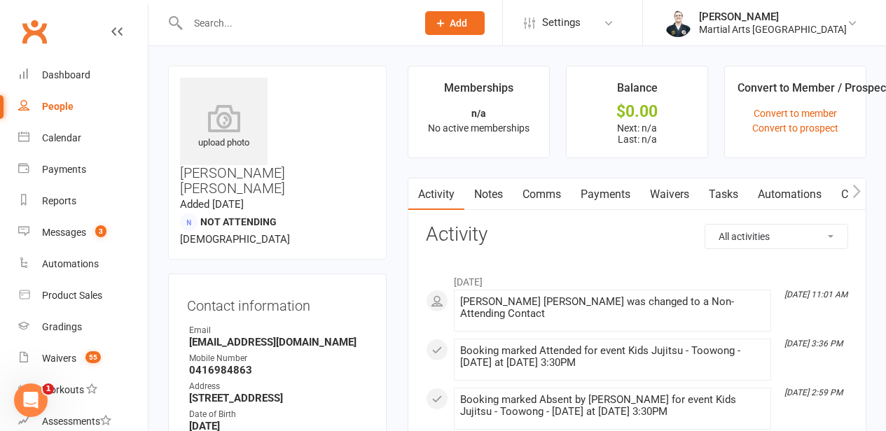
click at [256, 34] on div at bounding box center [287, 23] width 239 height 46
click at [262, 24] on input "text" at bounding box center [294, 23] width 223 height 20
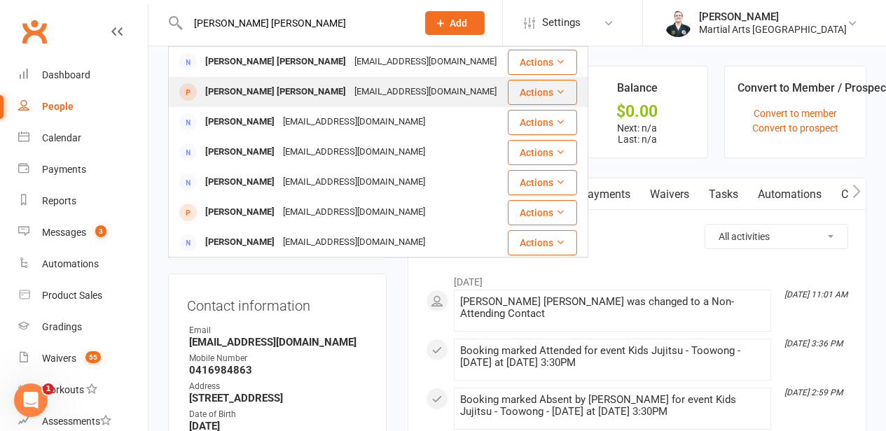
type input "[PERSON_NAME] [PERSON_NAME]"
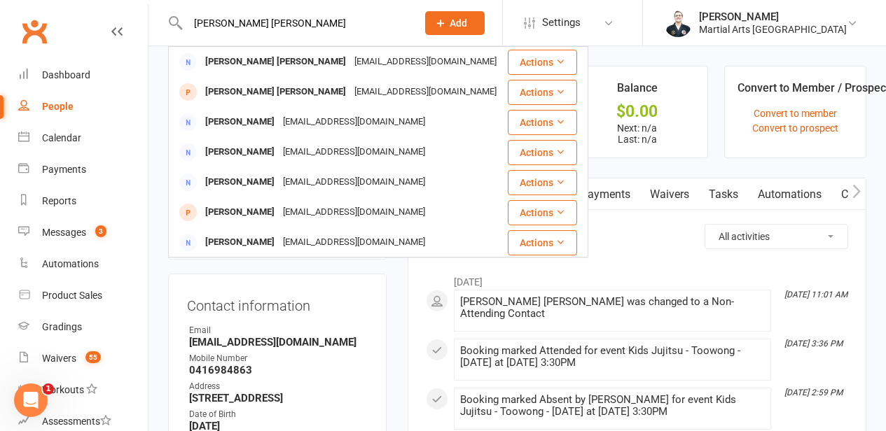
click at [215, 87] on div "[PERSON_NAME] [PERSON_NAME]" at bounding box center [275, 92] width 149 height 20
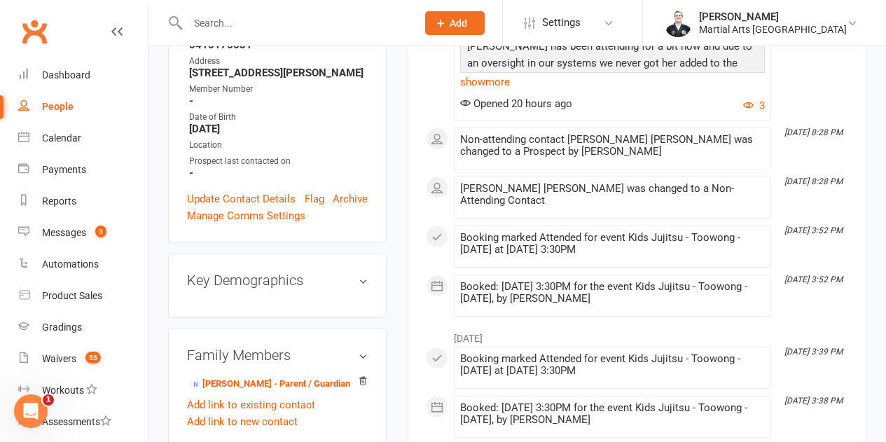
scroll to position [350, 0]
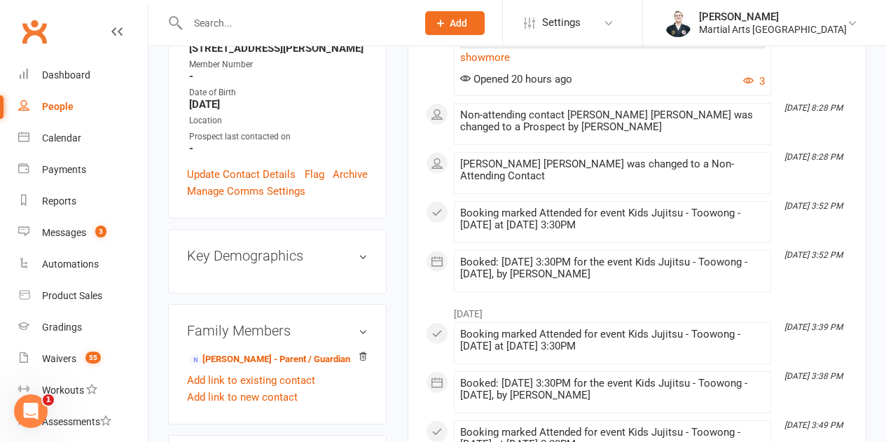
click at [460, 158] on span at bounding box center [460, 158] width 0 height 0
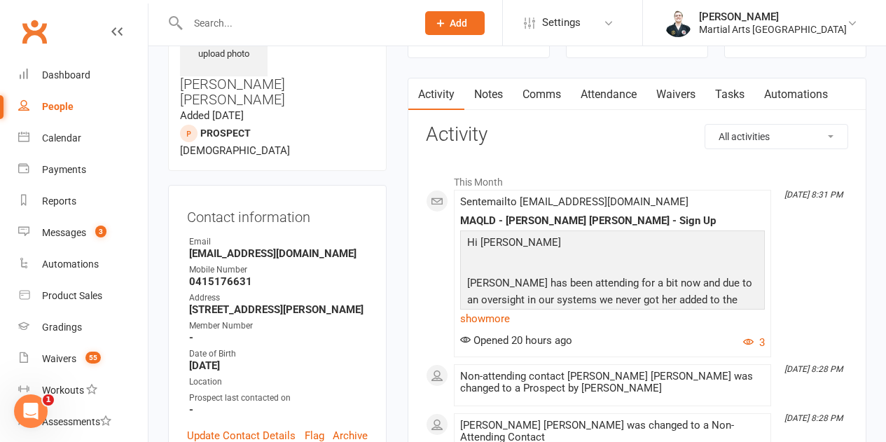
scroll to position [0, 0]
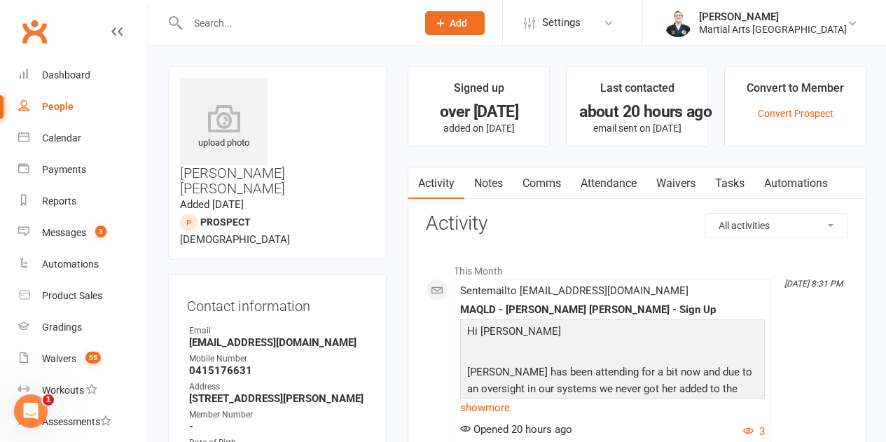
click at [222, 29] on input "text" at bounding box center [294, 23] width 223 height 20
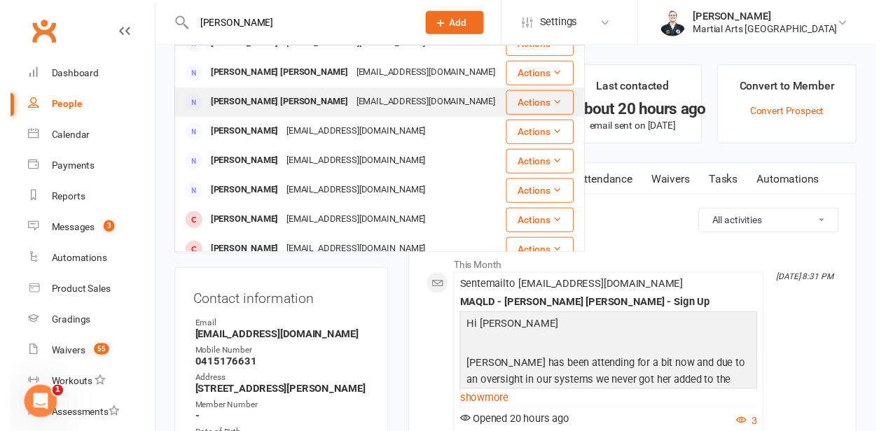
scroll to position [210, 0]
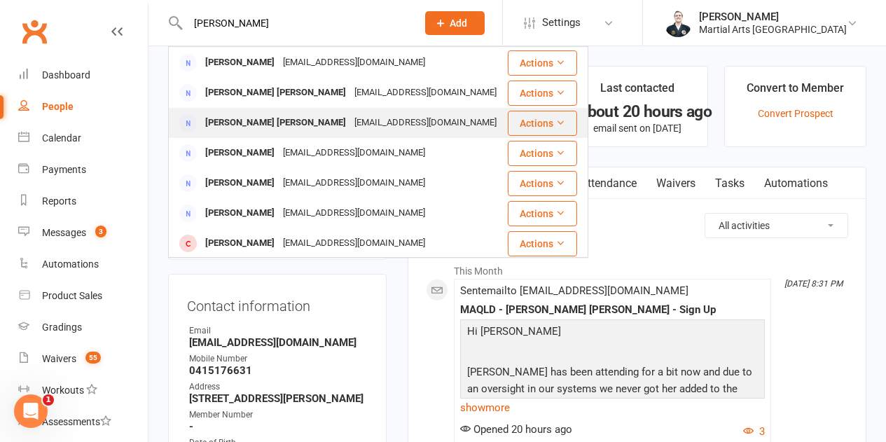
type input "[PERSON_NAME]"
click at [350, 120] on div "[EMAIL_ADDRESS][DOMAIN_NAME]" at bounding box center [425, 123] width 151 height 20
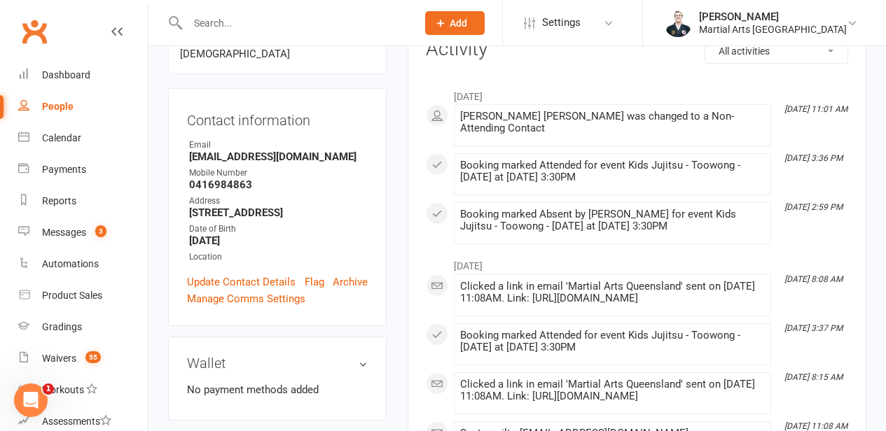
scroll to position [154, 0]
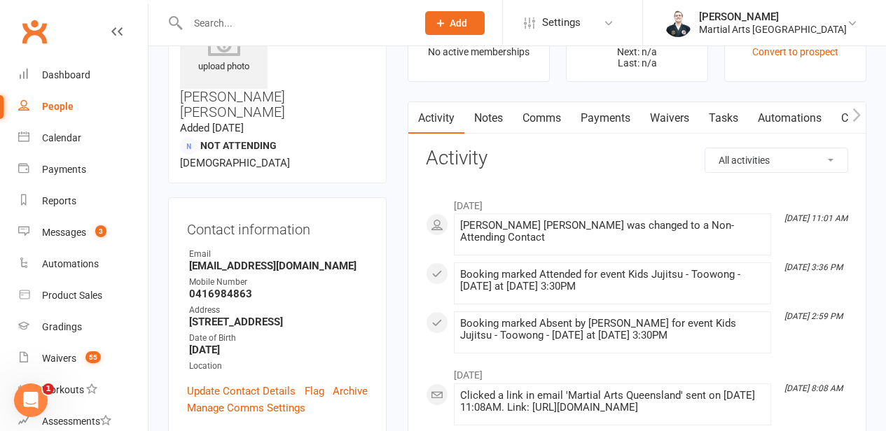
scroll to position [0, 0]
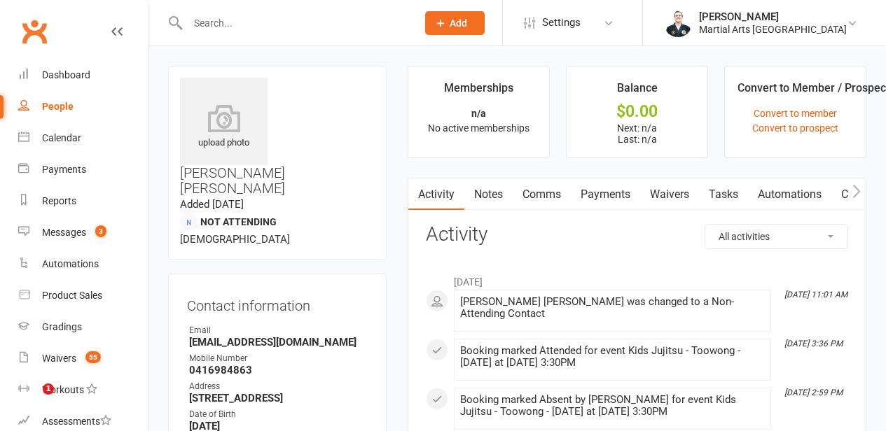
click at [286, 32] on input "text" at bounding box center [294, 23] width 223 height 20
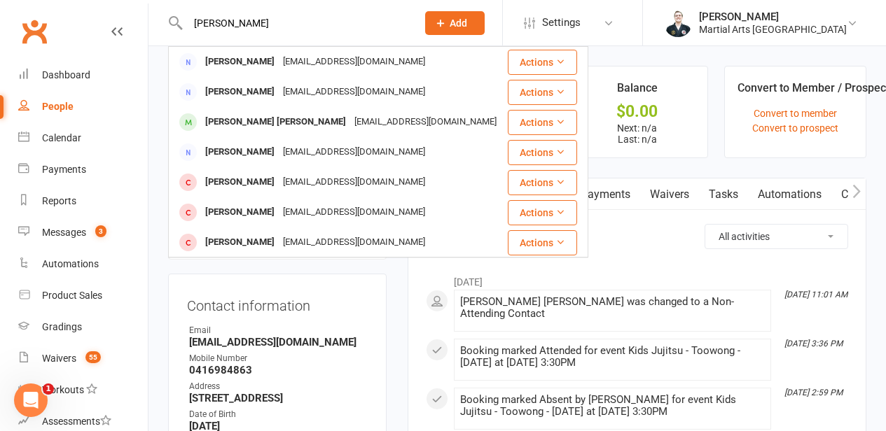
click at [194, 21] on input "[PERSON_NAME]" at bounding box center [294, 23] width 223 height 20
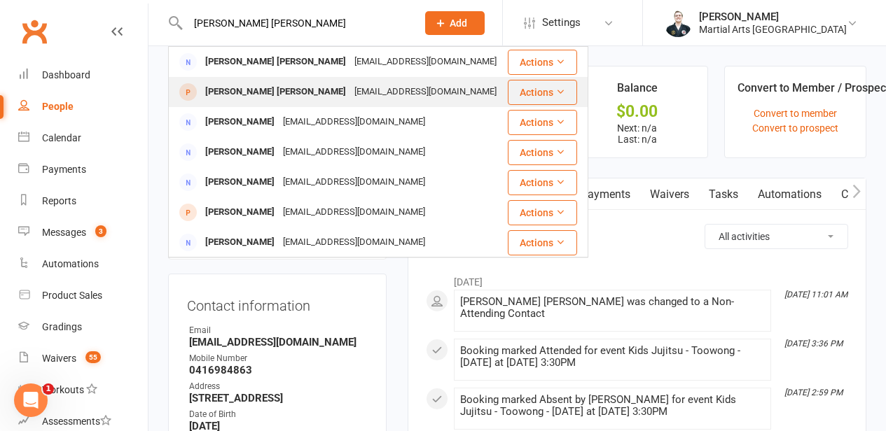
type input "[PERSON_NAME] [PERSON_NAME]"
click at [350, 93] on div "[EMAIL_ADDRESS][DOMAIN_NAME]" at bounding box center [425, 92] width 151 height 20
